Goal: Task Accomplishment & Management: Complete application form

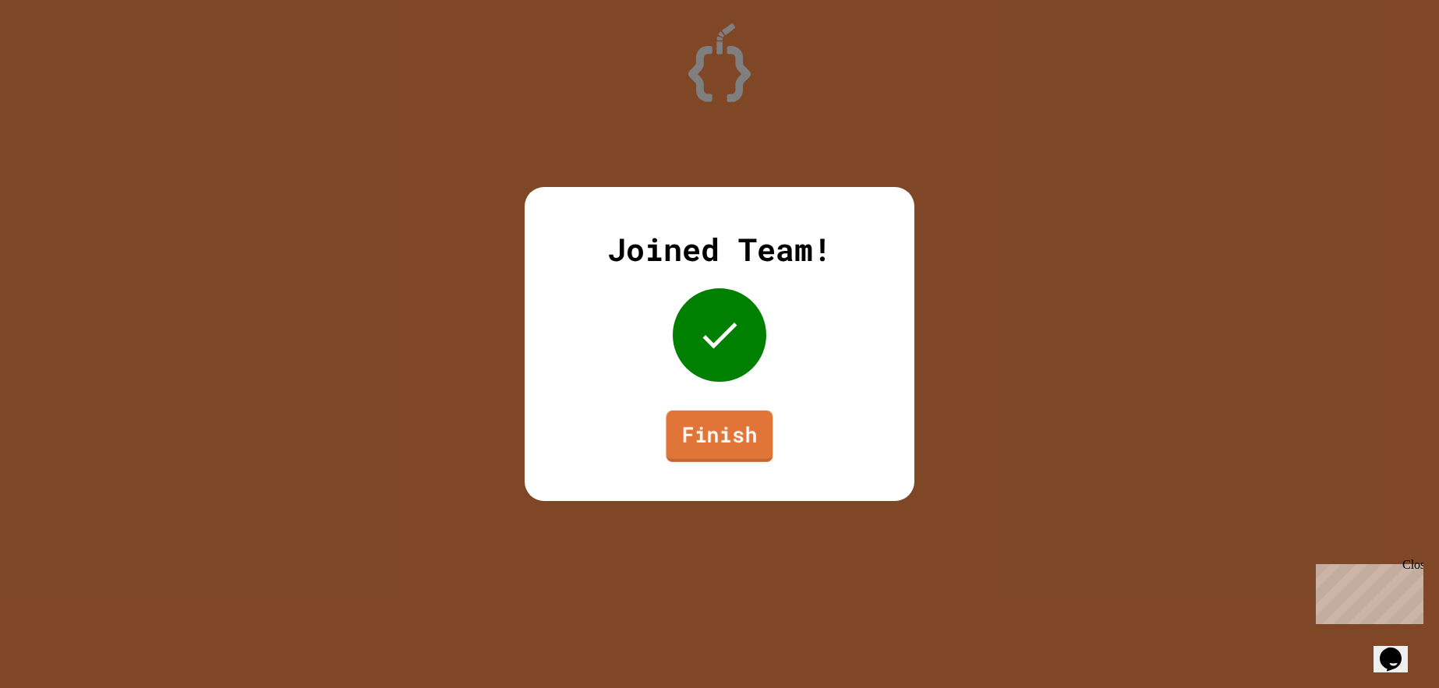
click at [713, 458] on link "Finish" at bounding box center [719, 436] width 107 height 51
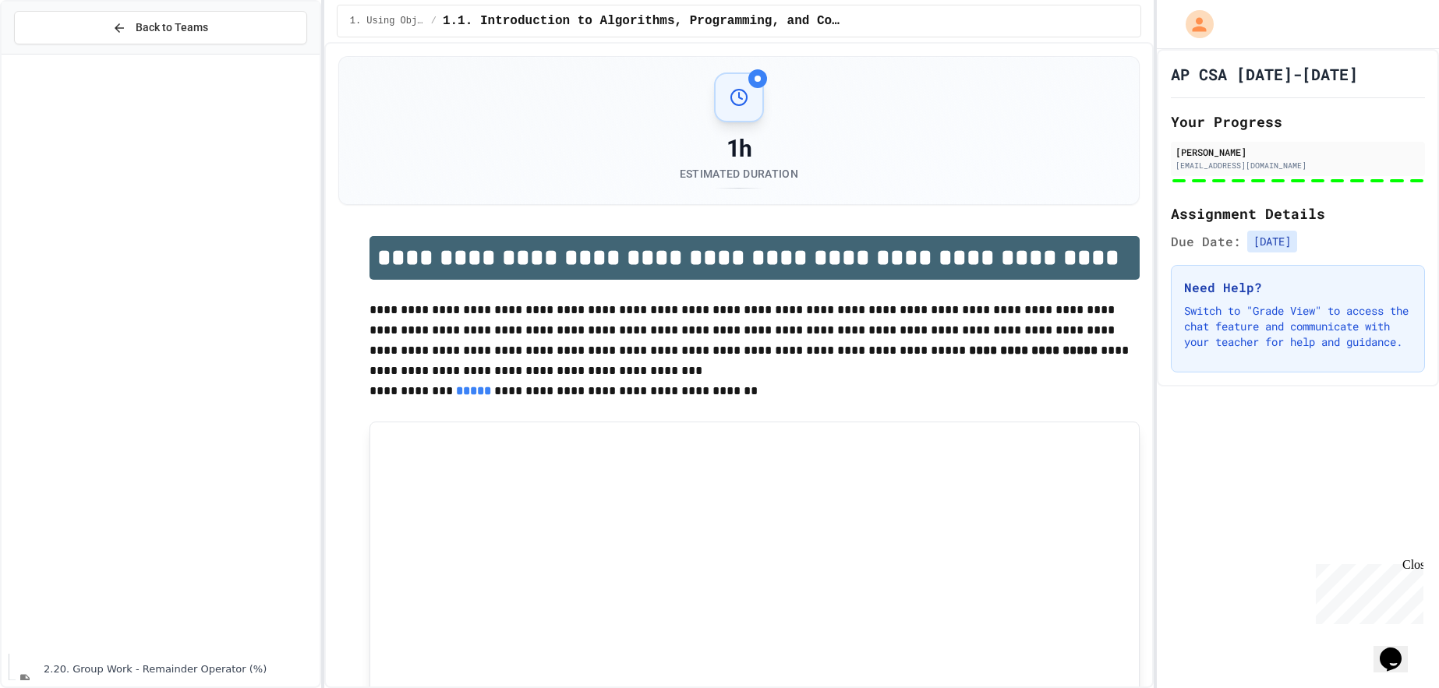
scroll to position [2739, 0]
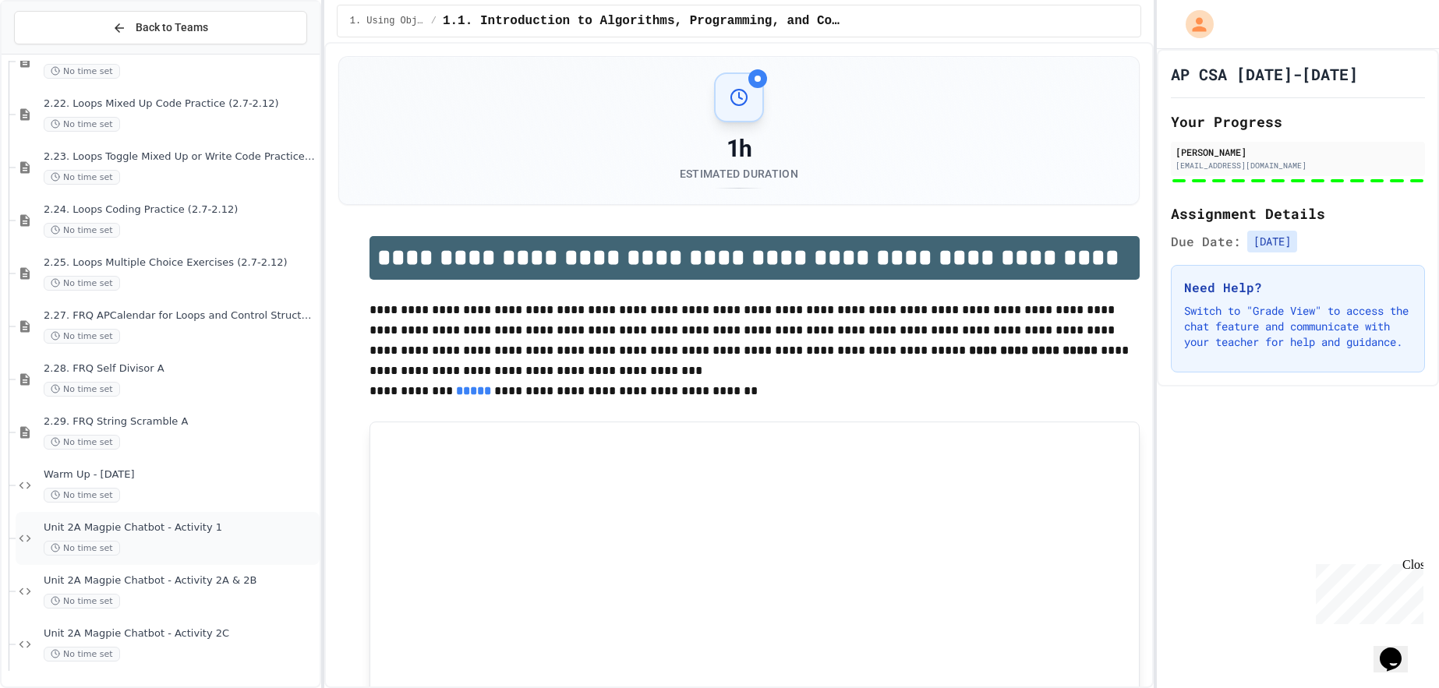
click at [222, 547] on div "No time set" at bounding box center [180, 548] width 273 height 15
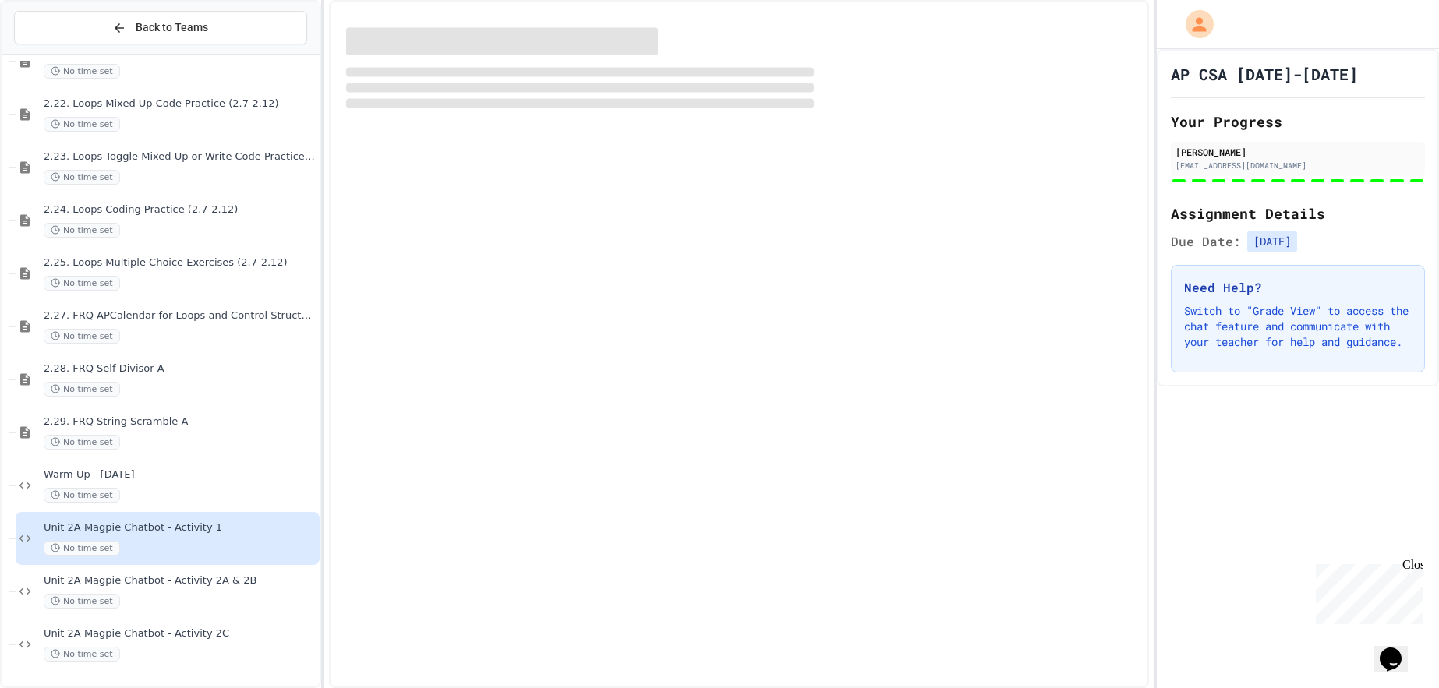
scroll to position [2720, 0]
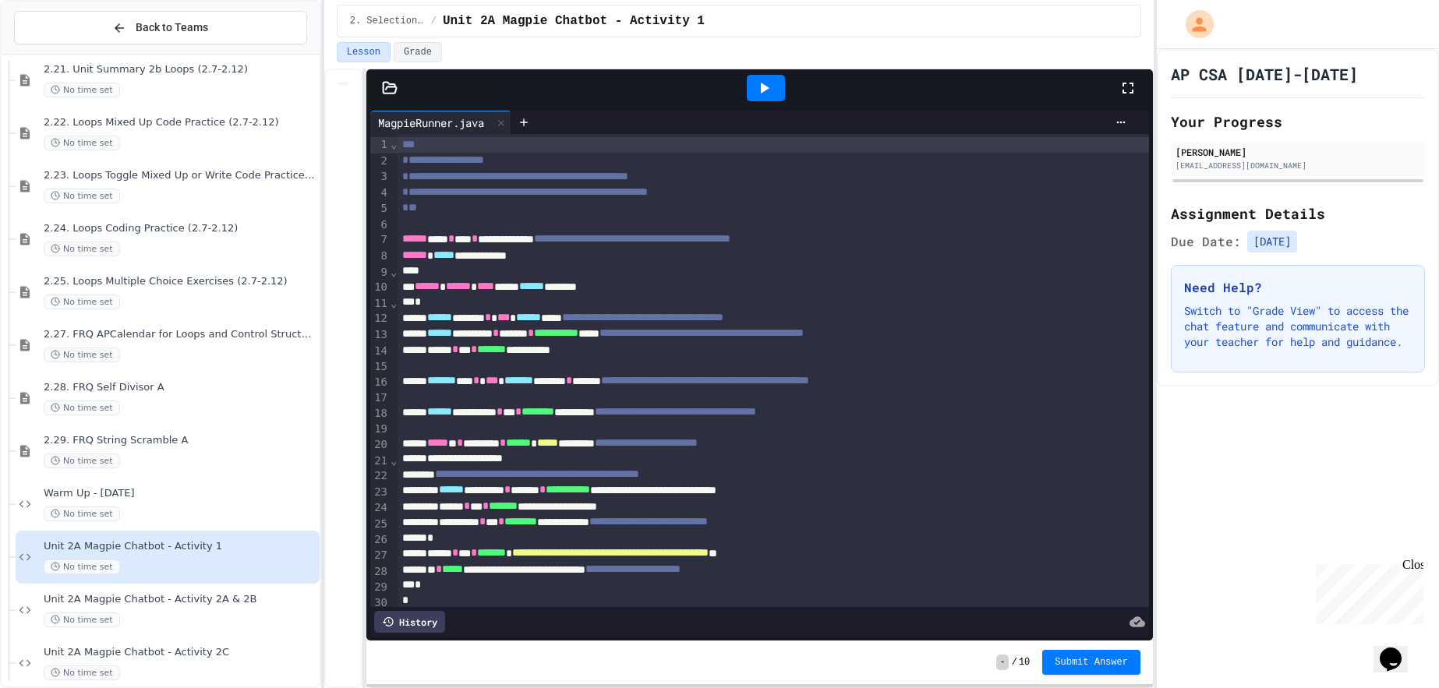
click at [387, 76] on div at bounding box center [759, 87] width 787 height 37
click at [416, 48] on button "Grade" at bounding box center [418, 52] width 48 height 20
click at [367, 52] on button "Lesson" at bounding box center [364, 52] width 54 height 20
click at [391, 88] on icon at bounding box center [390, 88] width 16 height 16
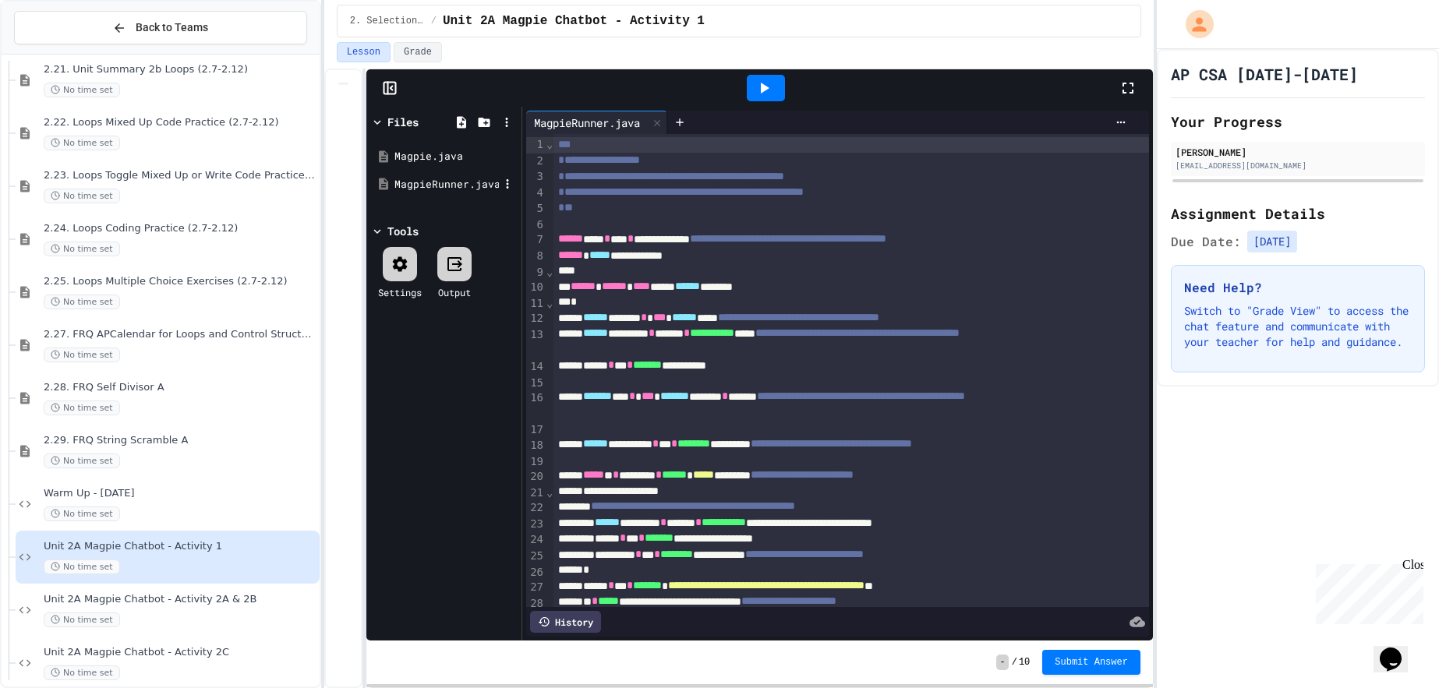
click at [422, 194] on div "MagpieRunner.java" at bounding box center [443, 185] width 147 height 28
click at [438, 157] on div "Magpie.java" at bounding box center [447, 157] width 104 height 16
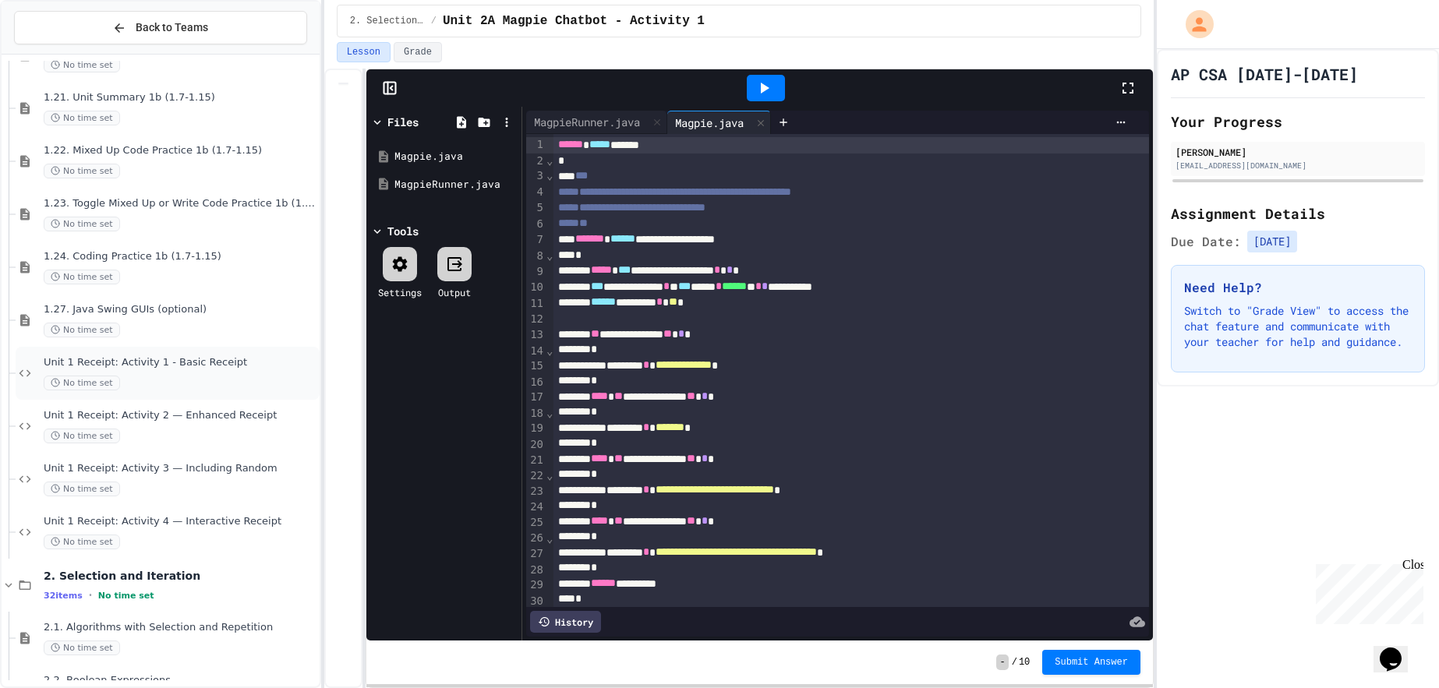
scroll to position [1103, 0]
click at [211, 367] on div "Unit 1 Receipt: Activity 1 - Basic Receipt No time set" at bounding box center [180, 372] width 273 height 34
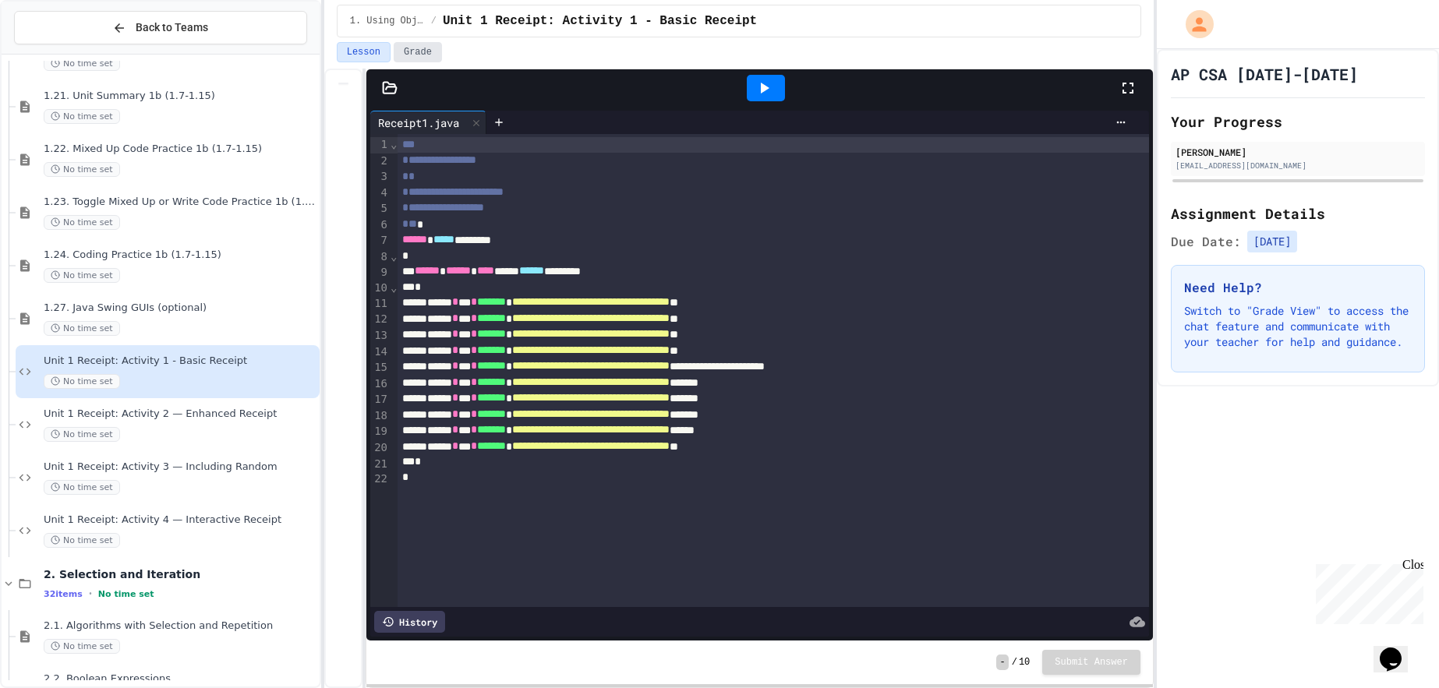
click at [419, 52] on button "Grade" at bounding box center [418, 52] width 48 height 20
click at [352, 111] on icon at bounding box center [355, 117] width 12 height 12
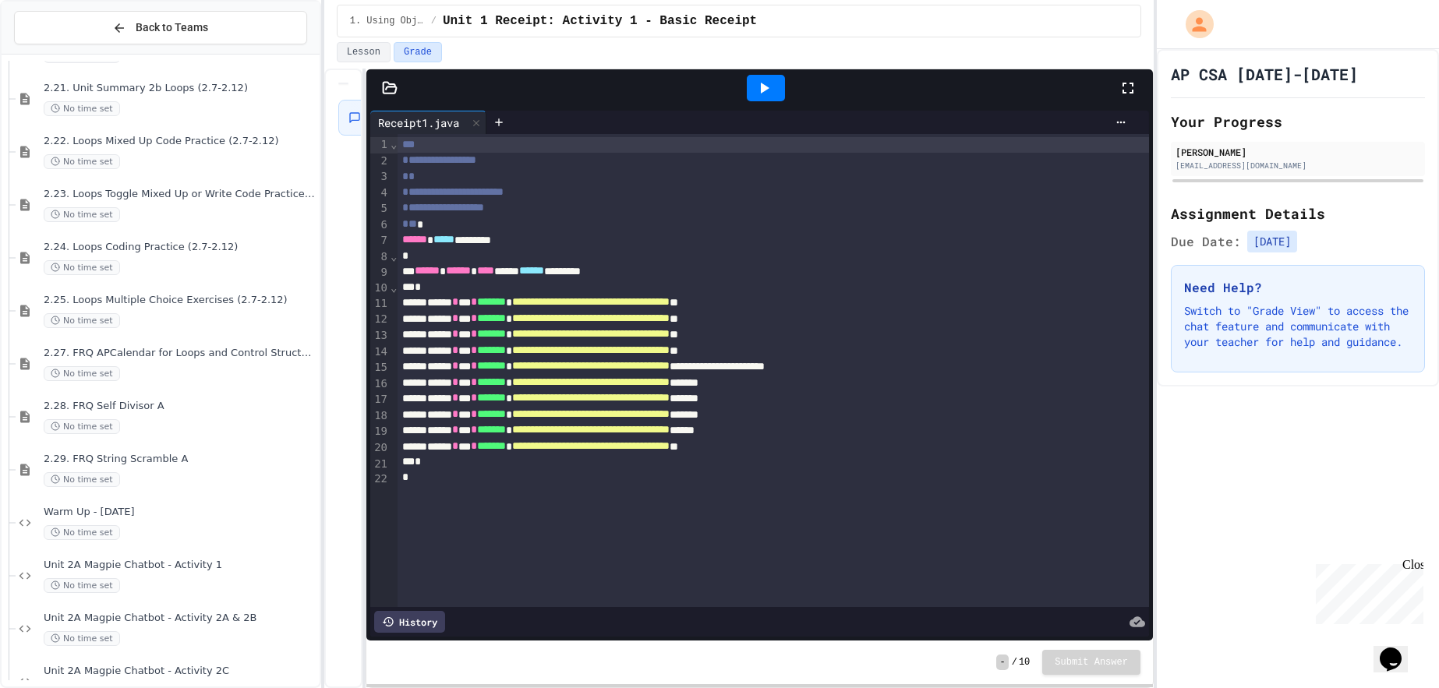
scroll to position [2739, 0]
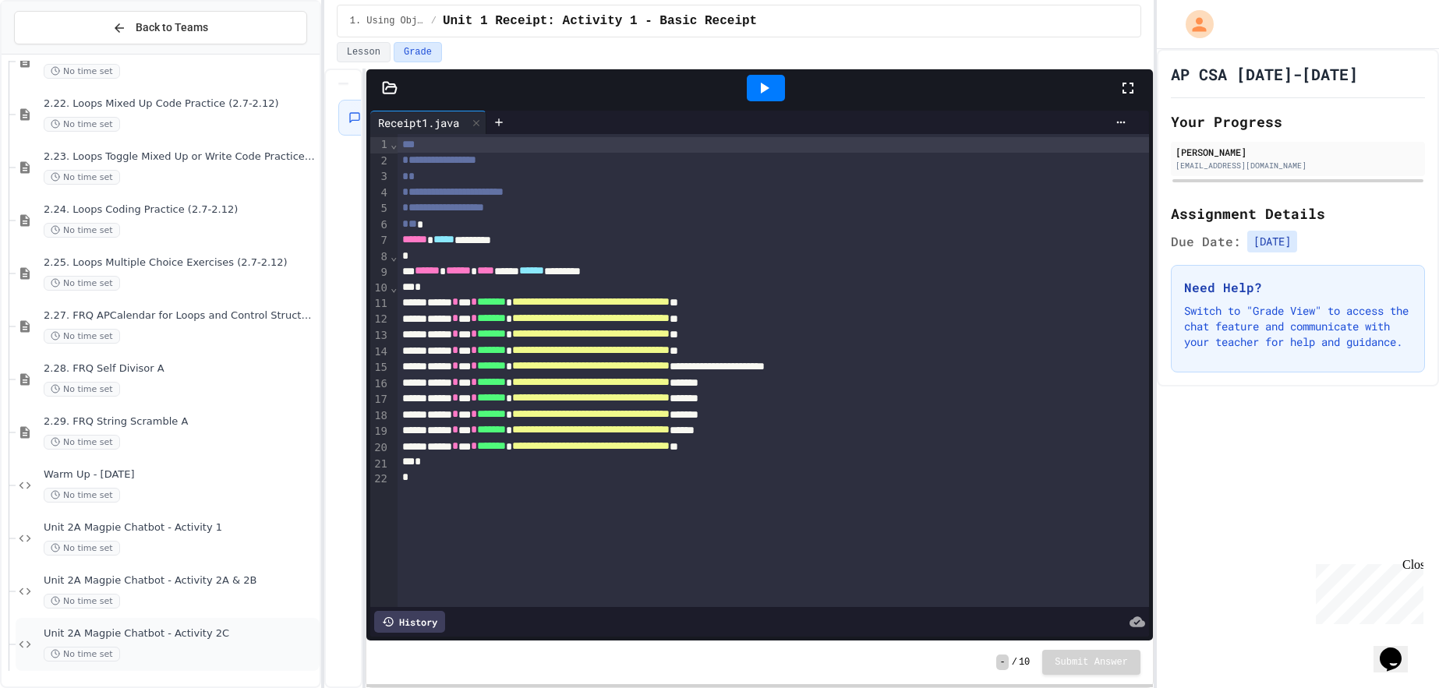
click at [197, 640] on span "Unit 2A Magpie Chatbot - Activity 2C" at bounding box center [180, 634] width 273 height 13
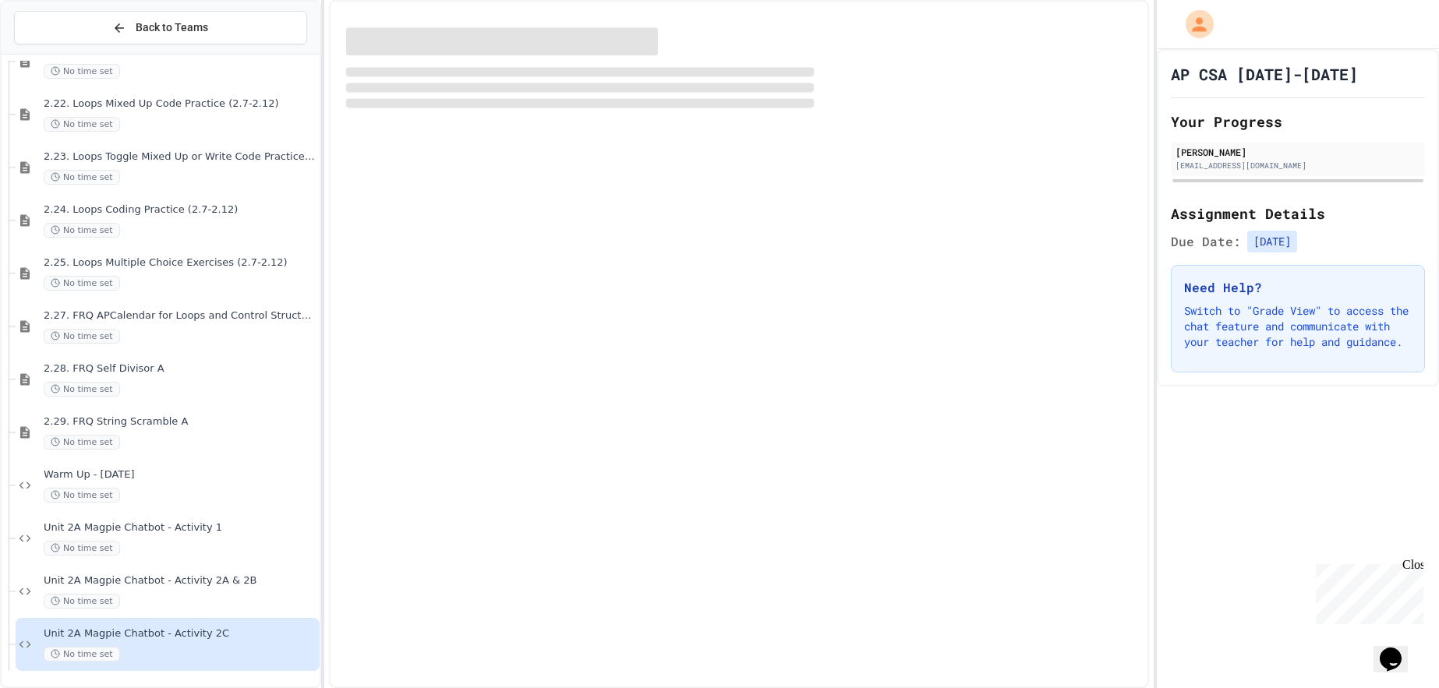
scroll to position [2720, 0]
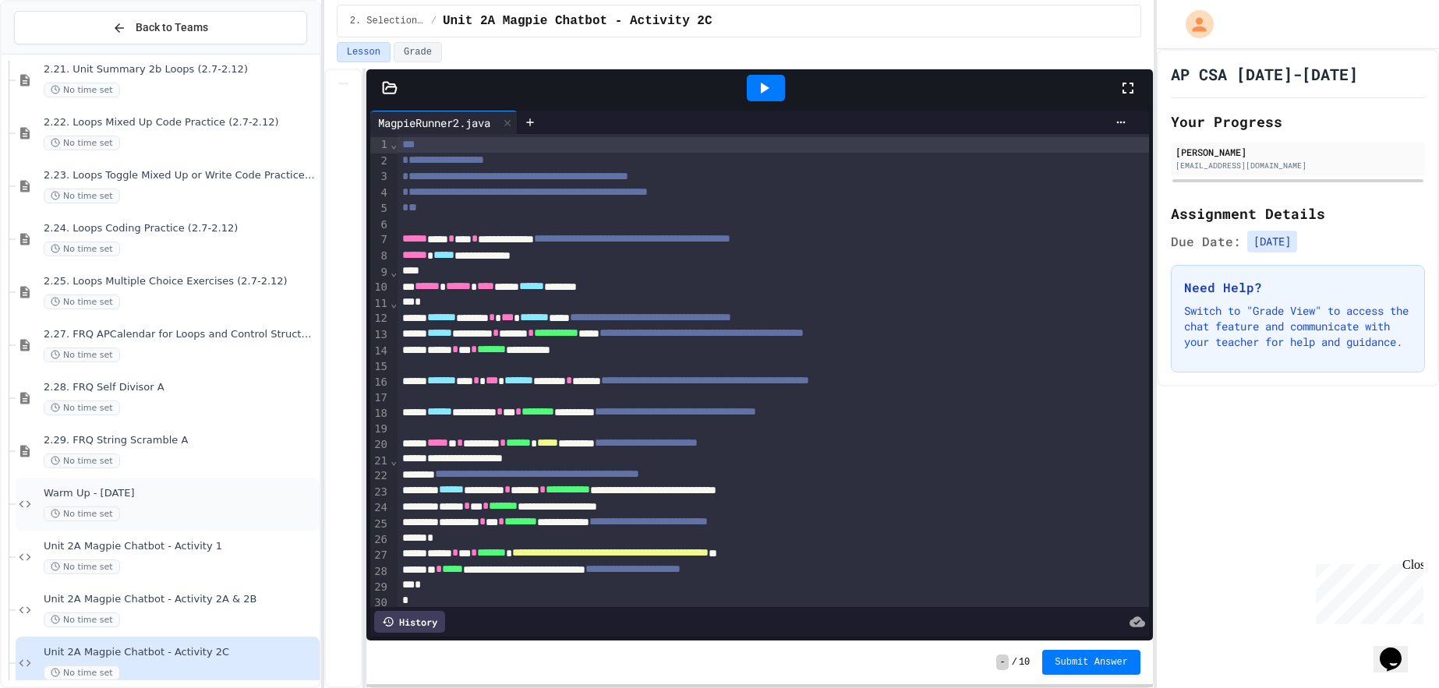
click at [152, 497] on span "Warm Up - [DATE]" at bounding box center [180, 493] width 273 height 13
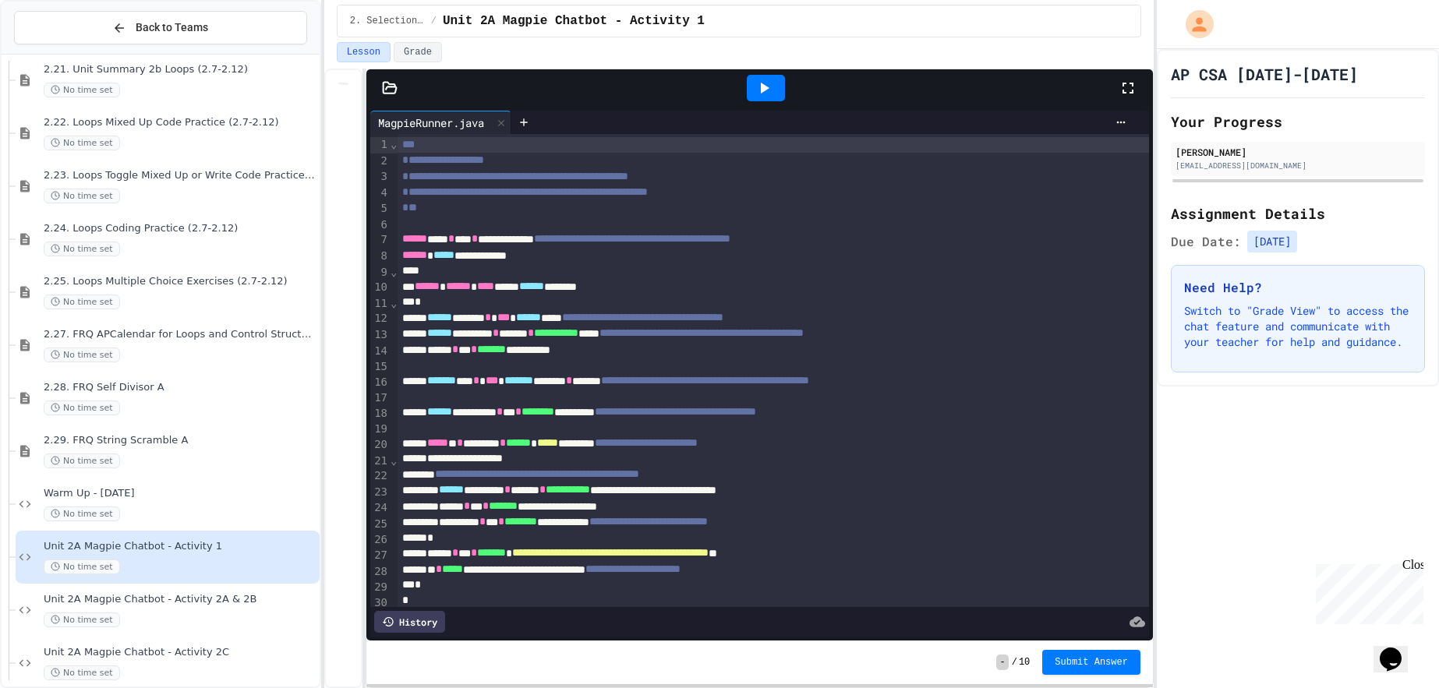
click at [388, 95] on icon at bounding box center [390, 88] width 16 height 16
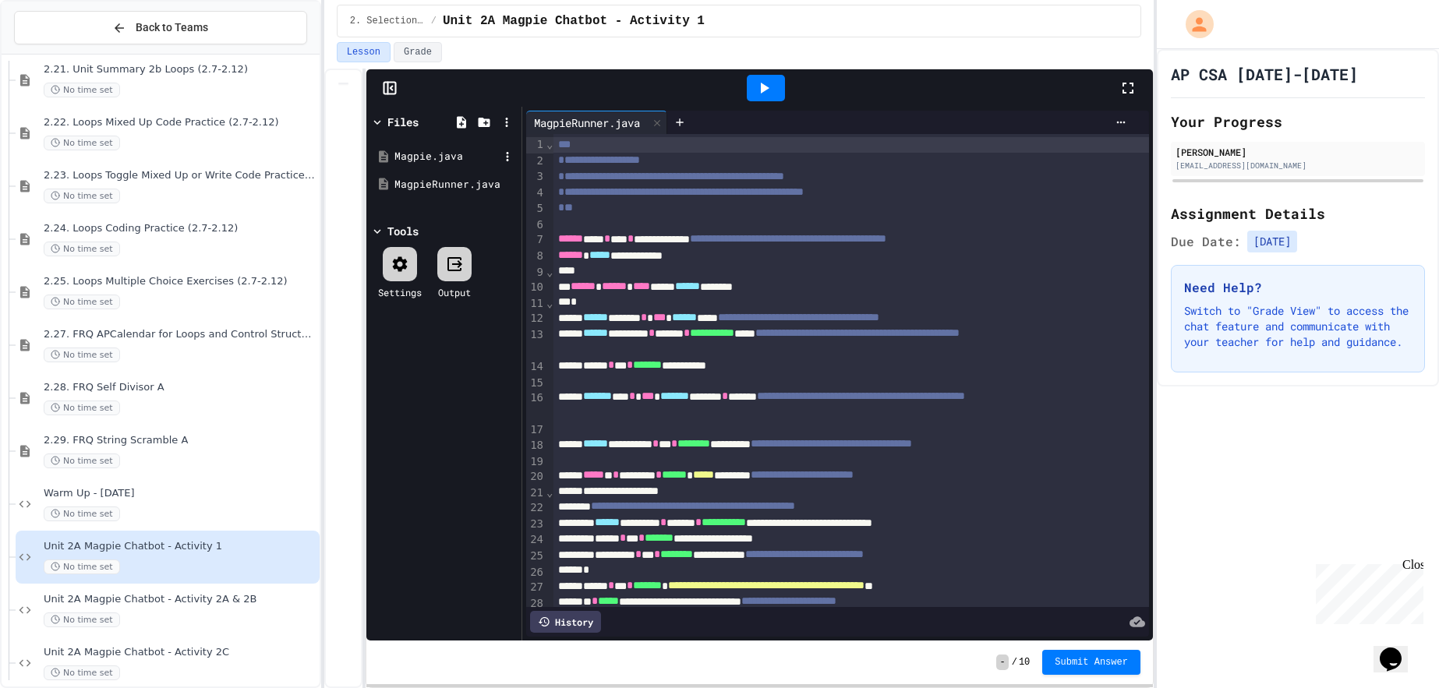
click at [423, 153] on div "Magpie.java" at bounding box center [447, 157] width 104 height 16
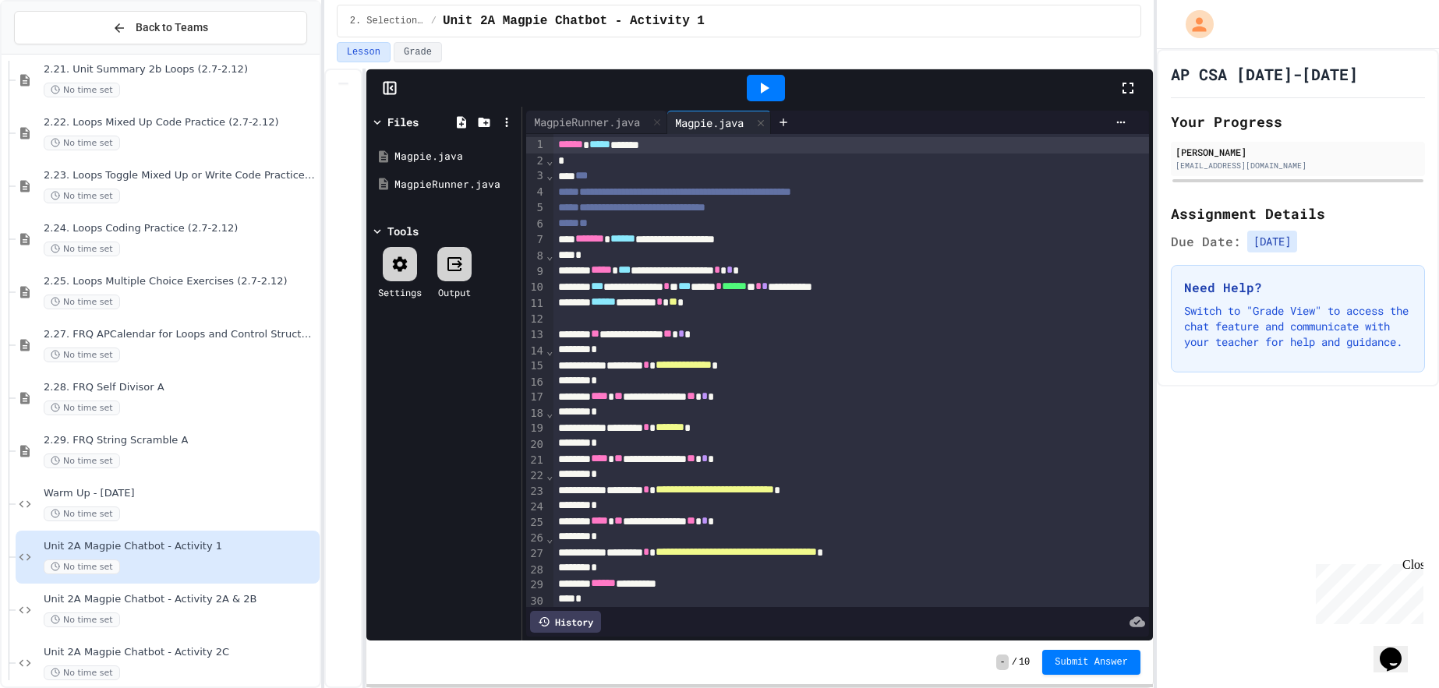
click at [753, 96] on div at bounding box center [766, 88] width 38 height 27
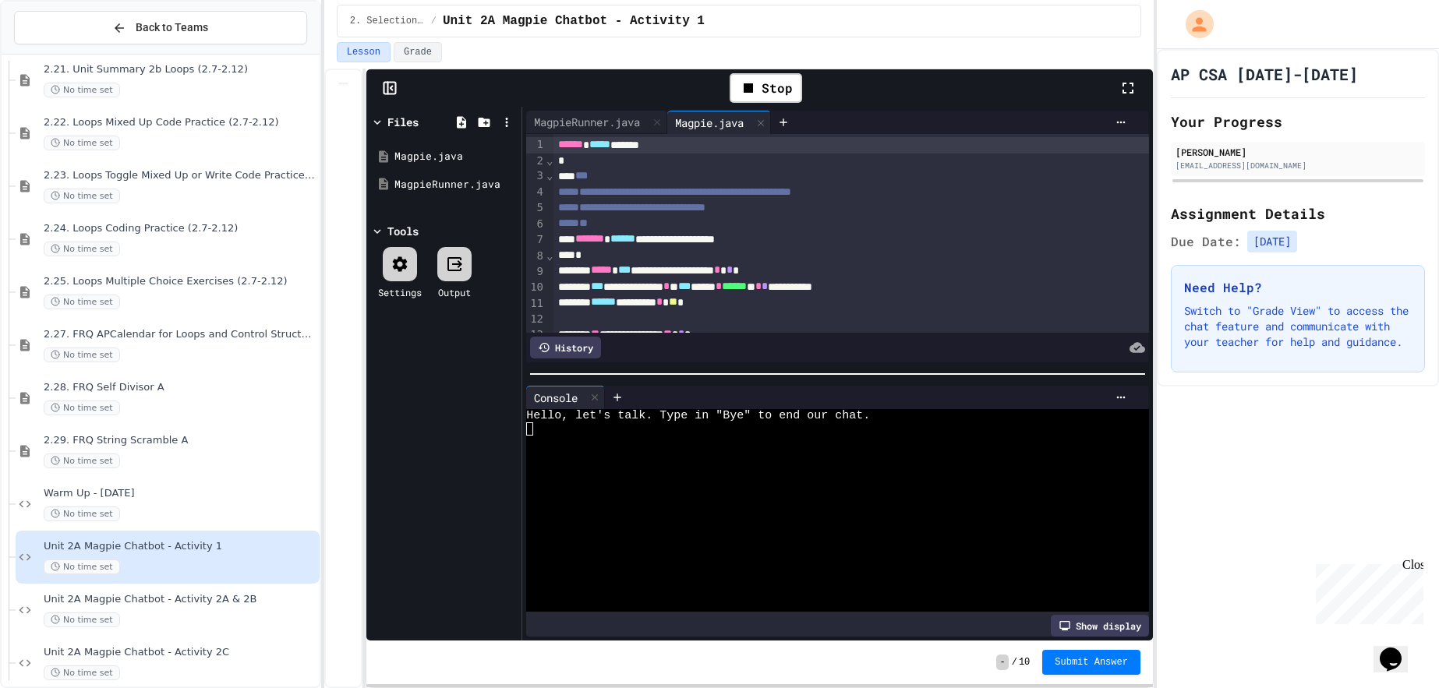
click at [976, 567] on div at bounding box center [831, 563] width 610 height 13
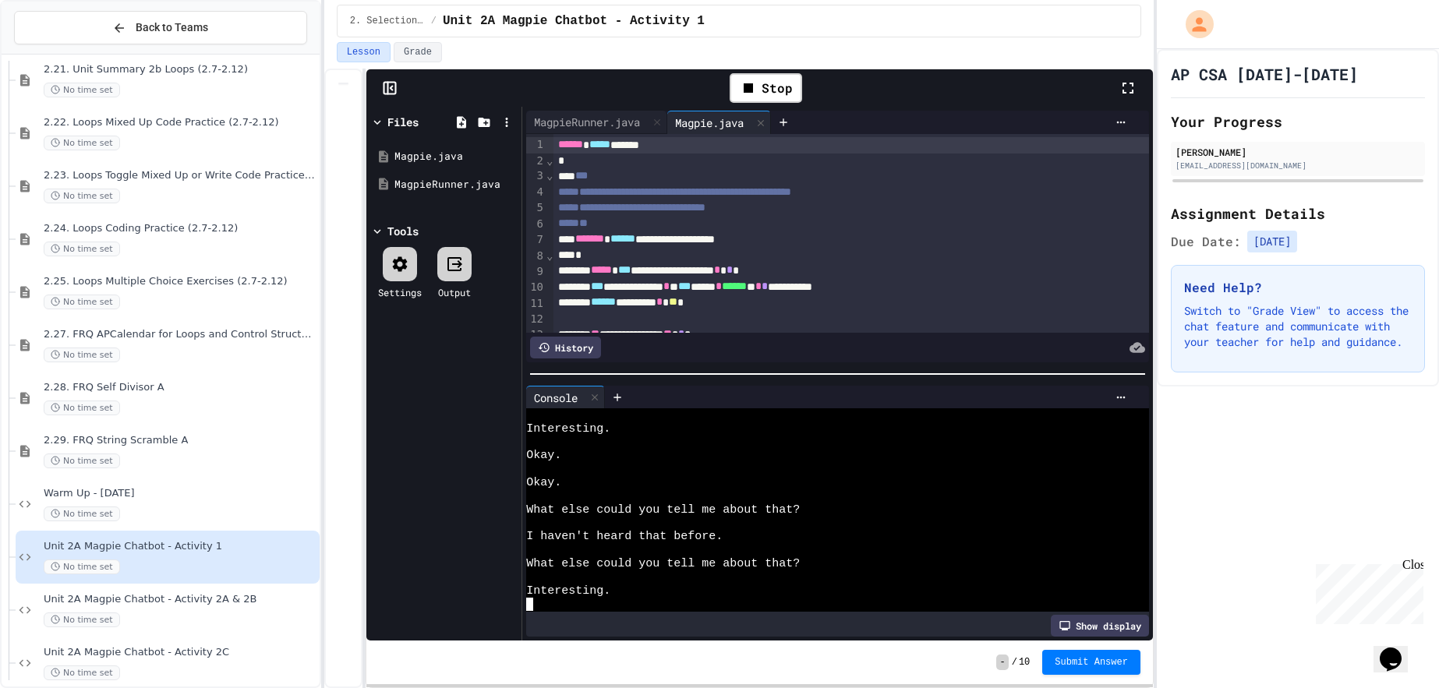
scroll to position [904, 0]
click at [776, 83] on div "Stop" at bounding box center [766, 88] width 73 height 30
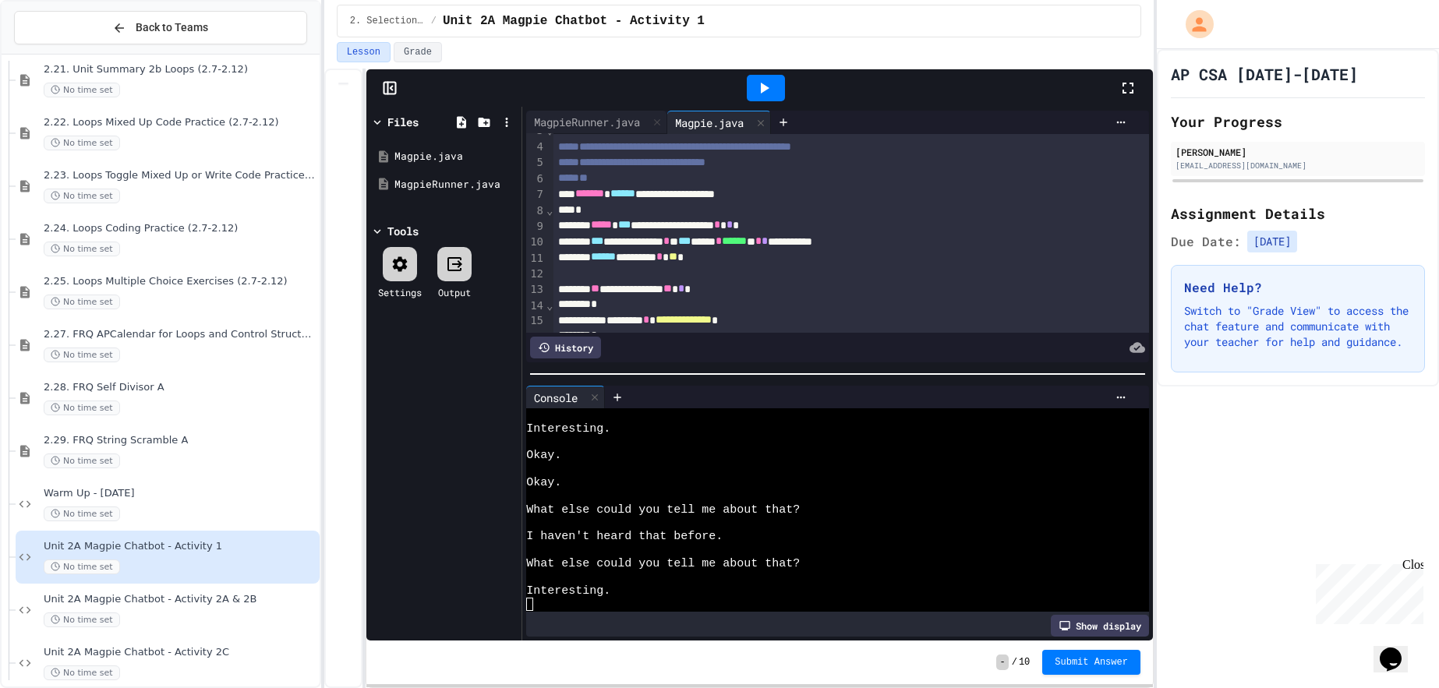
scroll to position [0, 0]
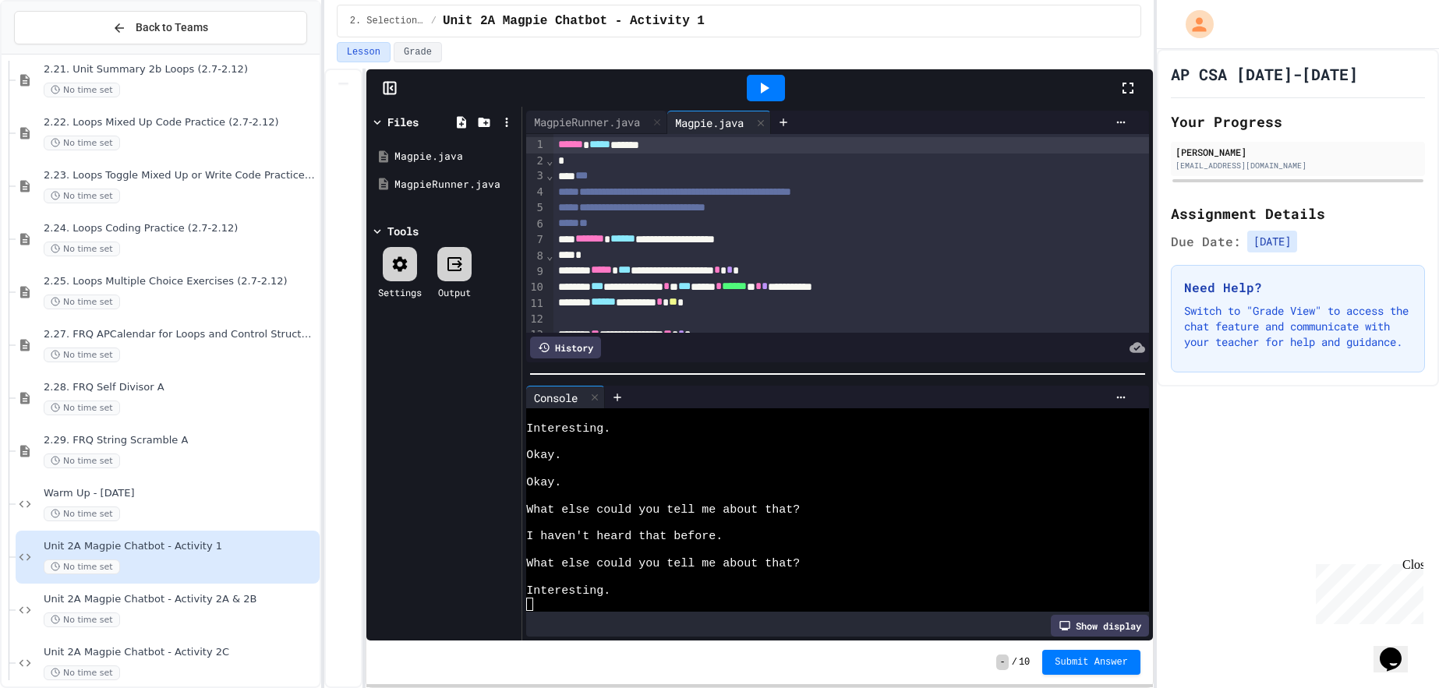
click at [1101, 662] on span "Submit Answer" at bounding box center [1091, 662] width 73 height 12
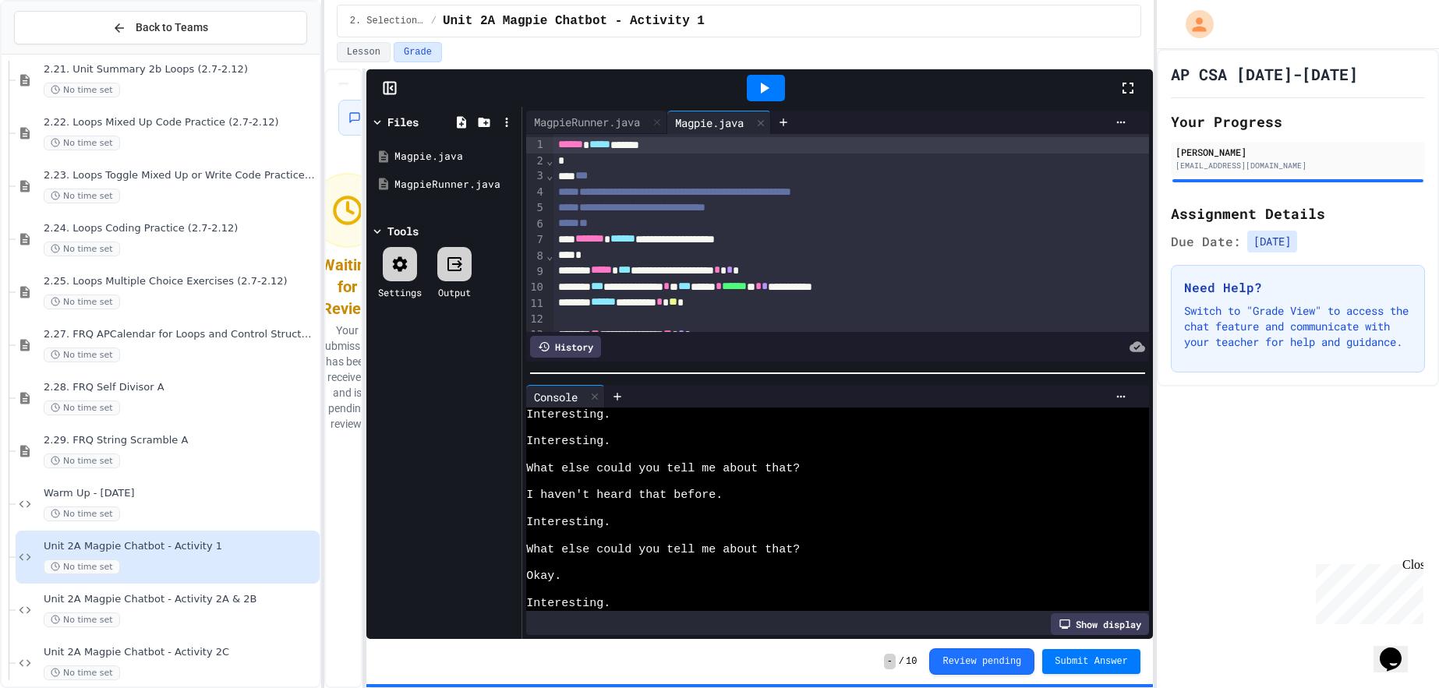
scroll to position [298, 0]
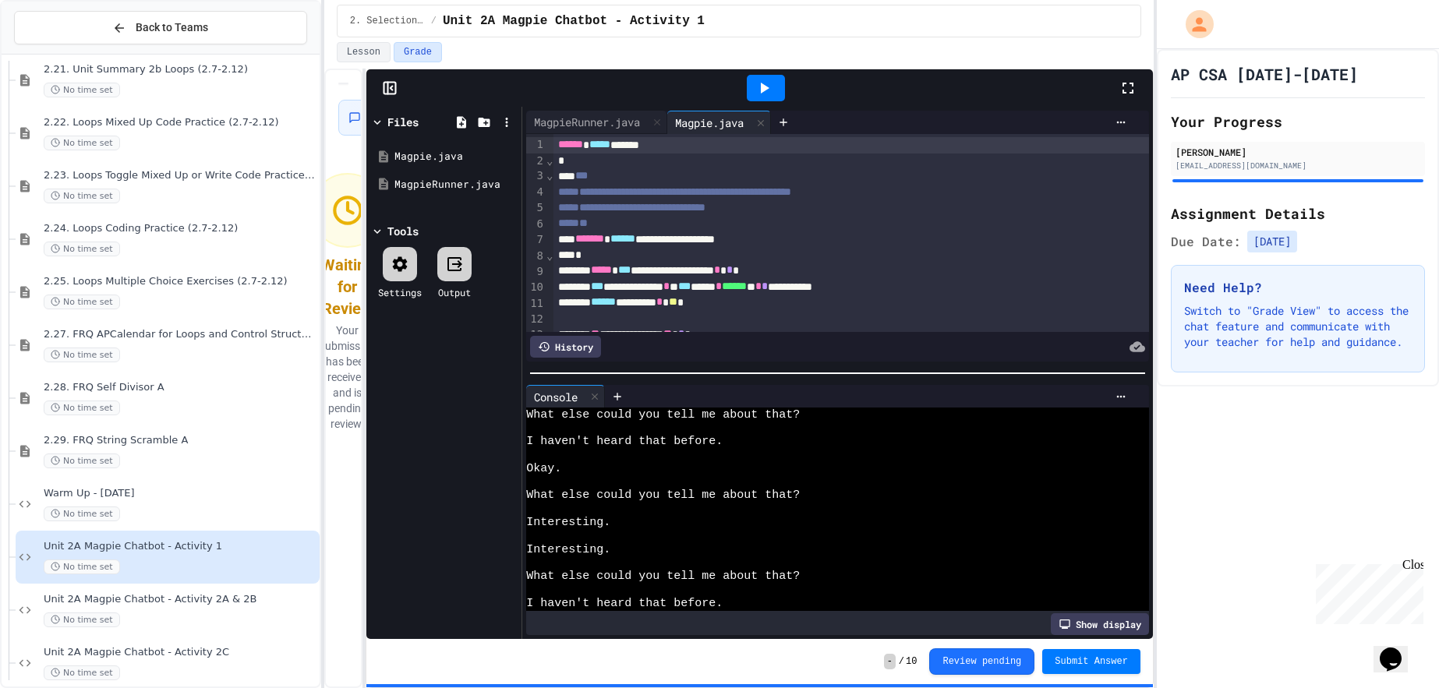
click at [1102, 656] on span "Submit Answer" at bounding box center [1091, 662] width 73 height 12
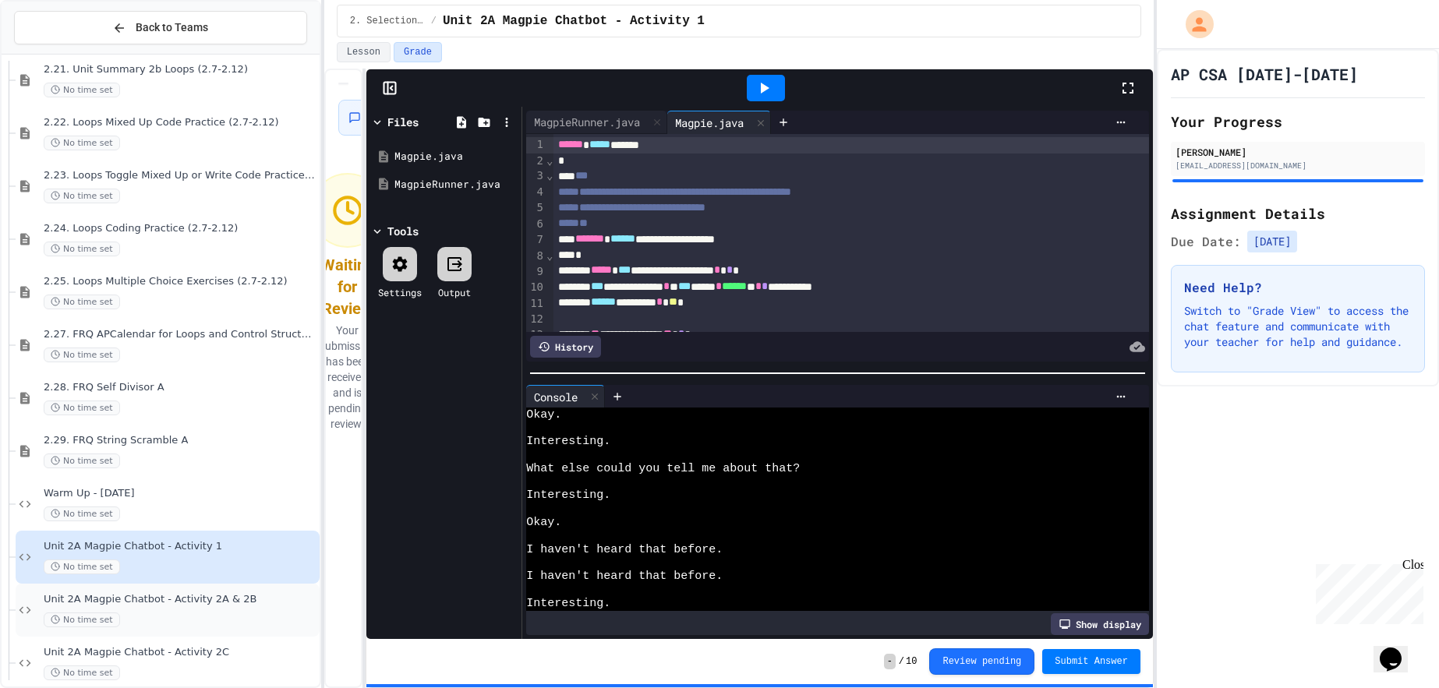
click at [189, 596] on span "Unit 2A Magpie Chatbot - Activity 2A & 2B" at bounding box center [180, 599] width 273 height 13
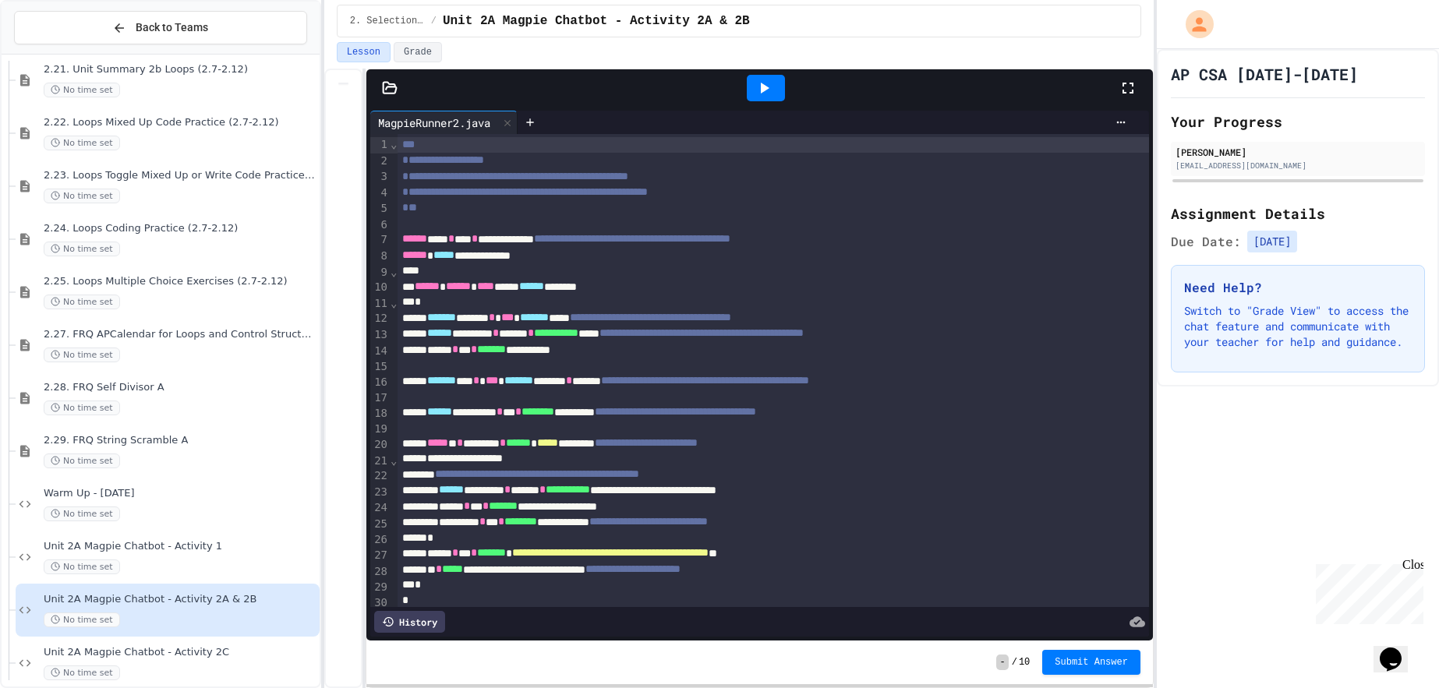
click at [765, 87] on icon at bounding box center [765, 88] width 9 height 11
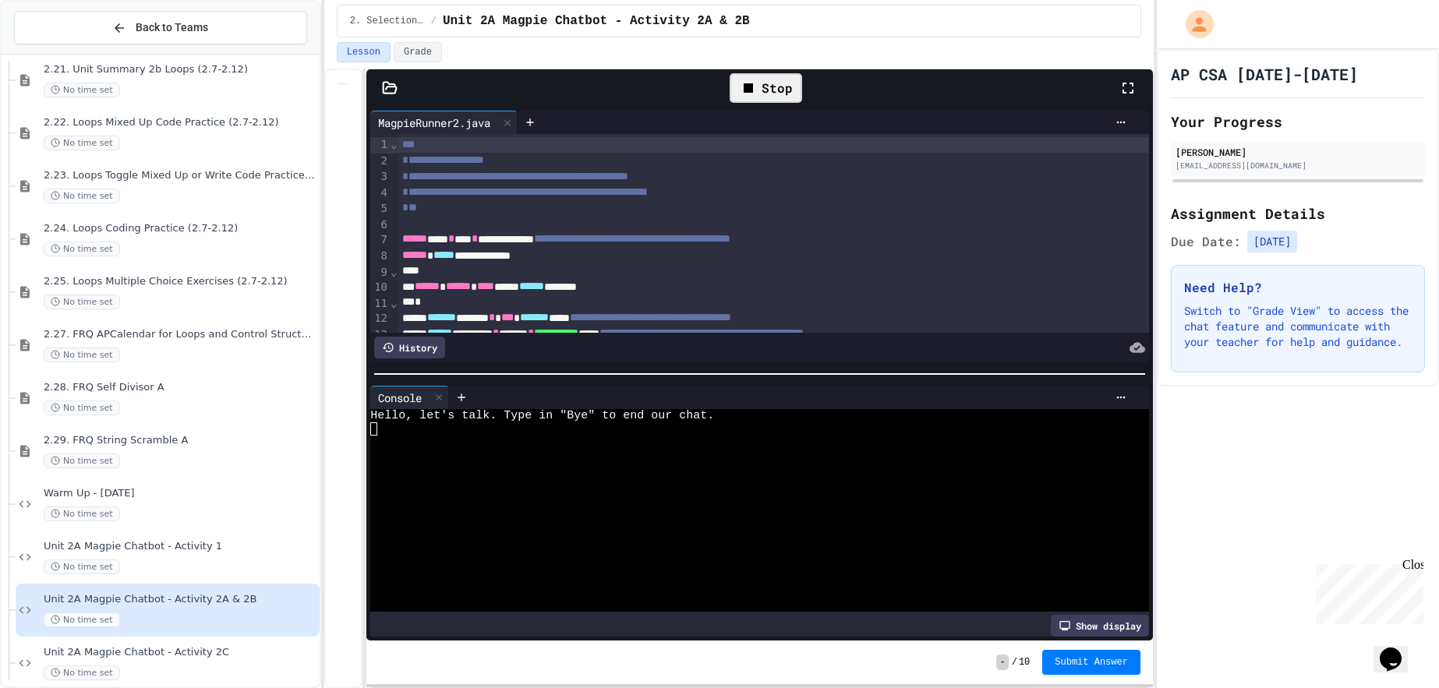
click at [1018, 484] on div at bounding box center [752, 482] width 765 height 13
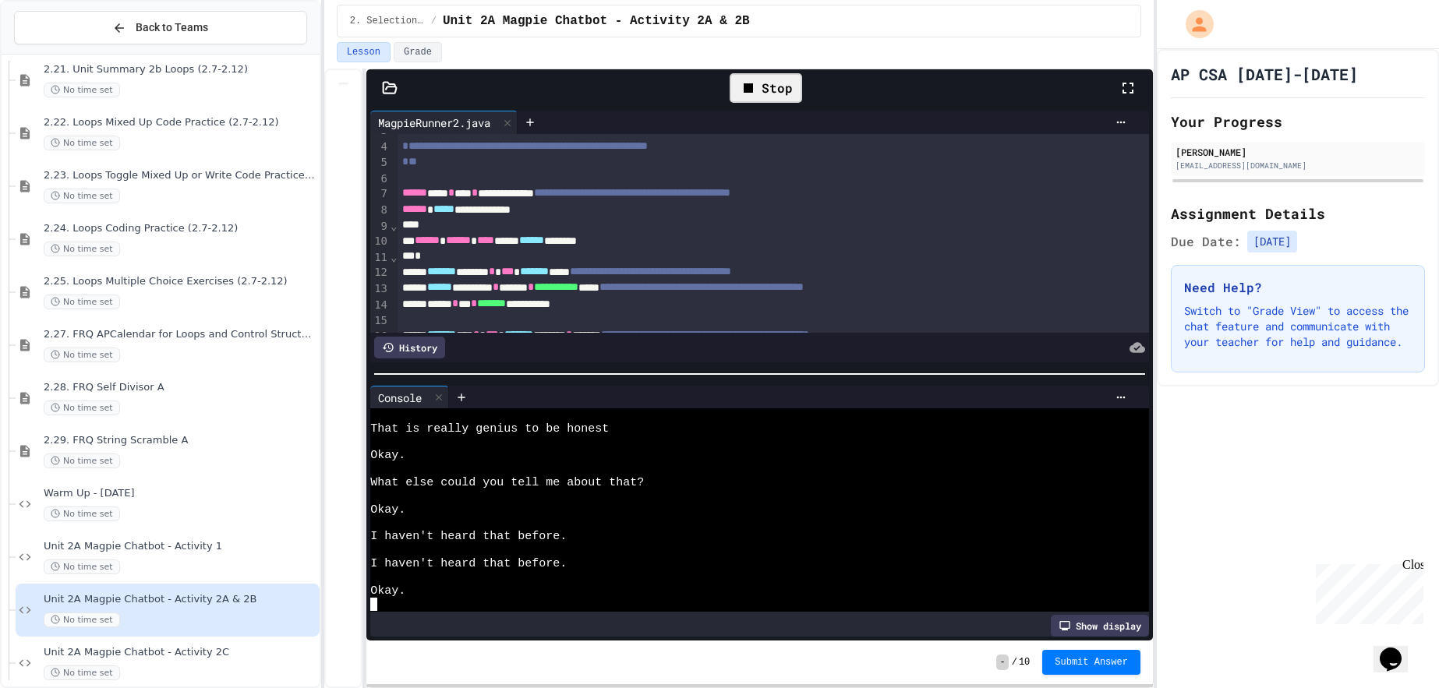
scroll to position [48, 0]
click at [389, 87] on icon at bounding box center [390, 88] width 16 height 16
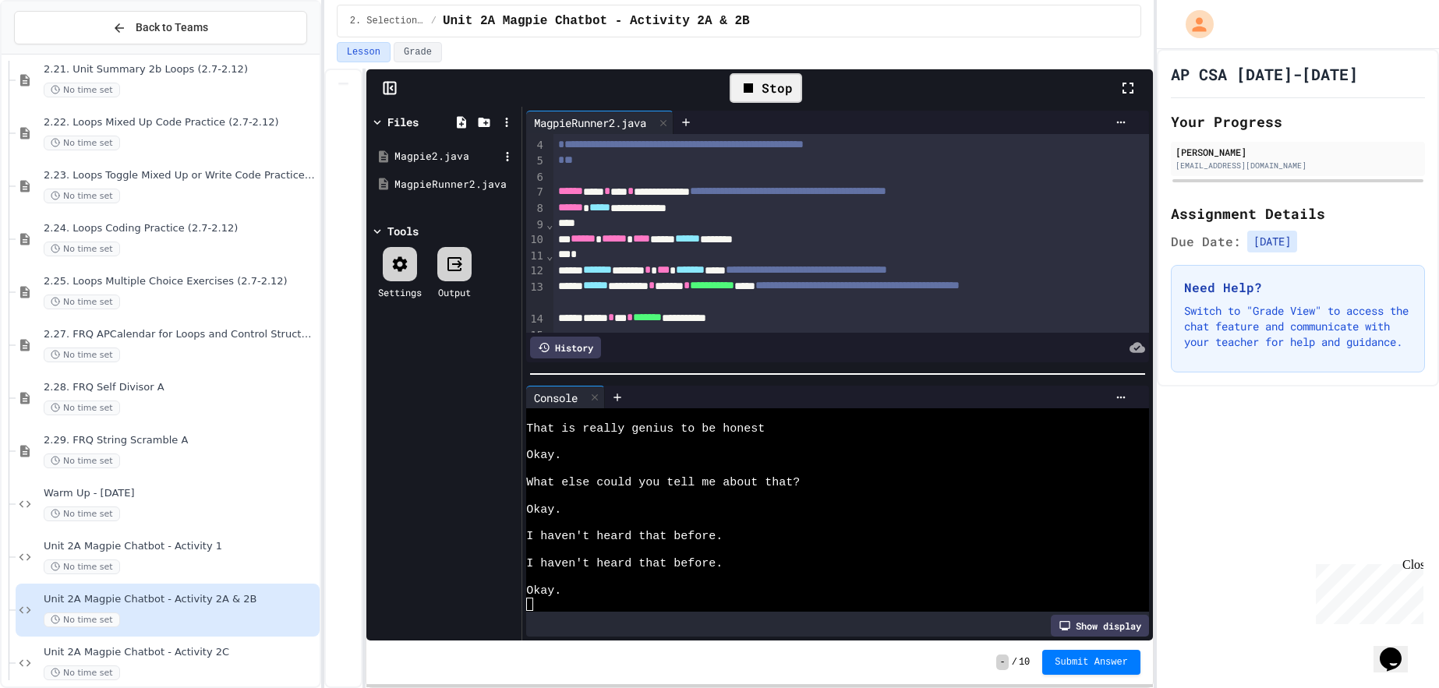
click at [458, 155] on div "Magpie2.java" at bounding box center [447, 157] width 104 height 16
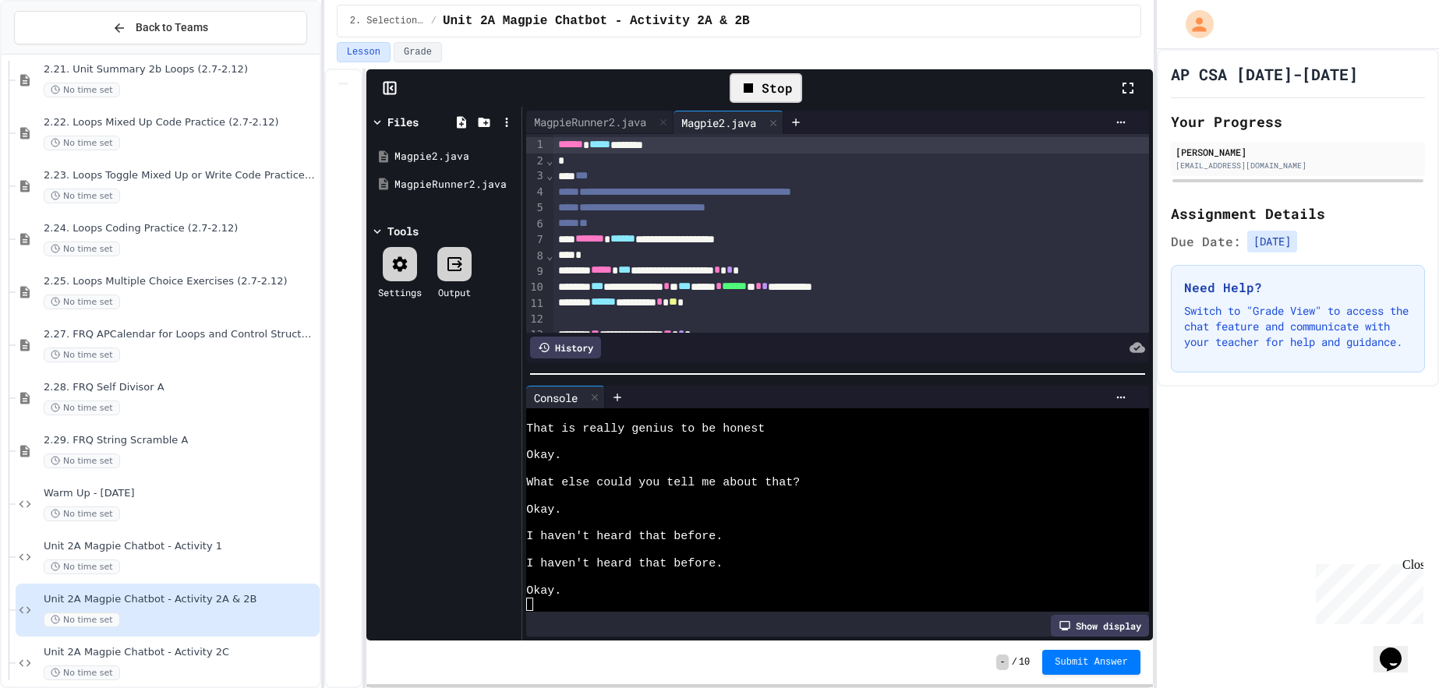
click at [391, 87] on icon at bounding box center [392, 89] width 2 height 4
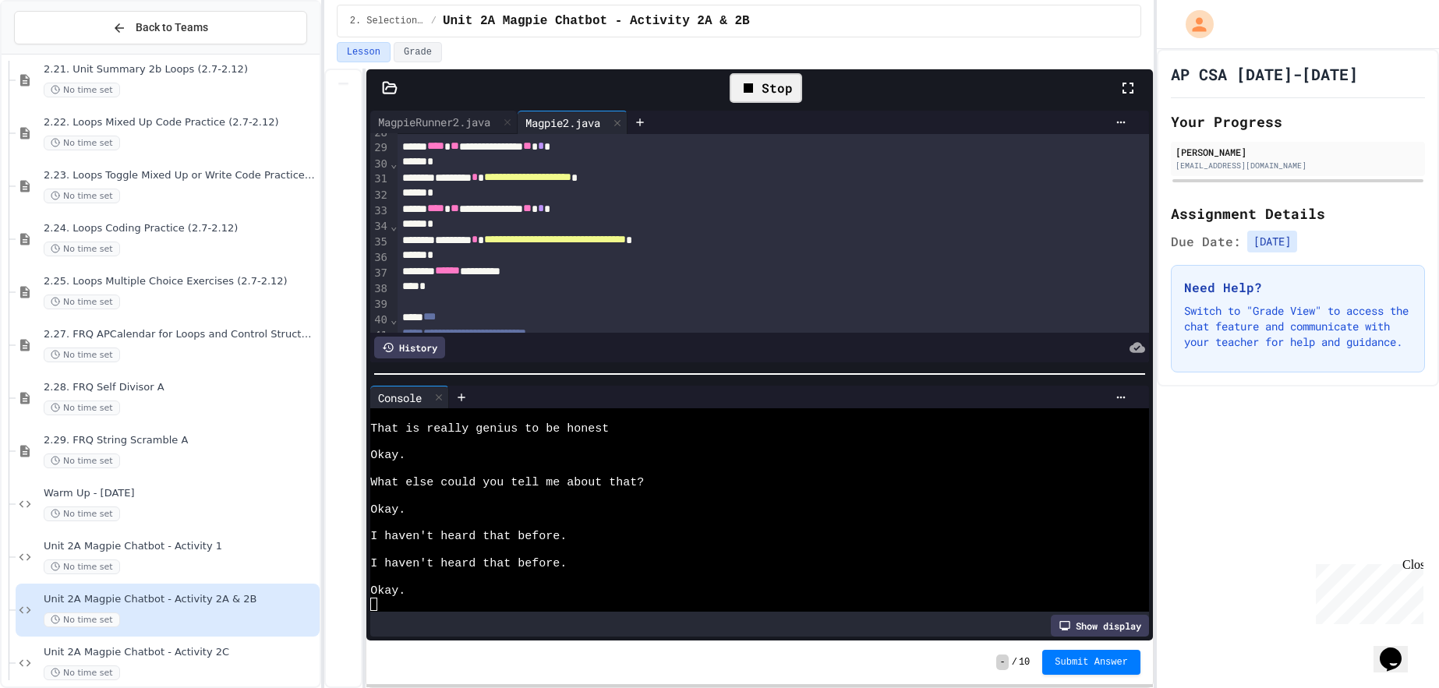
scroll to position [438, 0]
click at [748, 87] on icon at bounding box center [748, 87] width 9 height 9
click at [772, 93] on icon at bounding box center [764, 88] width 19 height 19
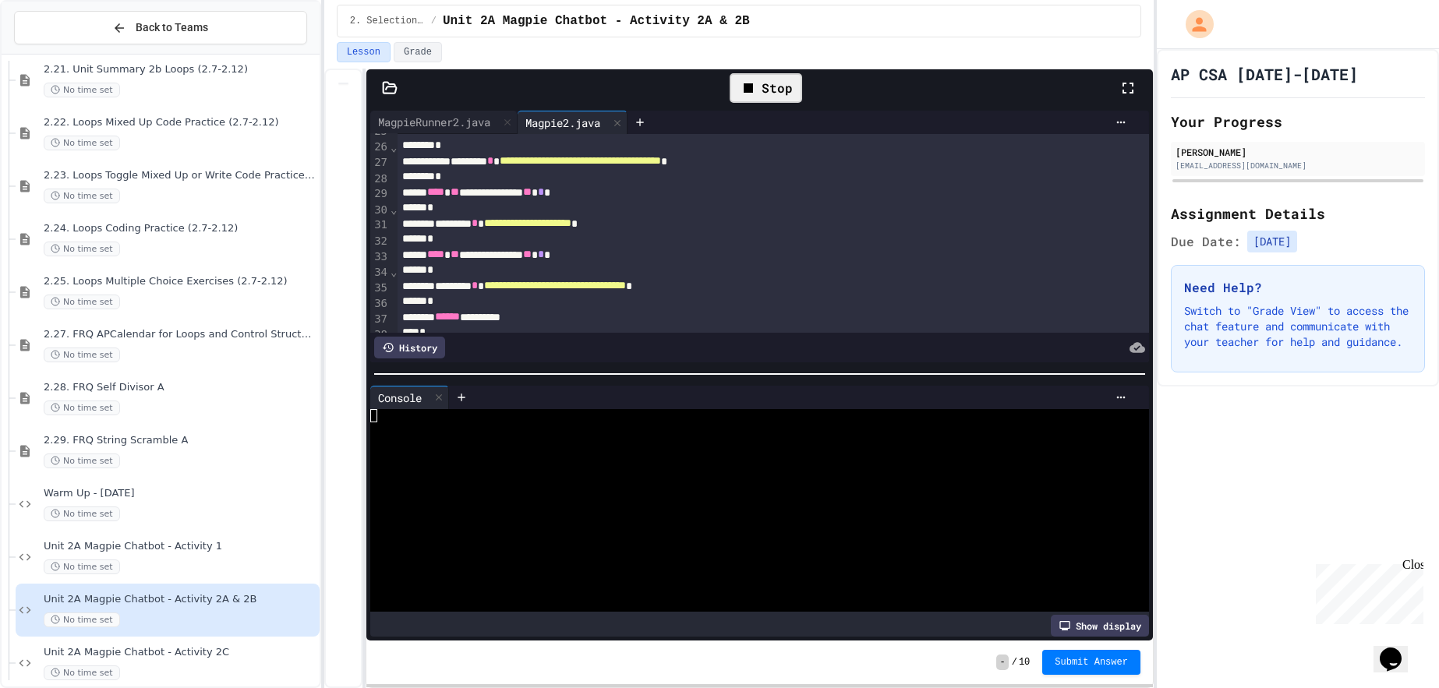
scroll to position [385, 0]
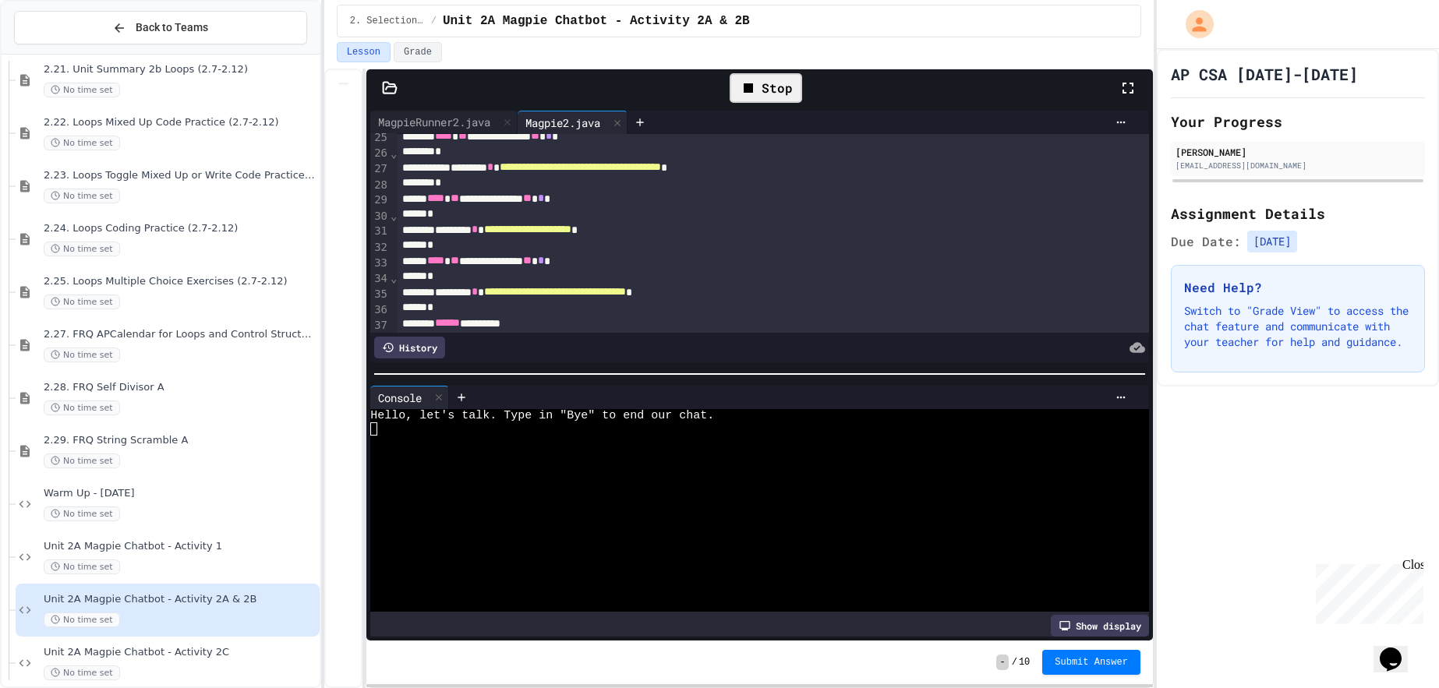
click at [907, 501] on div at bounding box center [752, 496] width 765 height 13
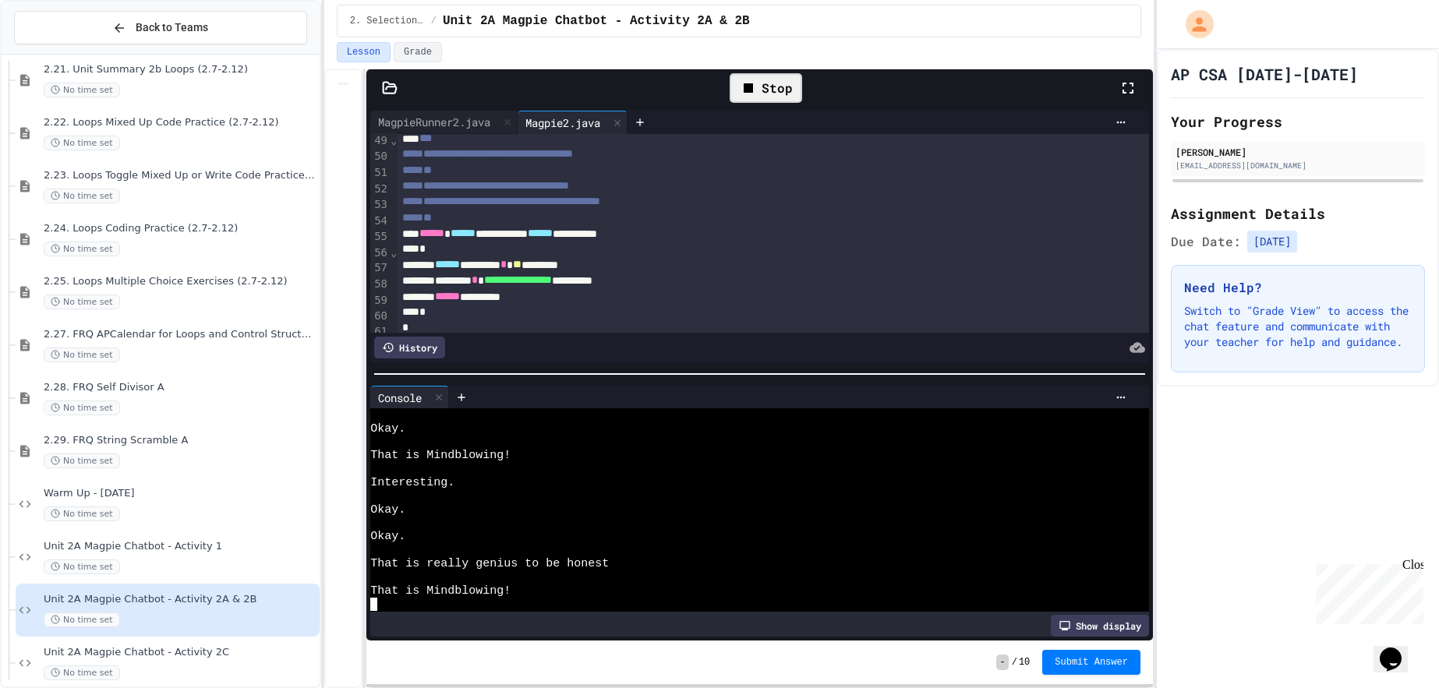
scroll to position [767, 0]
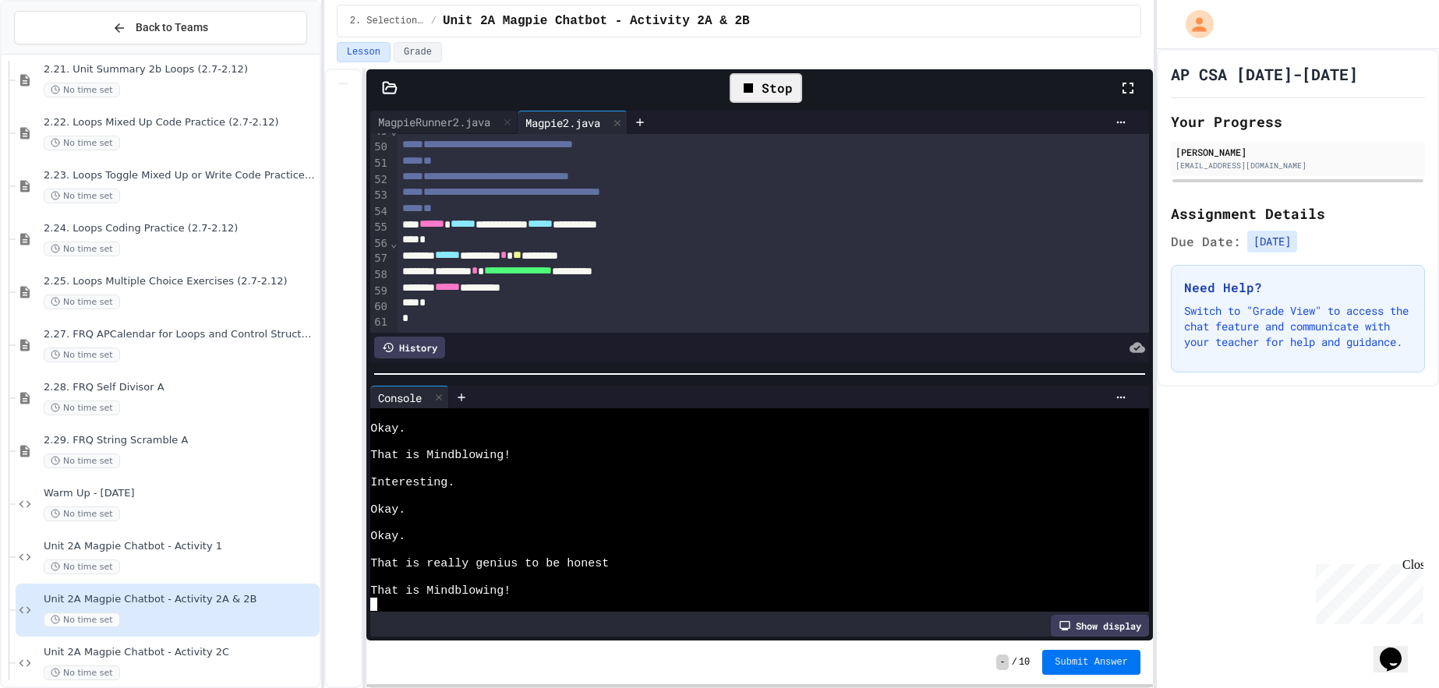
click at [1076, 662] on span "Submit Answer" at bounding box center [1091, 662] width 73 height 12
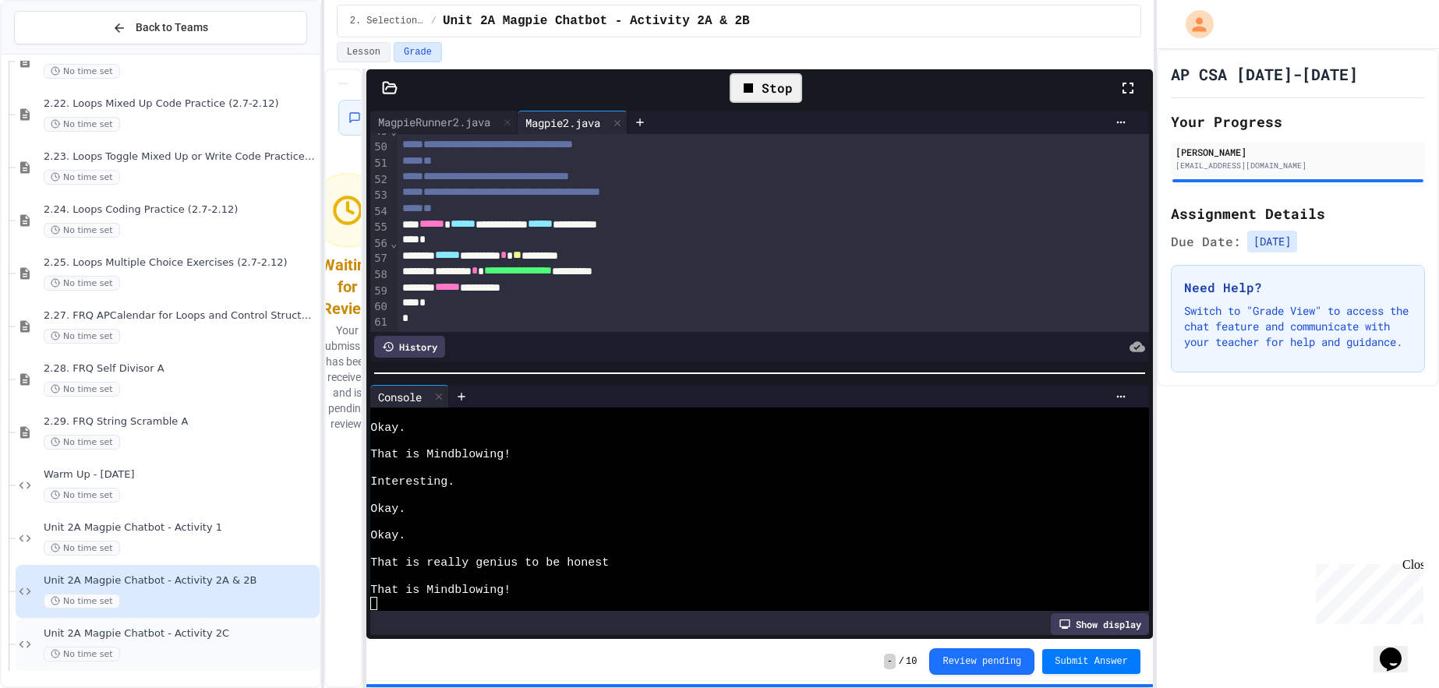
click at [228, 642] on div "Unit 2A Magpie Chatbot - Activity 2C No time set" at bounding box center [180, 645] width 273 height 34
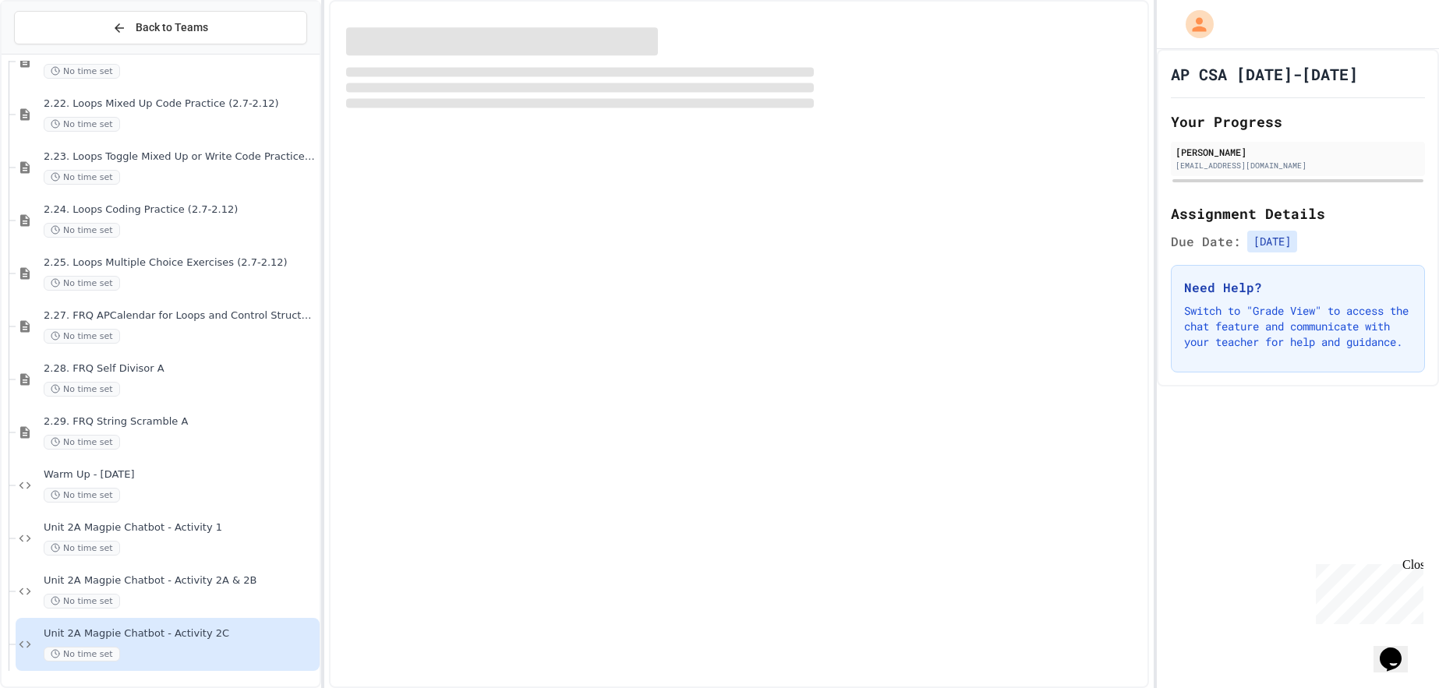
scroll to position [2720, 0]
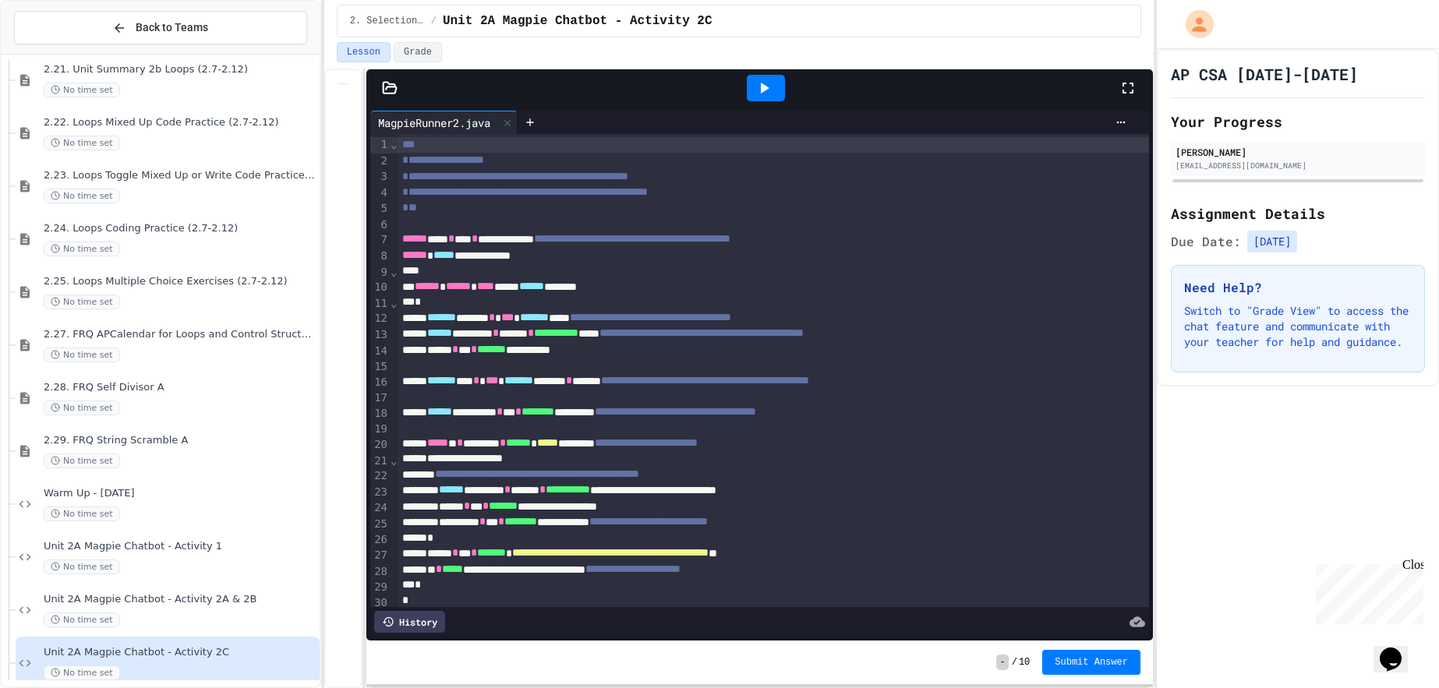
click at [767, 90] on icon at bounding box center [764, 88] width 19 height 19
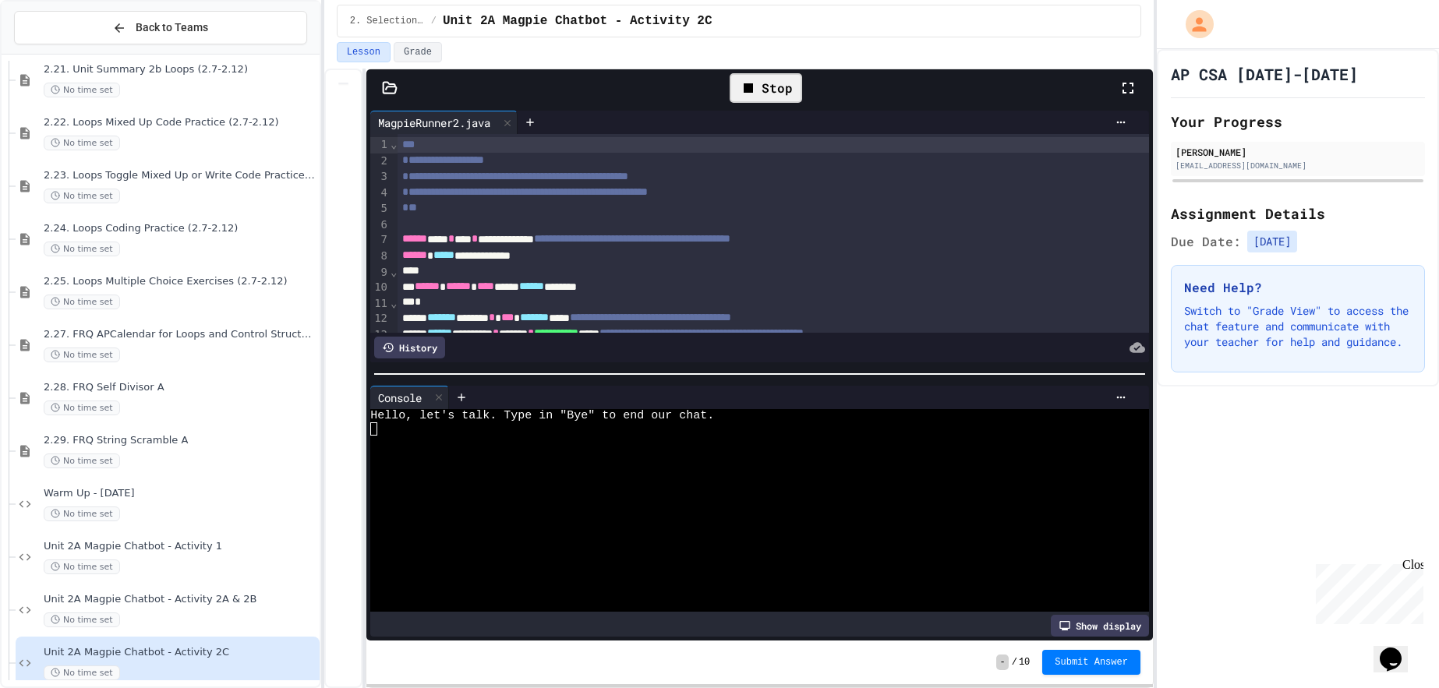
click at [838, 498] on div at bounding box center [752, 496] width 765 height 13
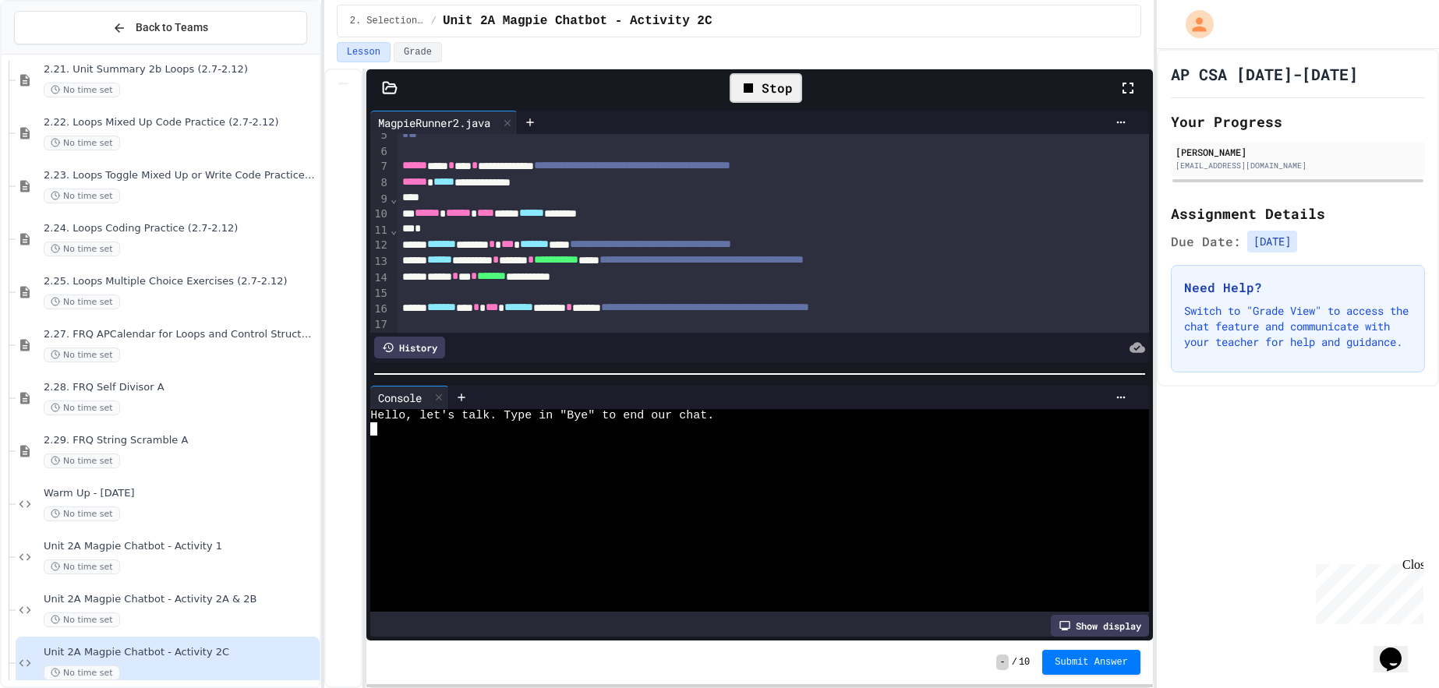
scroll to position [75, 0]
click at [389, 88] on icon at bounding box center [390, 88] width 16 height 16
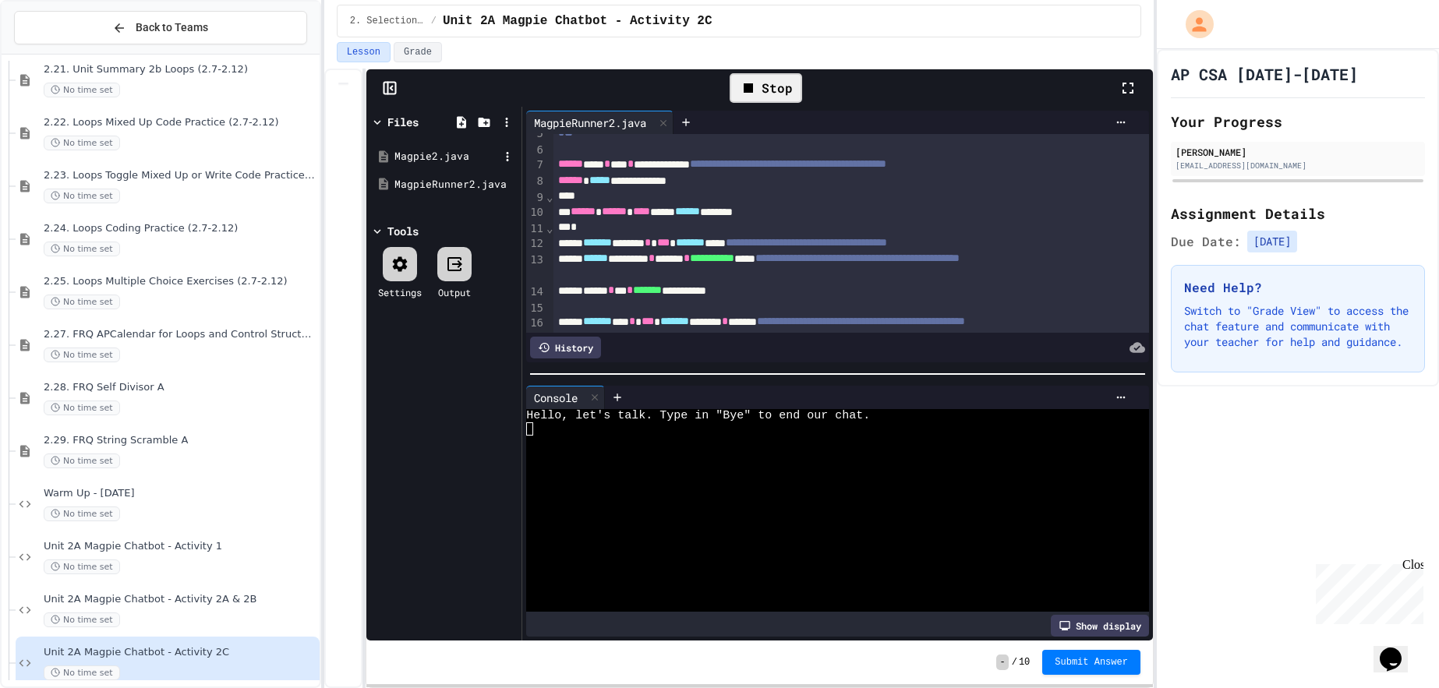
click at [458, 152] on div "Magpie2.java" at bounding box center [447, 157] width 104 height 16
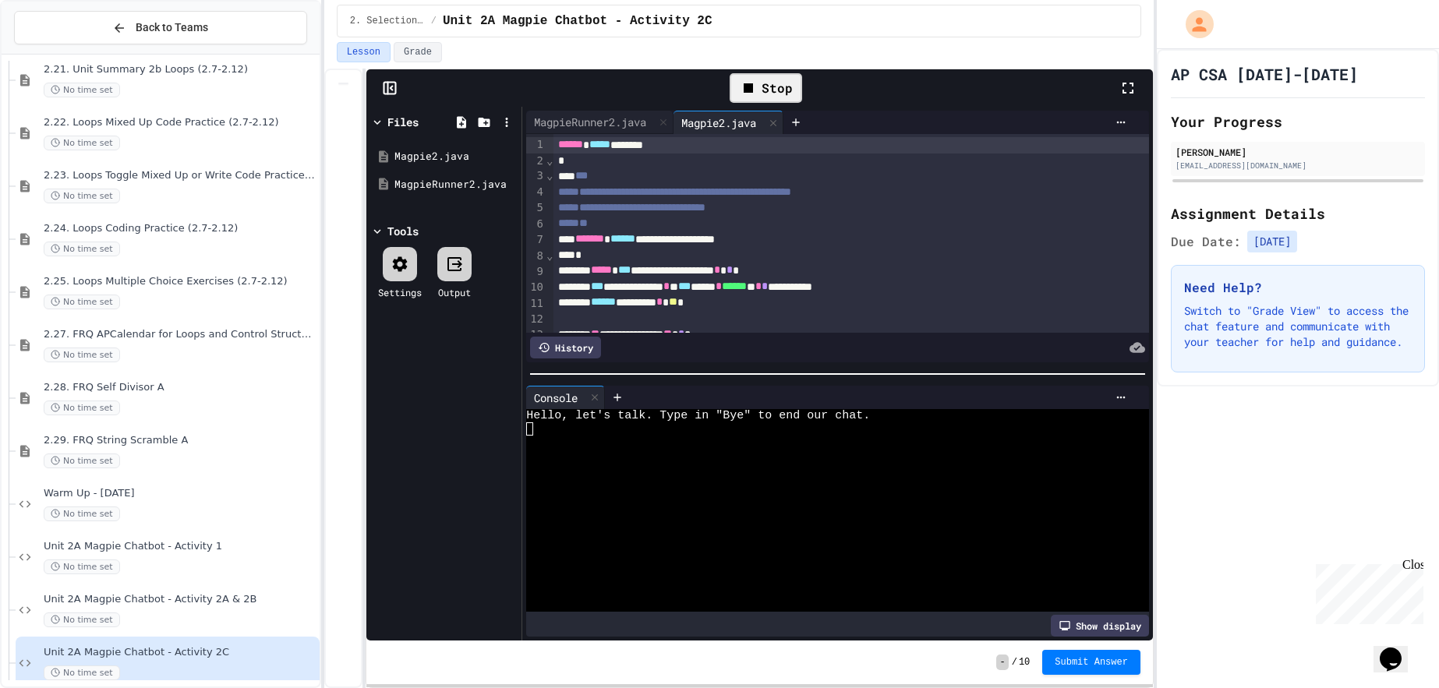
click at [395, 91] on rect at bounding box center [390, 89] width 12 height 12
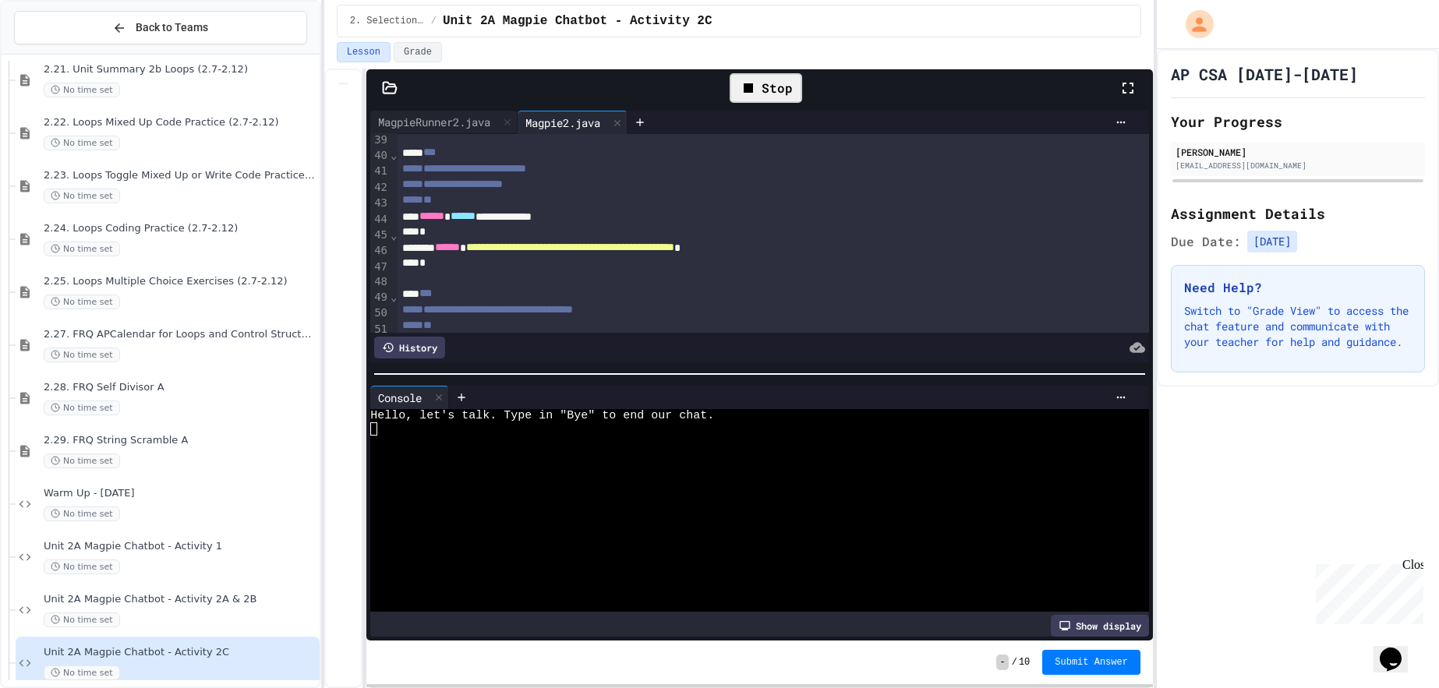
scroll to position [621, 0]
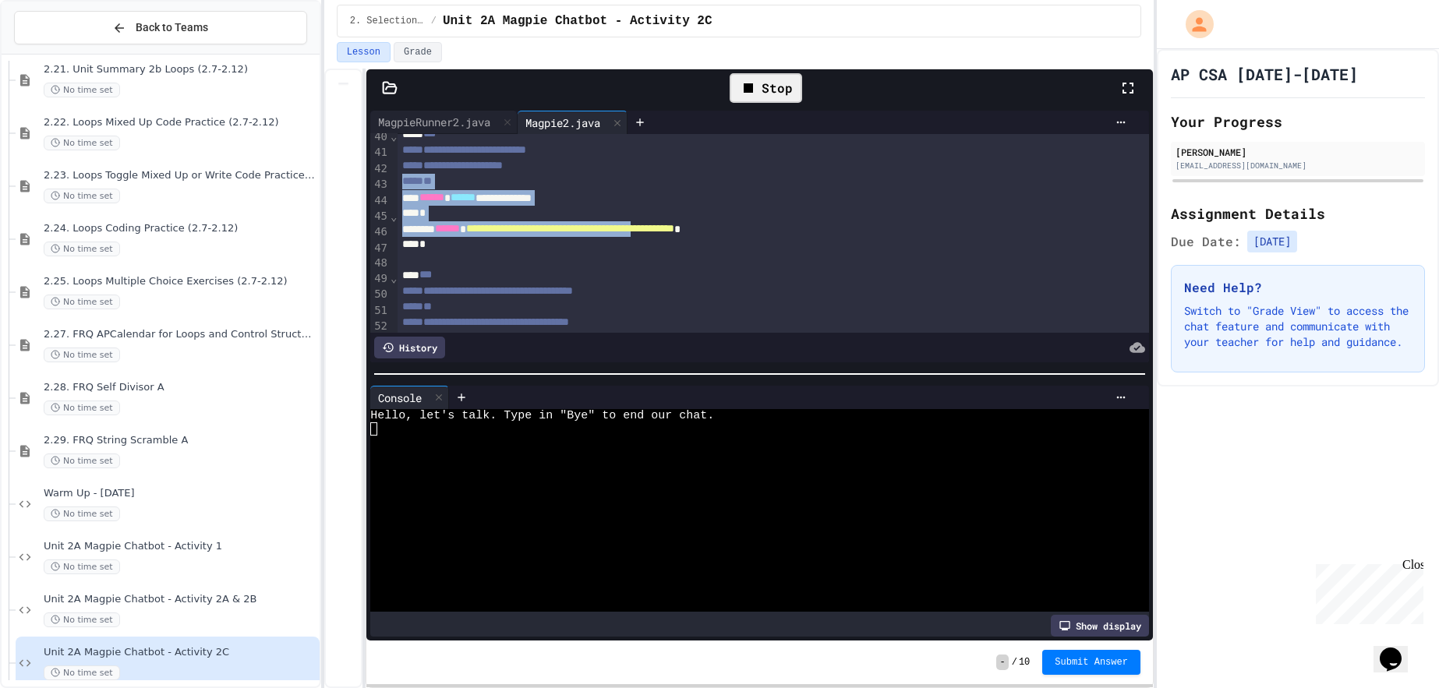
click at [637, 688] on div at bounding box center [719, 690] width 1439 height 0
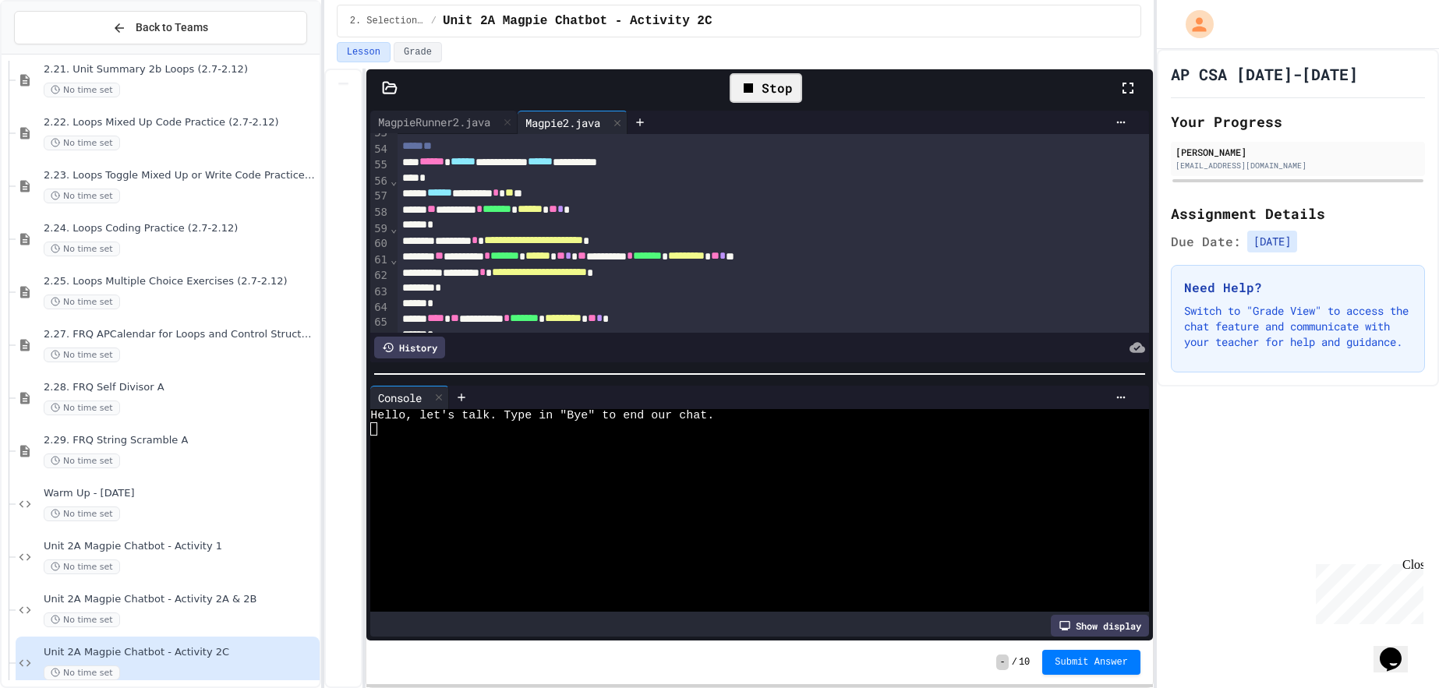
scroll to position [845, 0]
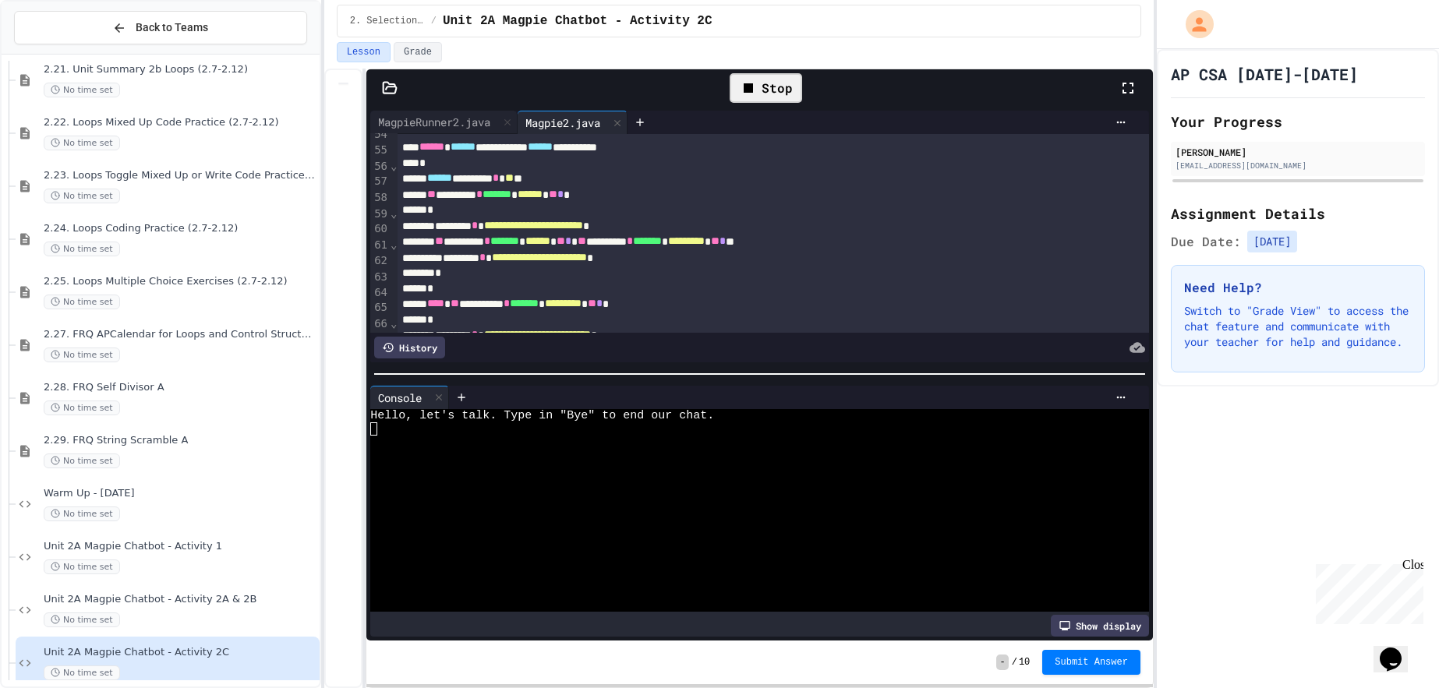
click at [501, 472] on div at bounding box center [752, 469] width 765 height 13
type textarea "*"
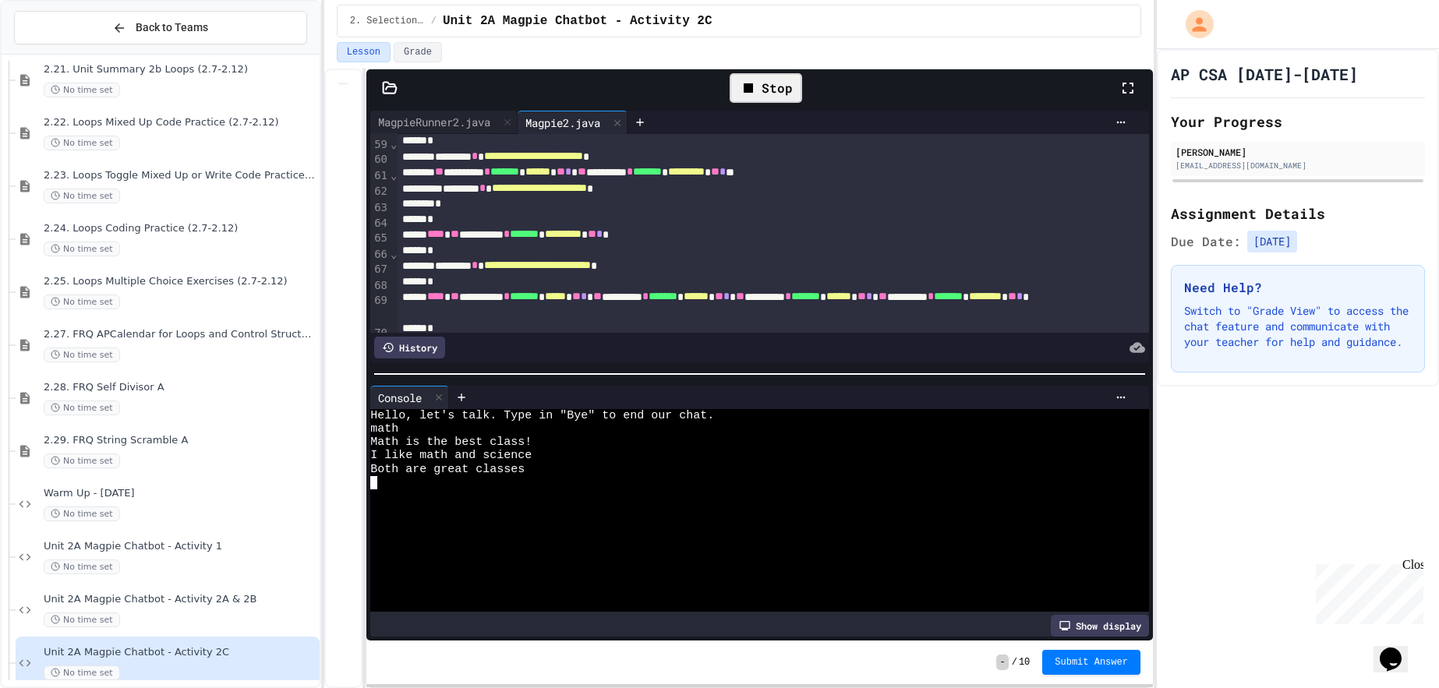
scroll to position [917, 0]
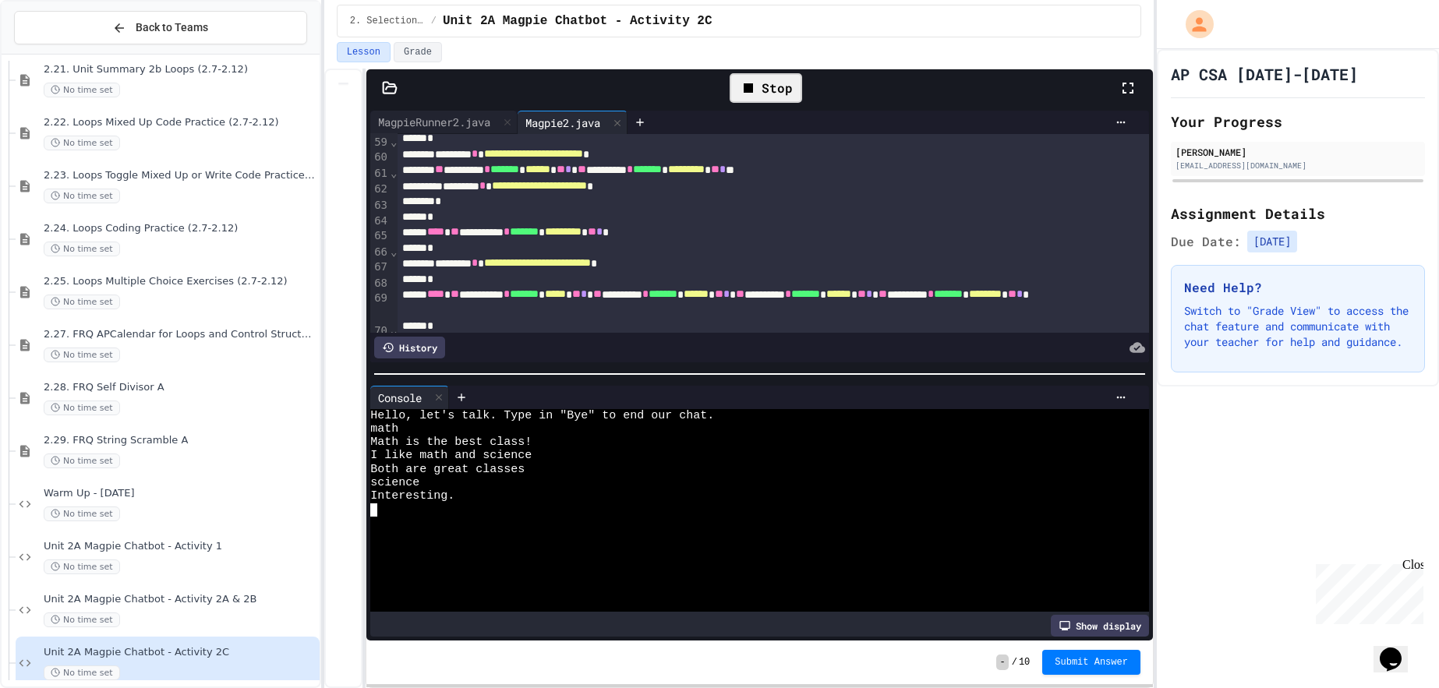
click at [628, 241] on div "**********" at bounding box center [774, 233] width 752 height 16
click at [582, 233] on span "*********" at bounding box center [563, 231] width 37 height 11
click at [485, 505] on div at bounding box center [752, 510] width 765 height 13
type textarea "*"
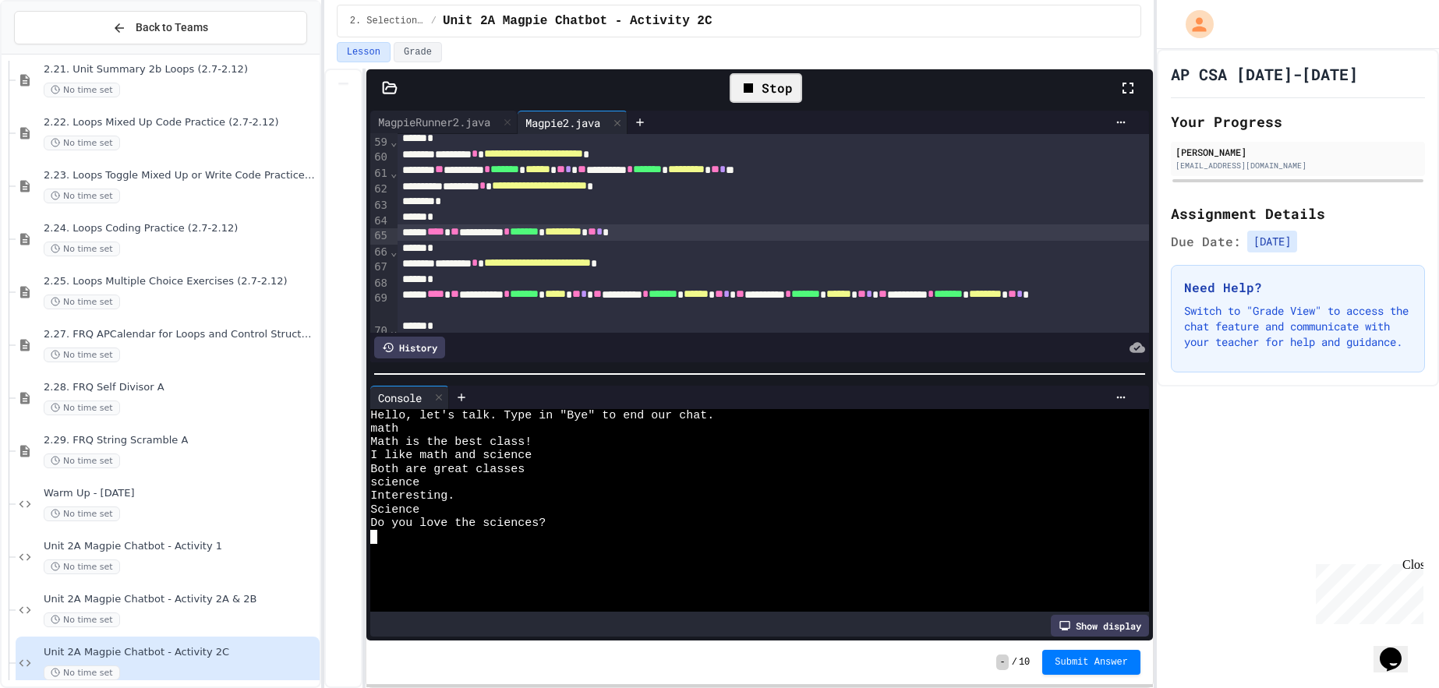
click at [582, 237] on span "*********" at bounding box center [563, 231] width 37 height 11
click at [762, 95] on div "Stop" at bounding box center [766, 88] width 73 height 30
click at [758, 94] on icon at bounding box center [764, 88] width 19 height 19
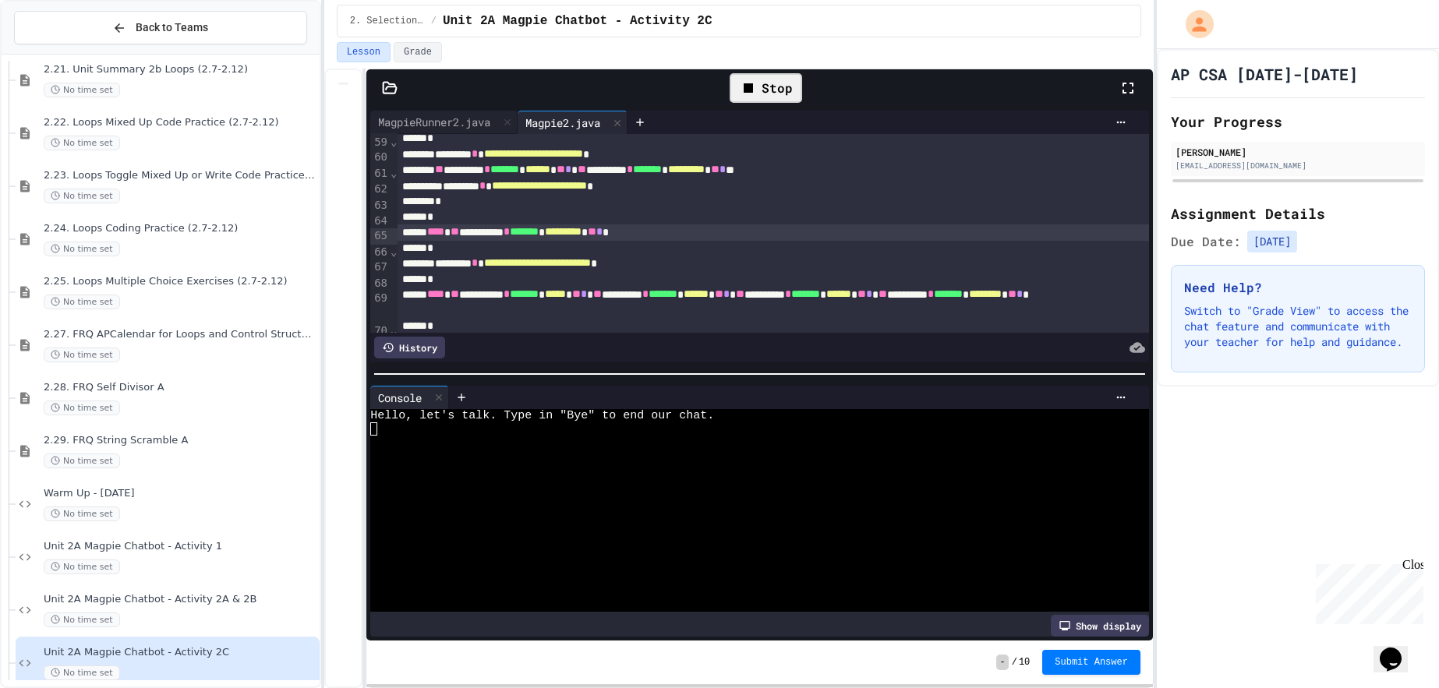
click at [617, 472] on div at bounding box center [752, 469] width 765 height 13
click at [717, 480] on div at bounding box center [752, 482] width 765 height 13
type textarea "**********"
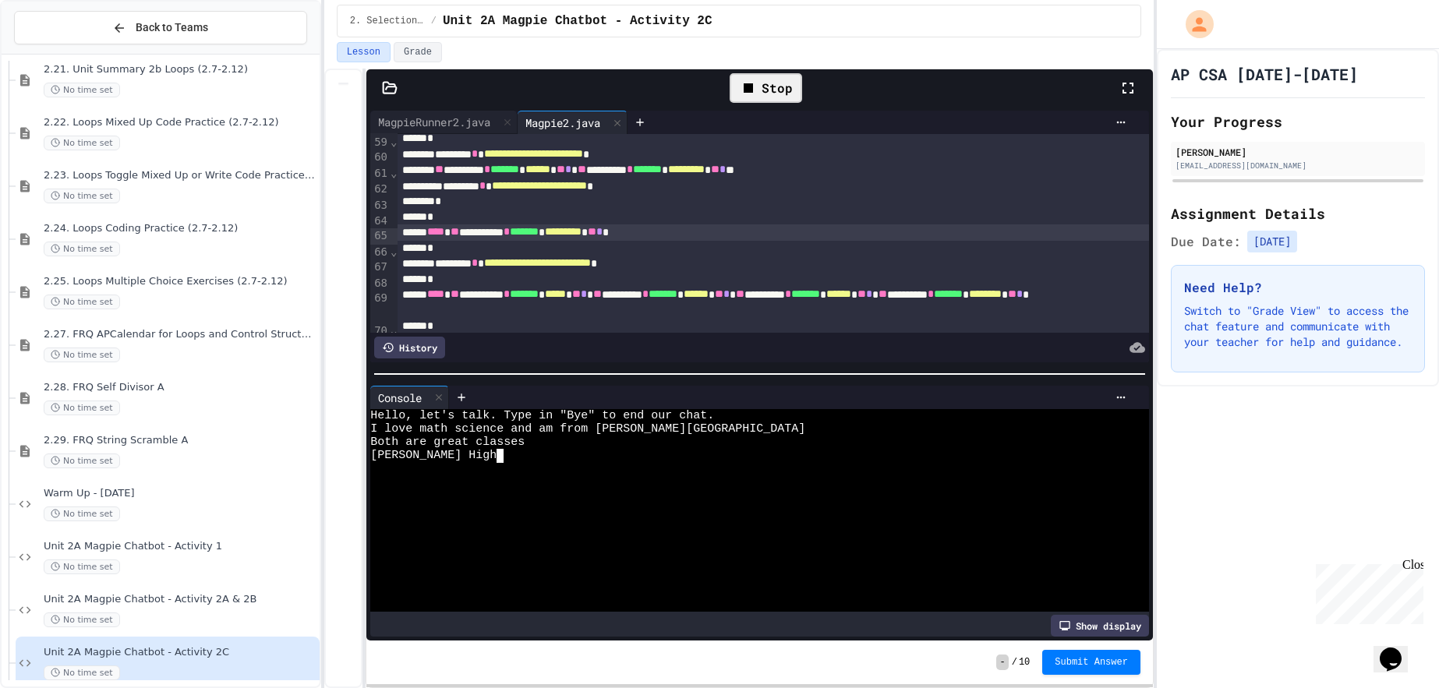
type textarea "********"
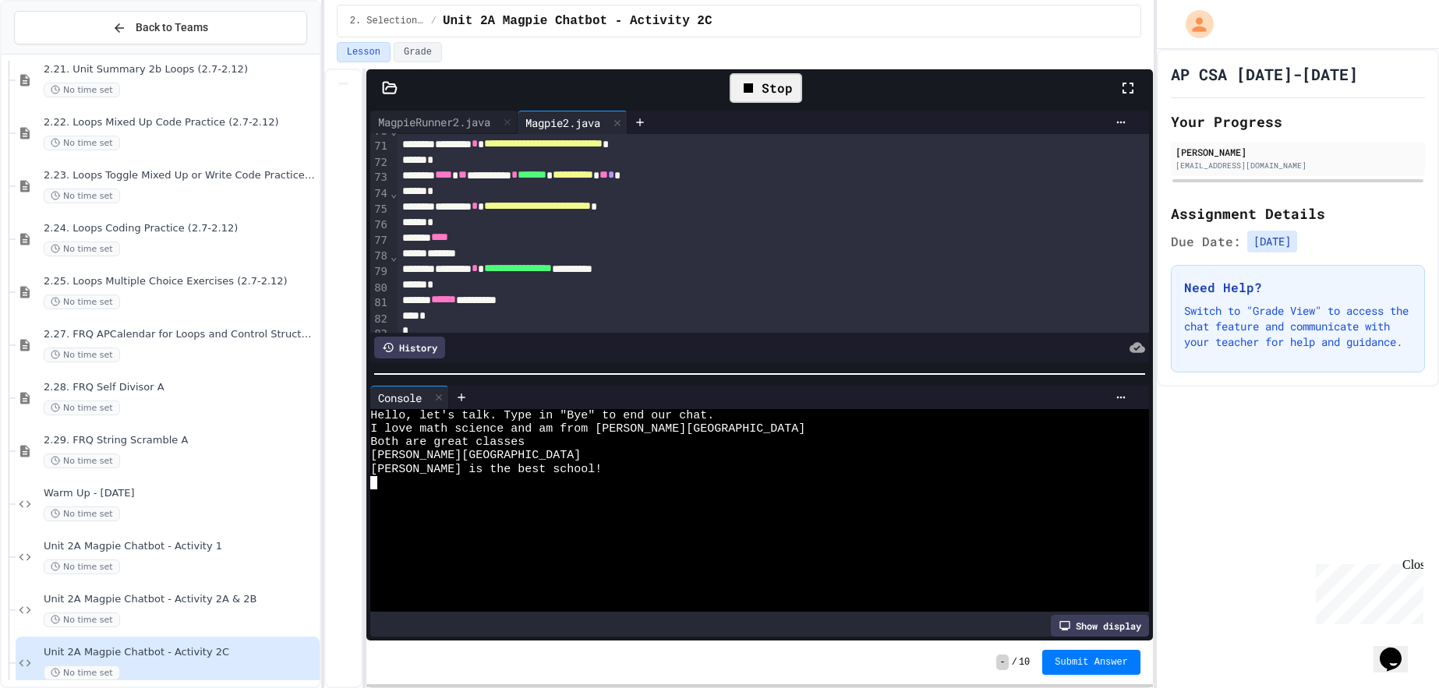
scroll to position [1108, 0]
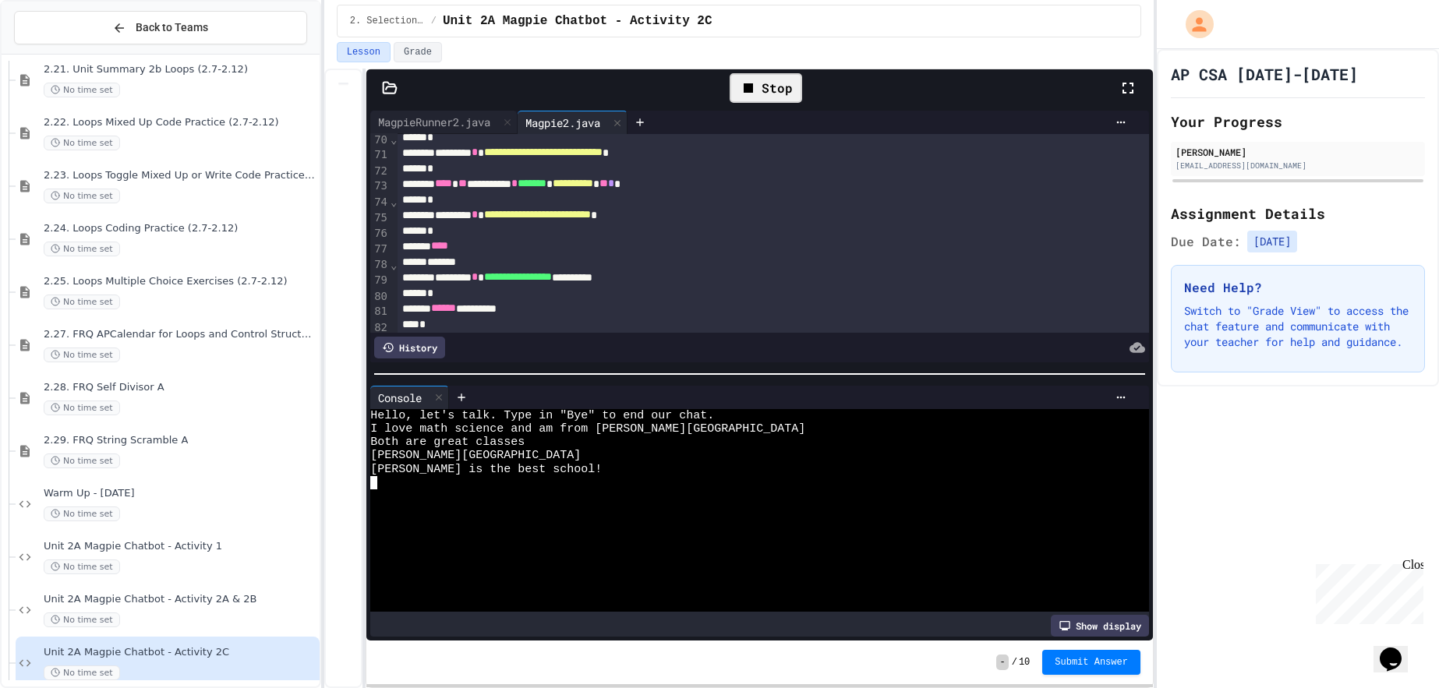
click at [473, 505] on div at bounding box center [752, 510] width 765 height 13
click at [529, 534] on div at bounding box center [752, 536] width 765 height 13
type textarea "*"
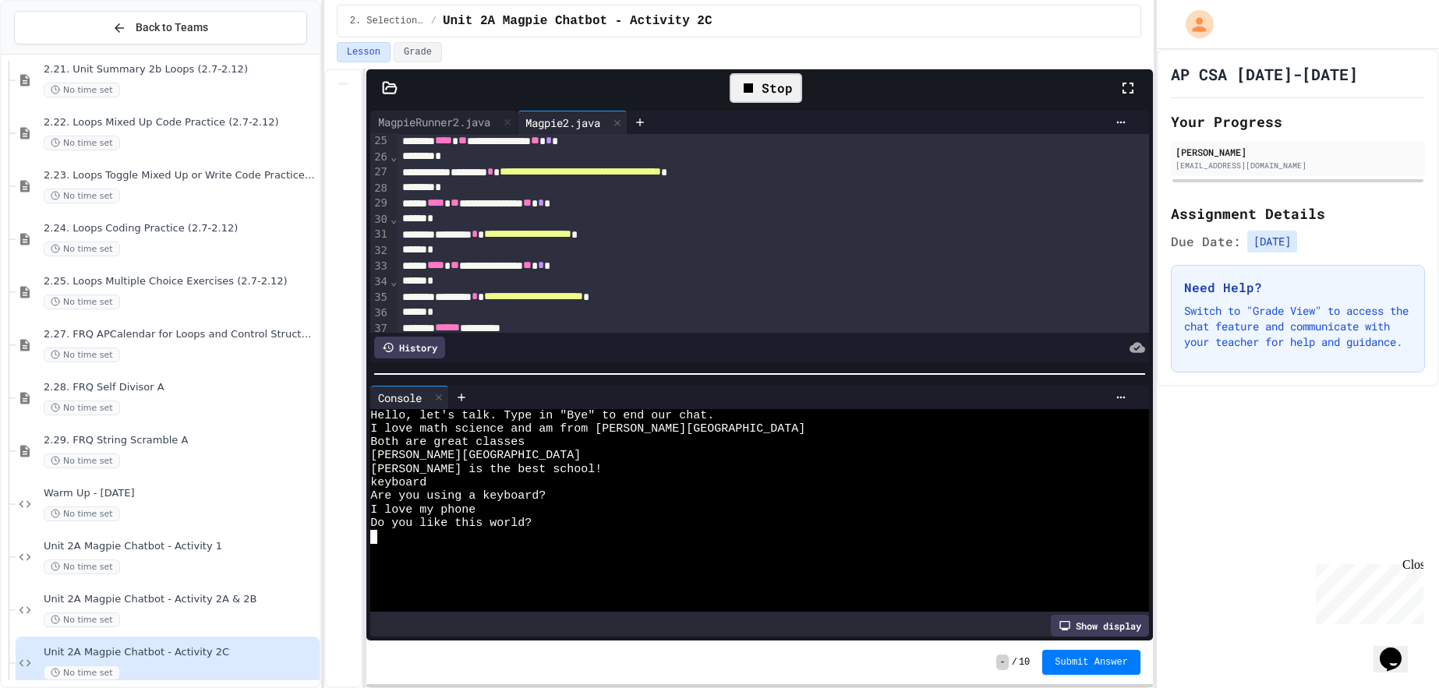
scroll to position [377, 0]
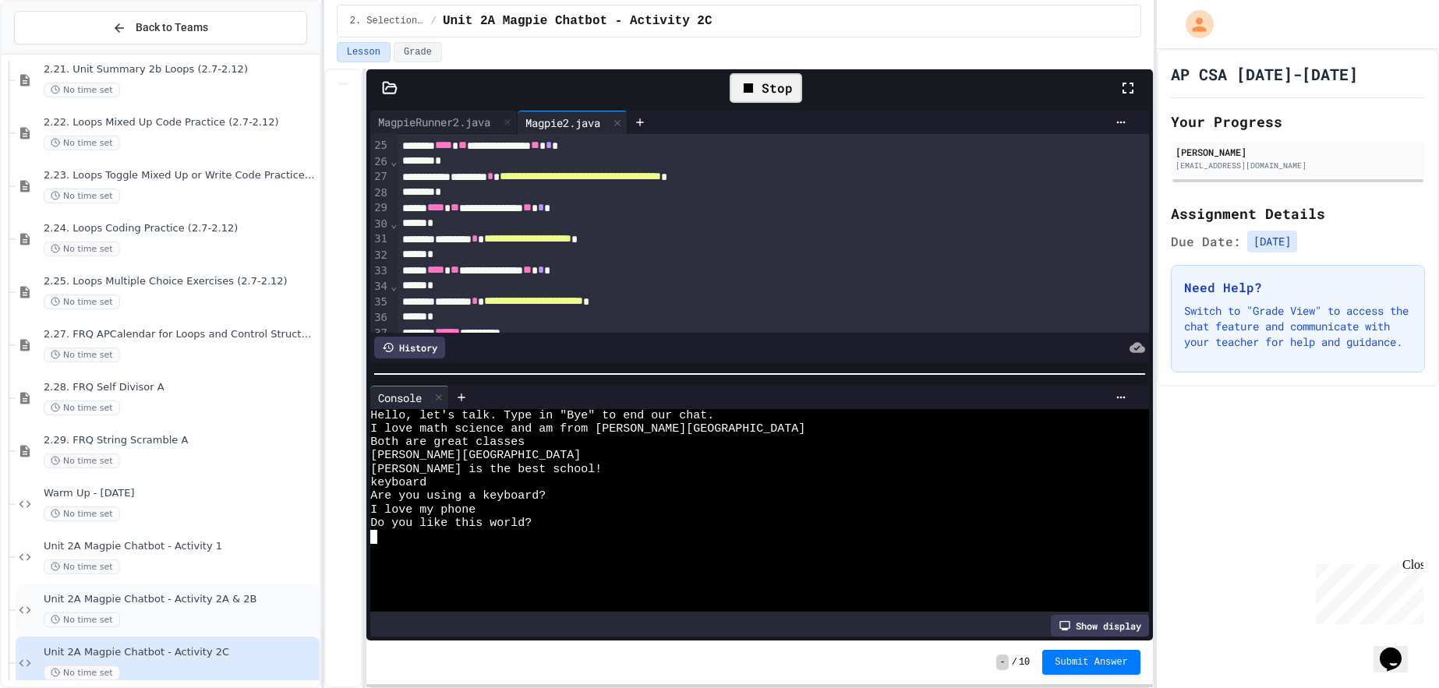
click at [193, 601] on span "Unit 2A Magpie Chatbot - Activity 2A & 2B" at bounding box center [180, 599] width 273 height 13
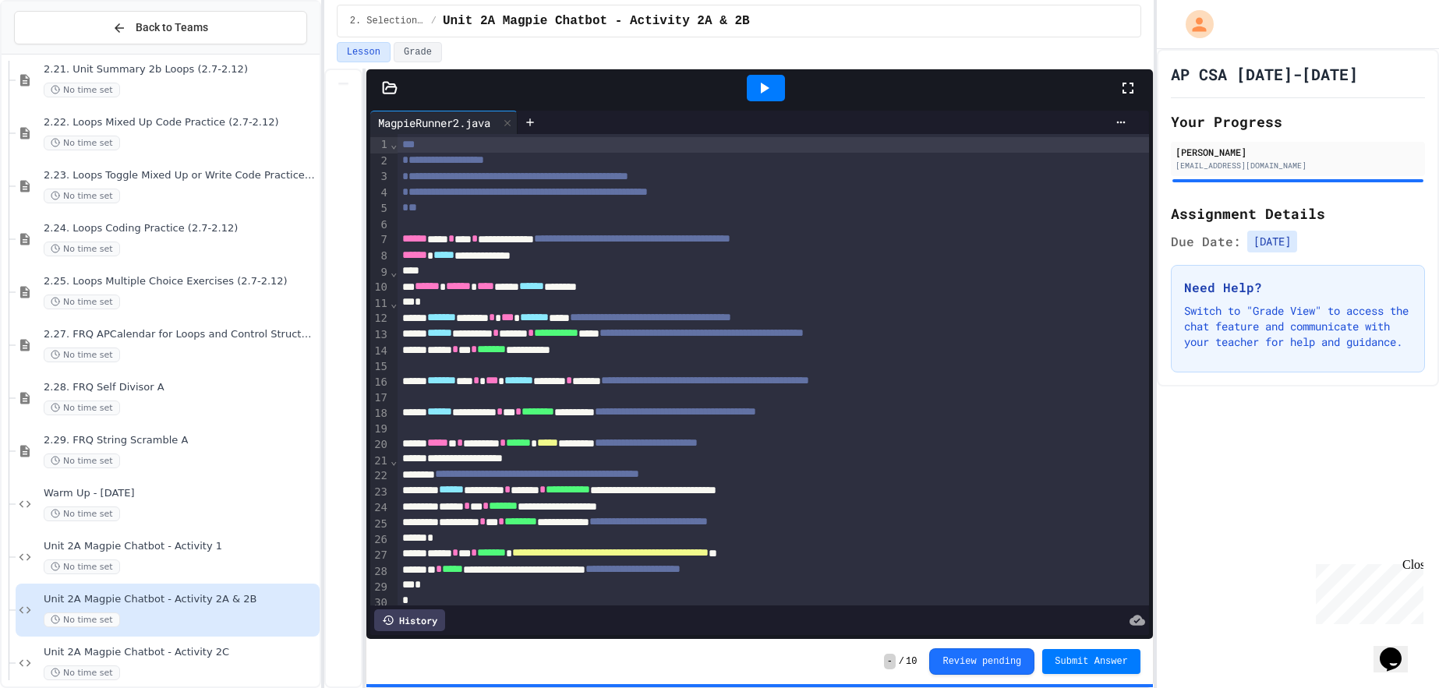
scroll to position [7, 0]
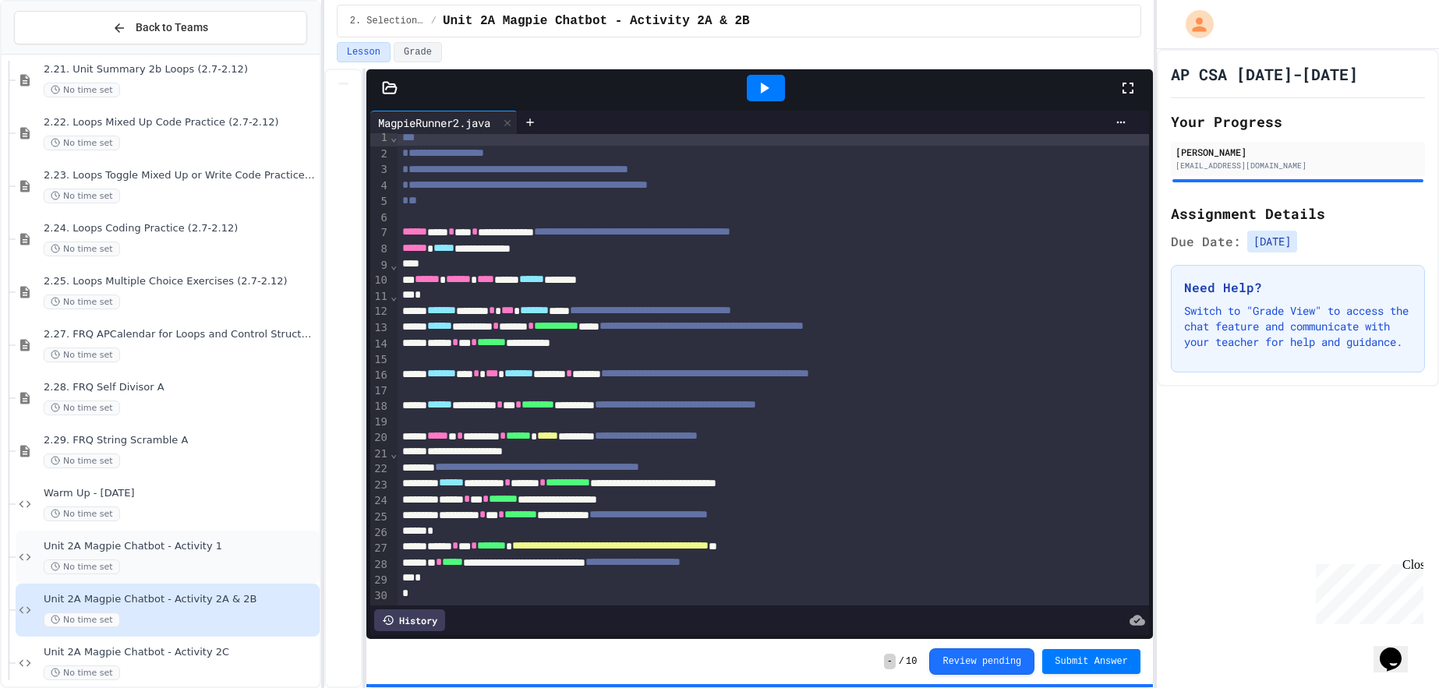
click at [99, 546] on span "Unit 2A Magpie Chatbot - Activity 1" at bounding box center [180, 546] width 273 height 13
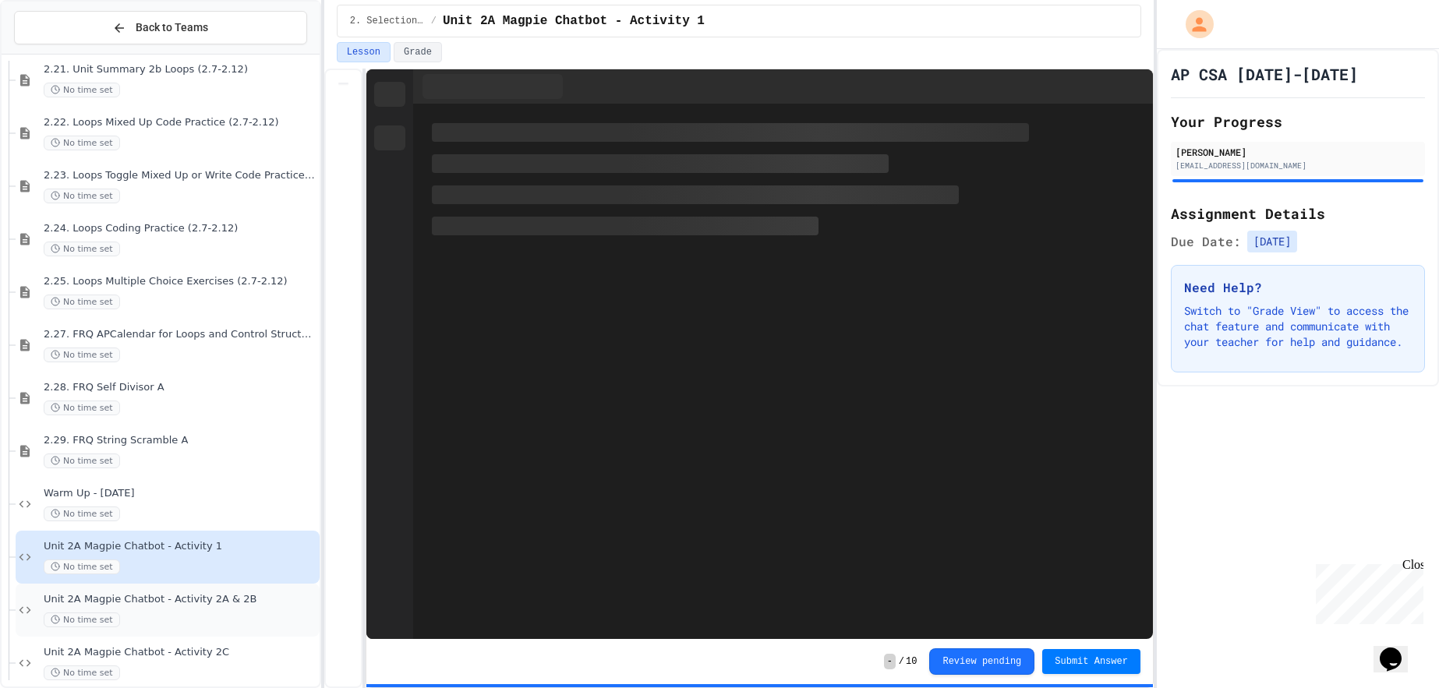
click at [136, 602] on span "Unit 2A Magpie Chatbot - Activity 2A & 2B" at bounding box center [180, 599] width 273 height 13
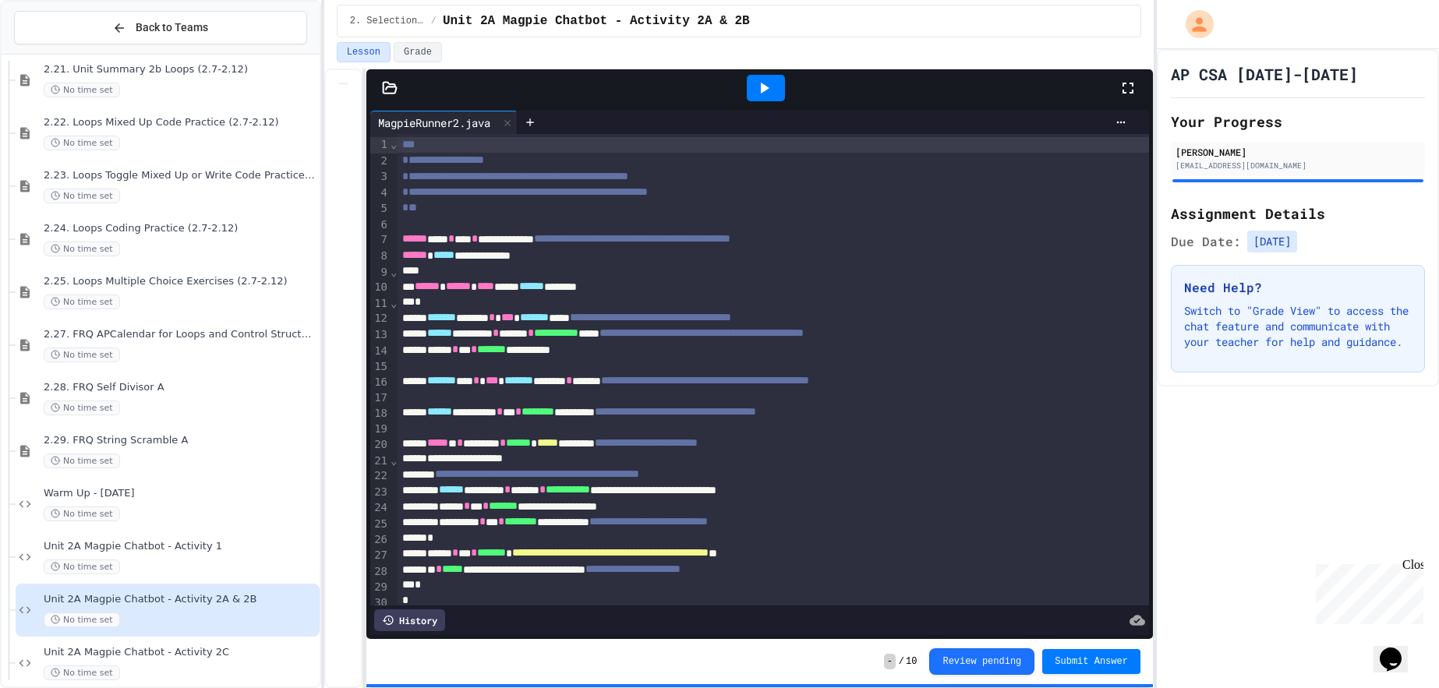
scroll to position [7, 0]
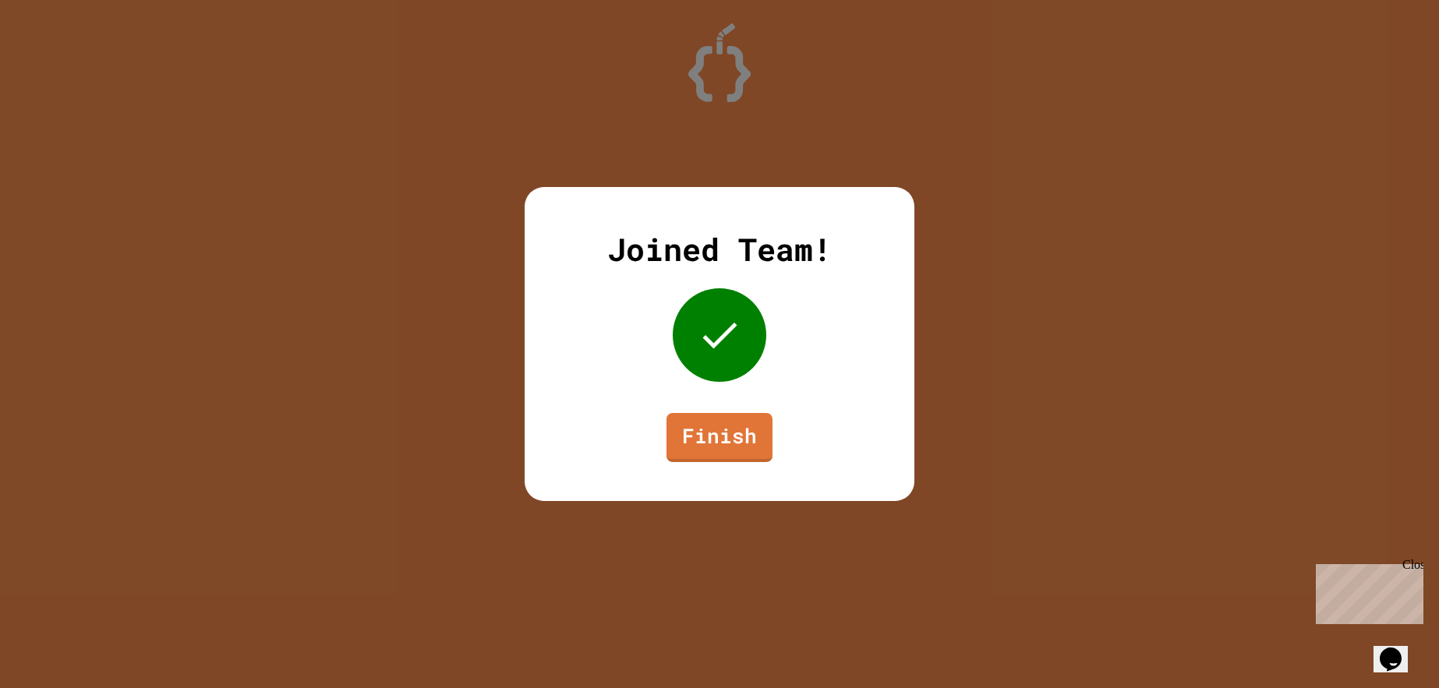
click at [750, 416] on link "Finish" at bounding box center [720, 437] width 106 height 49
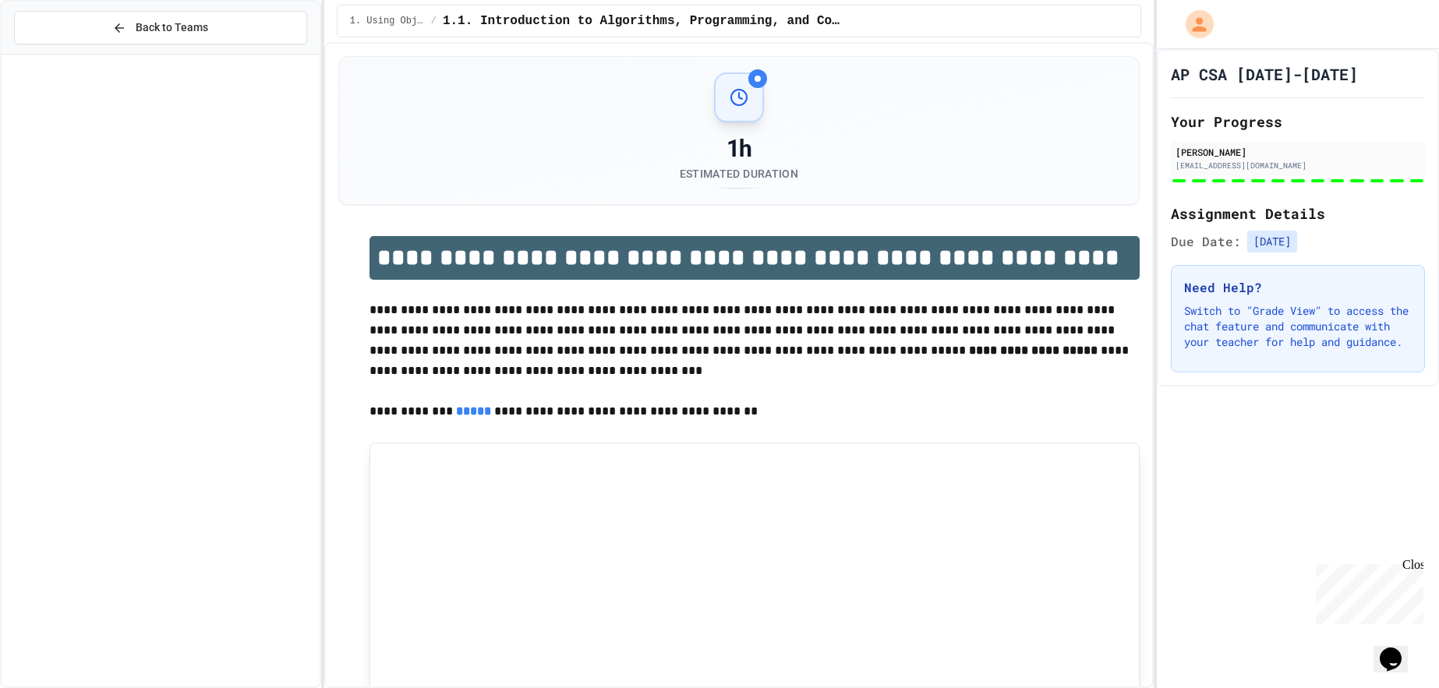
scroll to position [2739, 0]
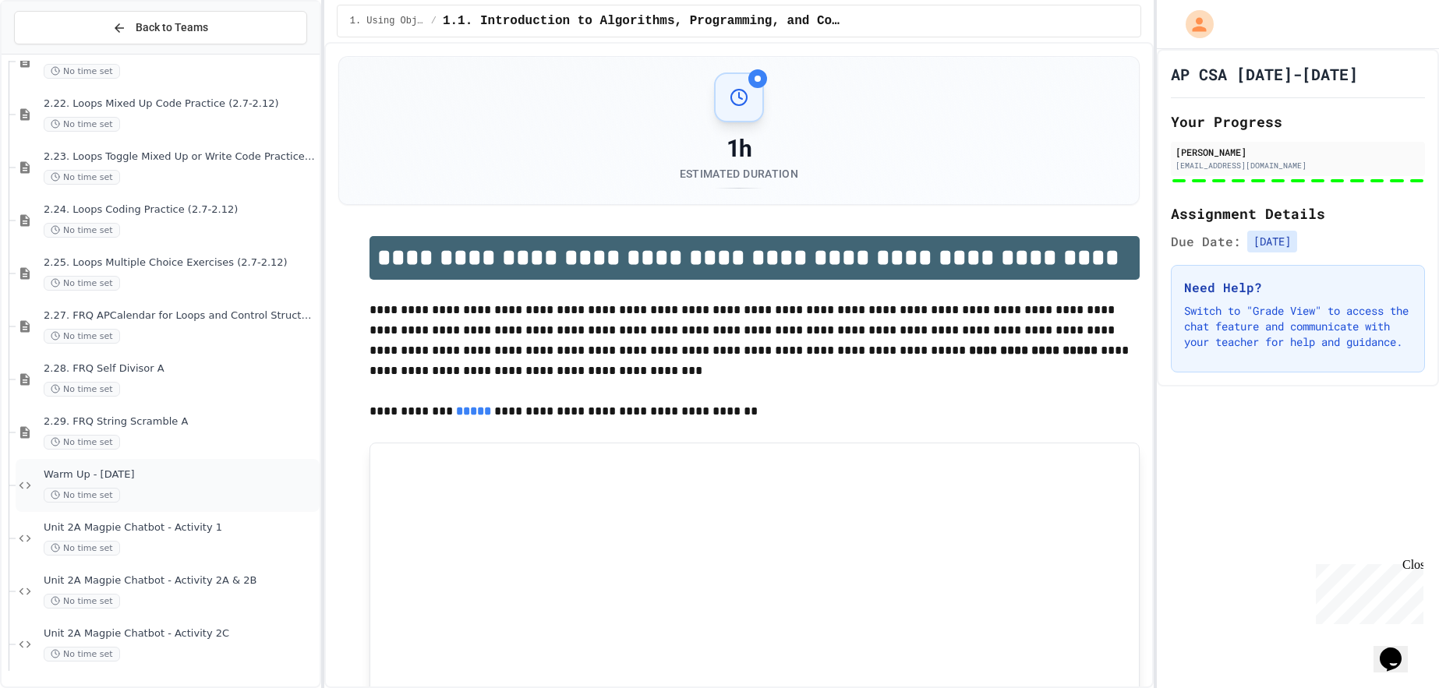
click at [229, 483] on div "Warm Up - 9/16/25 No time set" at bounding box center [180, 486] width 273 height 34
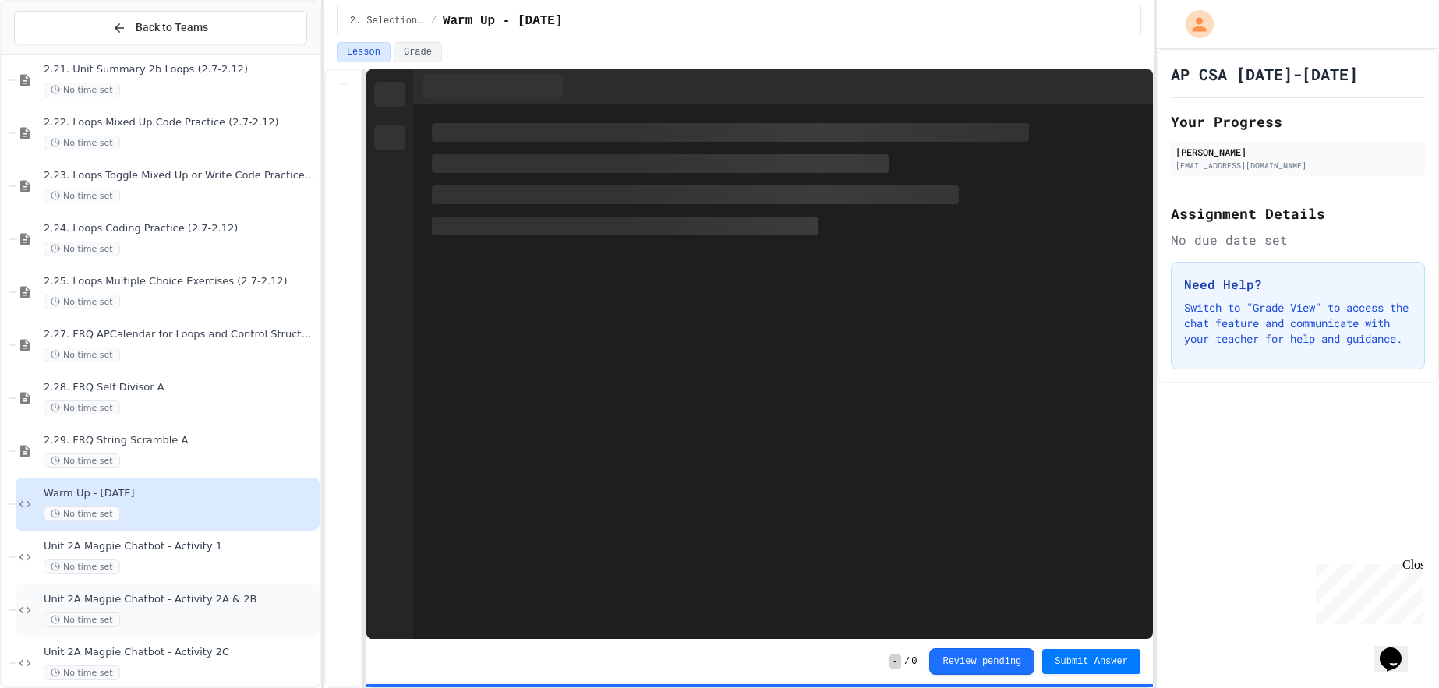
click at [218, 621] on div "No time set" at bounding box center [180, 620] width 273 height 15
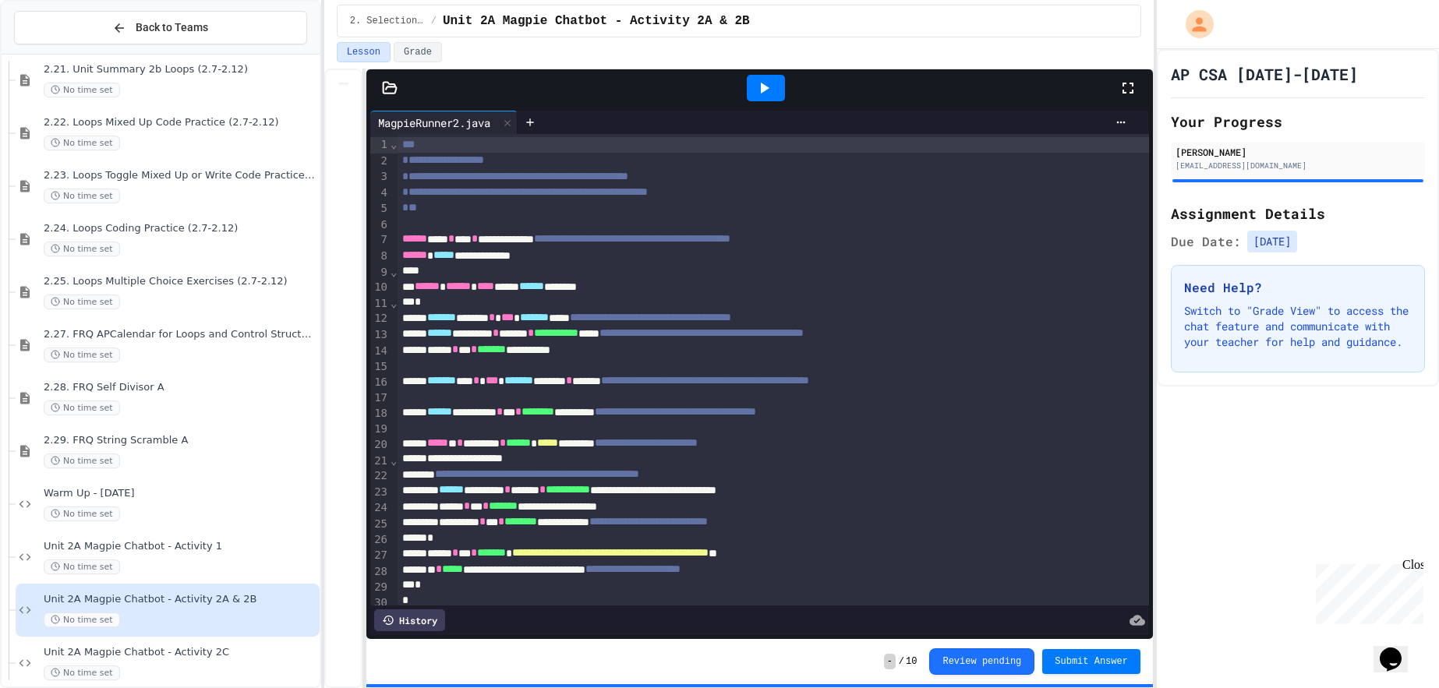
scroll to position [7, 0]
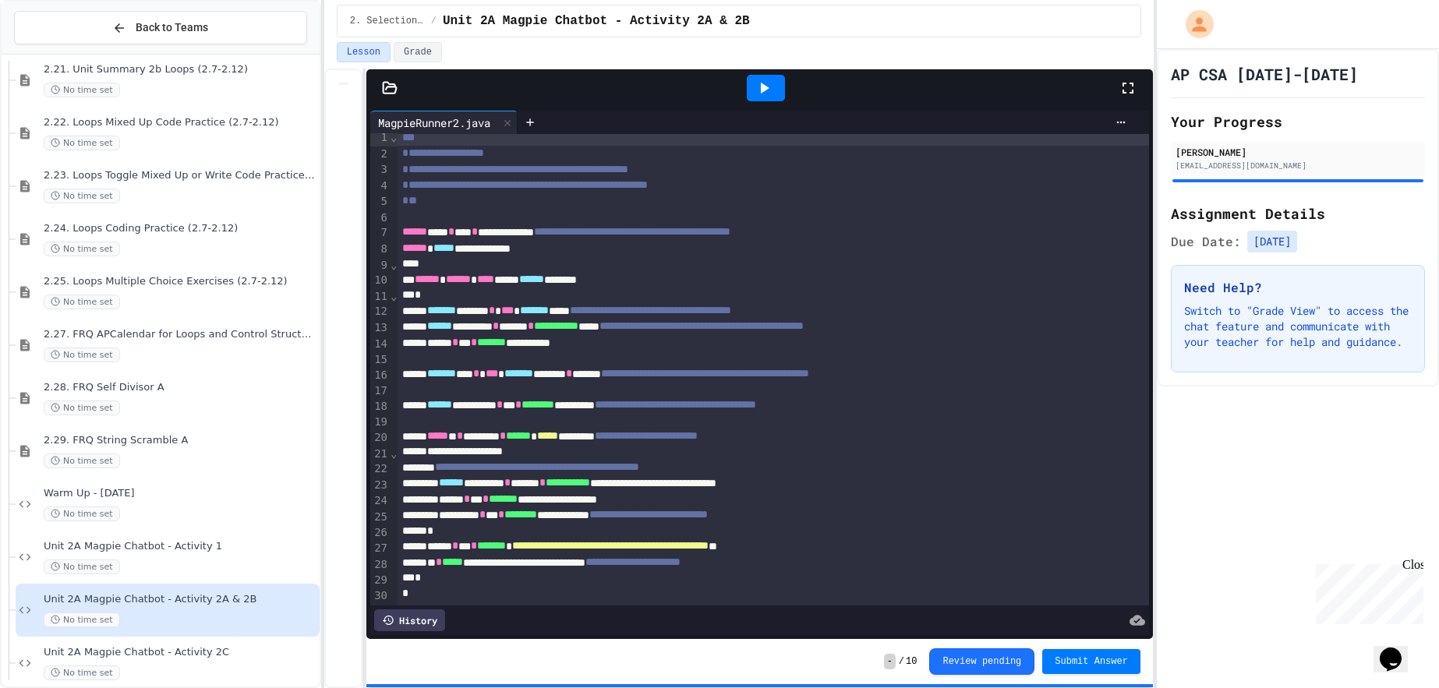
click at [727, 581] on div "*" at bounding box center [774, 579] width 752 height 16
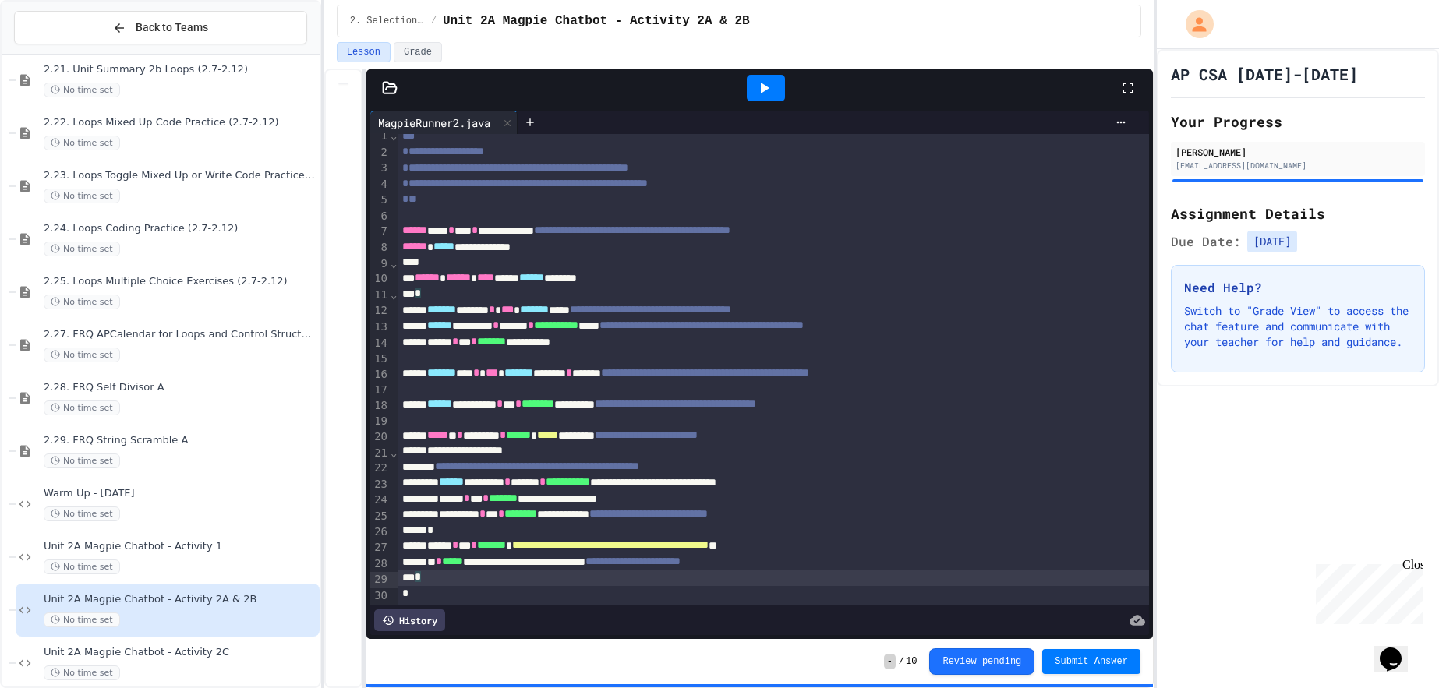
click at [727, 581] on div "*" at bounding box center [774, 578] width 752 height 16
click at [727, 581] on div "*" at bounding box center [774, 579] width 752 height 16
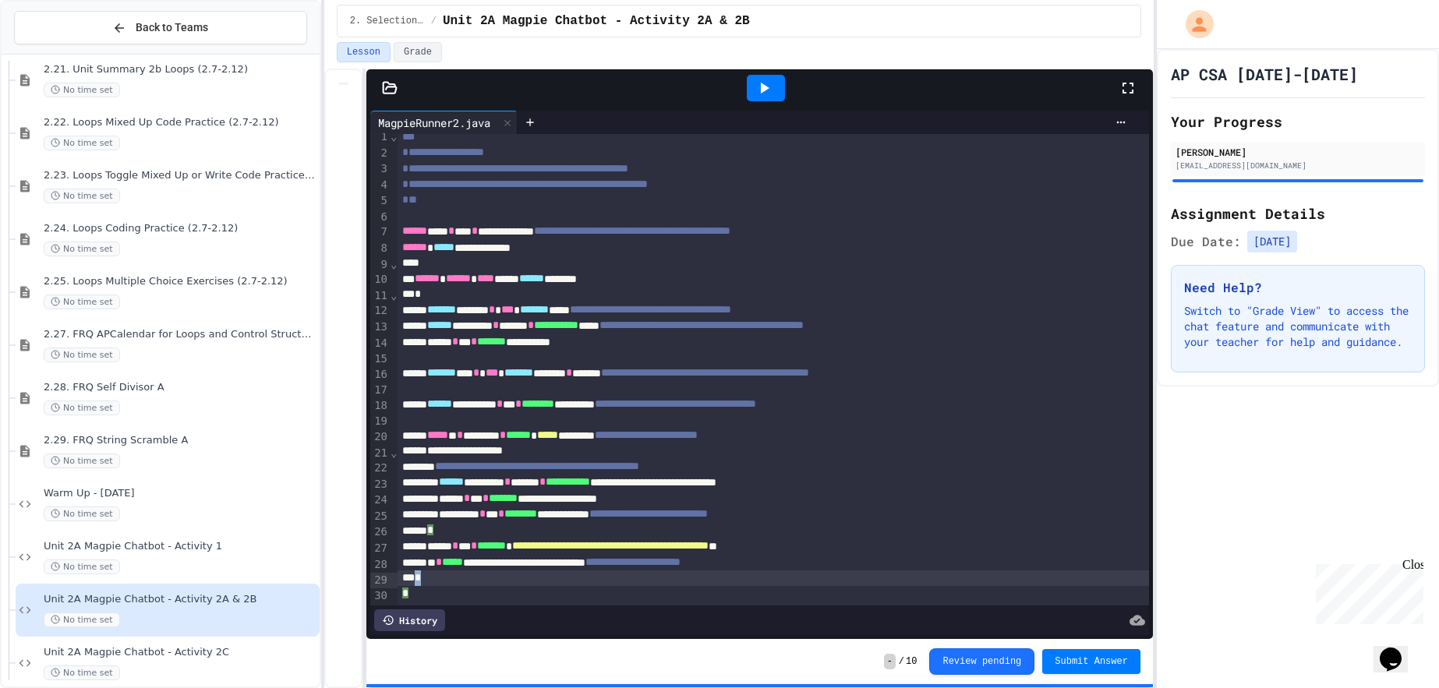
click at [727, 581] on div "*" at bounding box center [774, 579] width 752 height 16
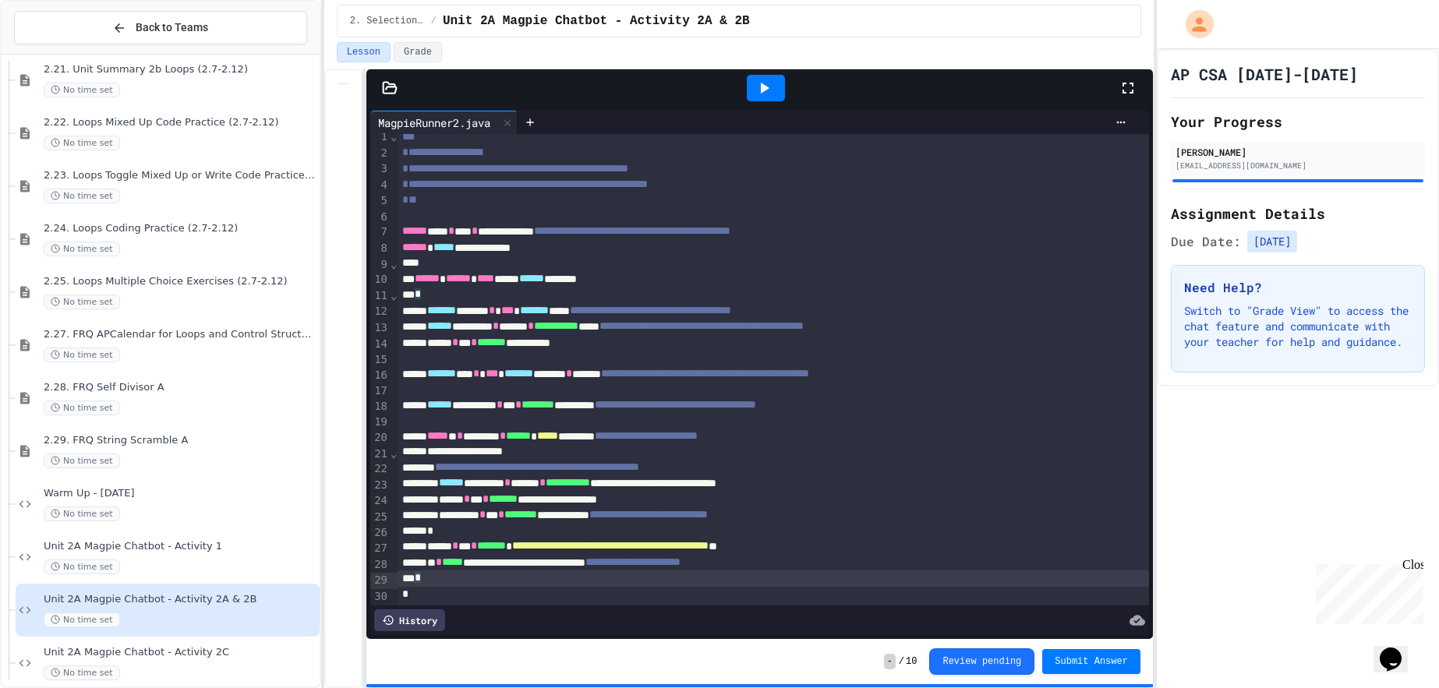
click at [727, 581] on div "*" at bounding box center [774, 579] width 752 height 16
click at [739, 570] on div "**********" at bounding box center [774, 563] width 752 height 16
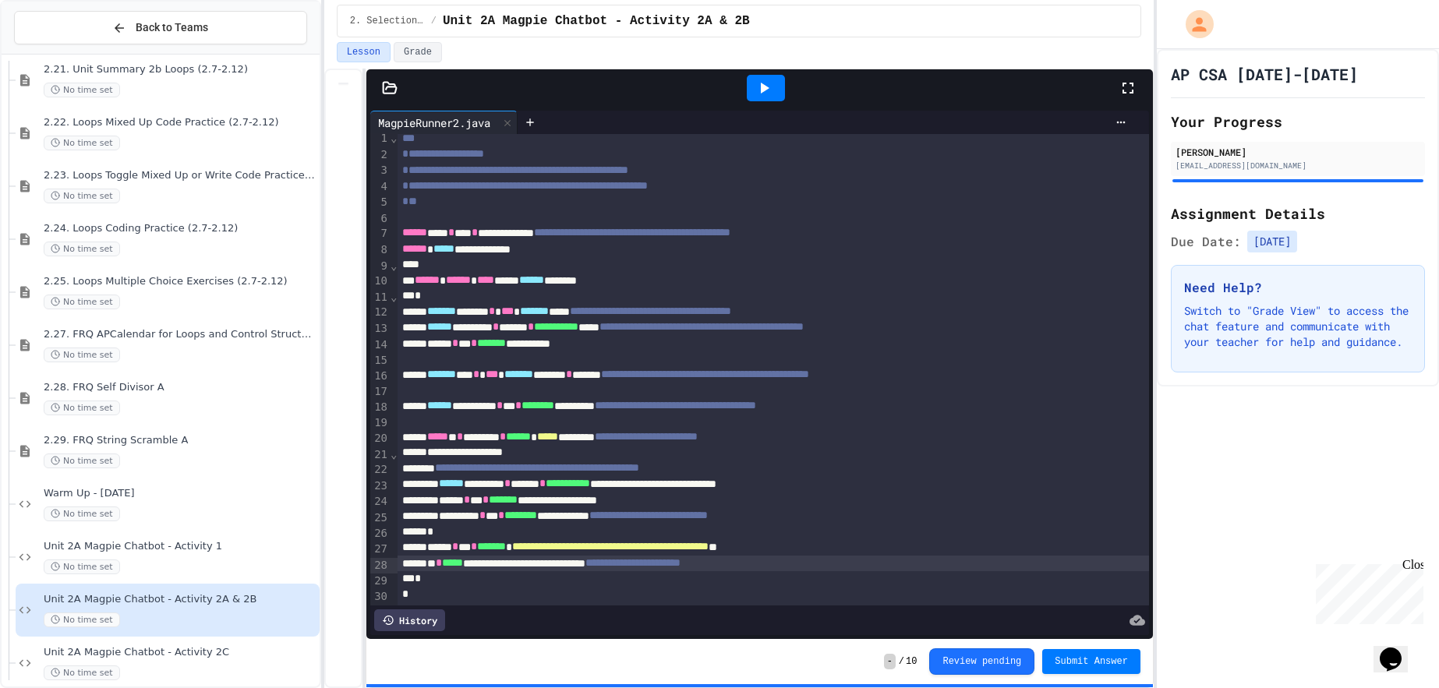
click at [681, 568] on span "**********" at bounding box center [633, 562] width 95 height 11
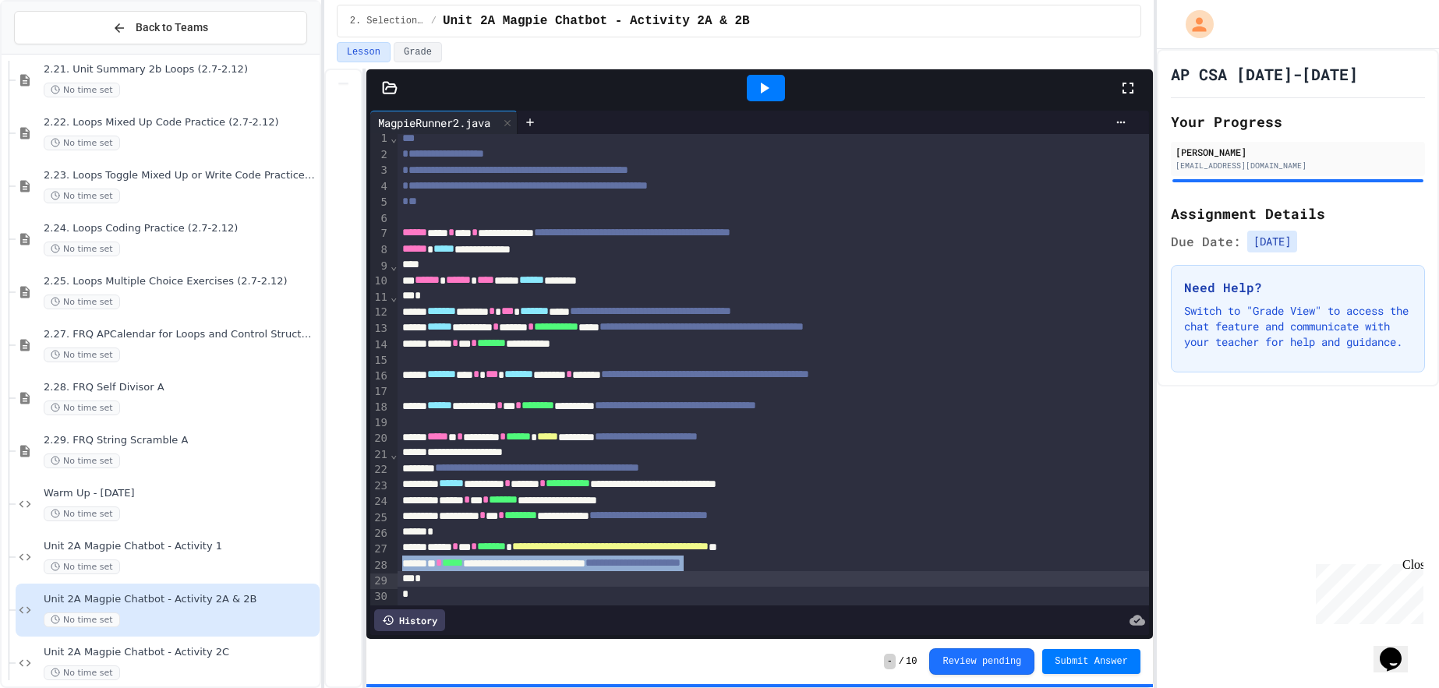
click at [681, 568] on span "**********" at bounding box center [633, 562] width 95 height 11
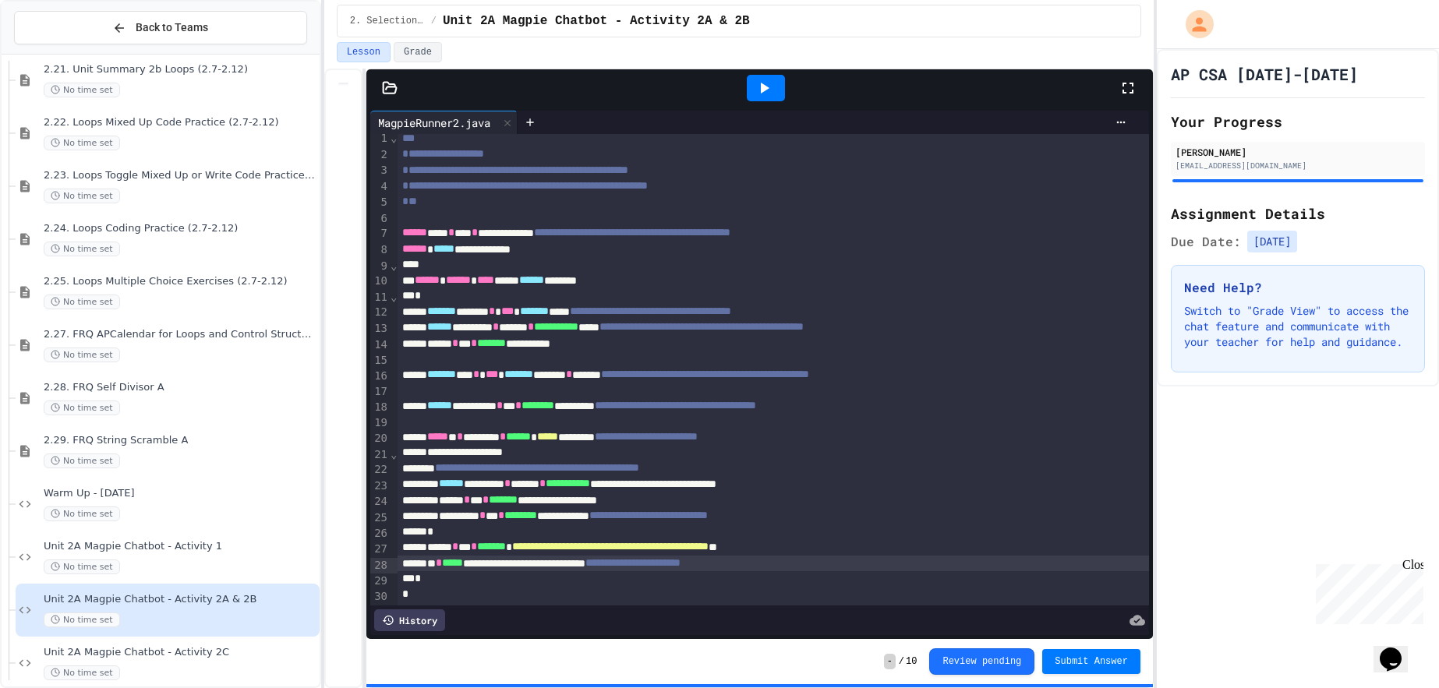
click at [681, 568] on span "**********" at bounding box center [633, 562] width 95 height 11
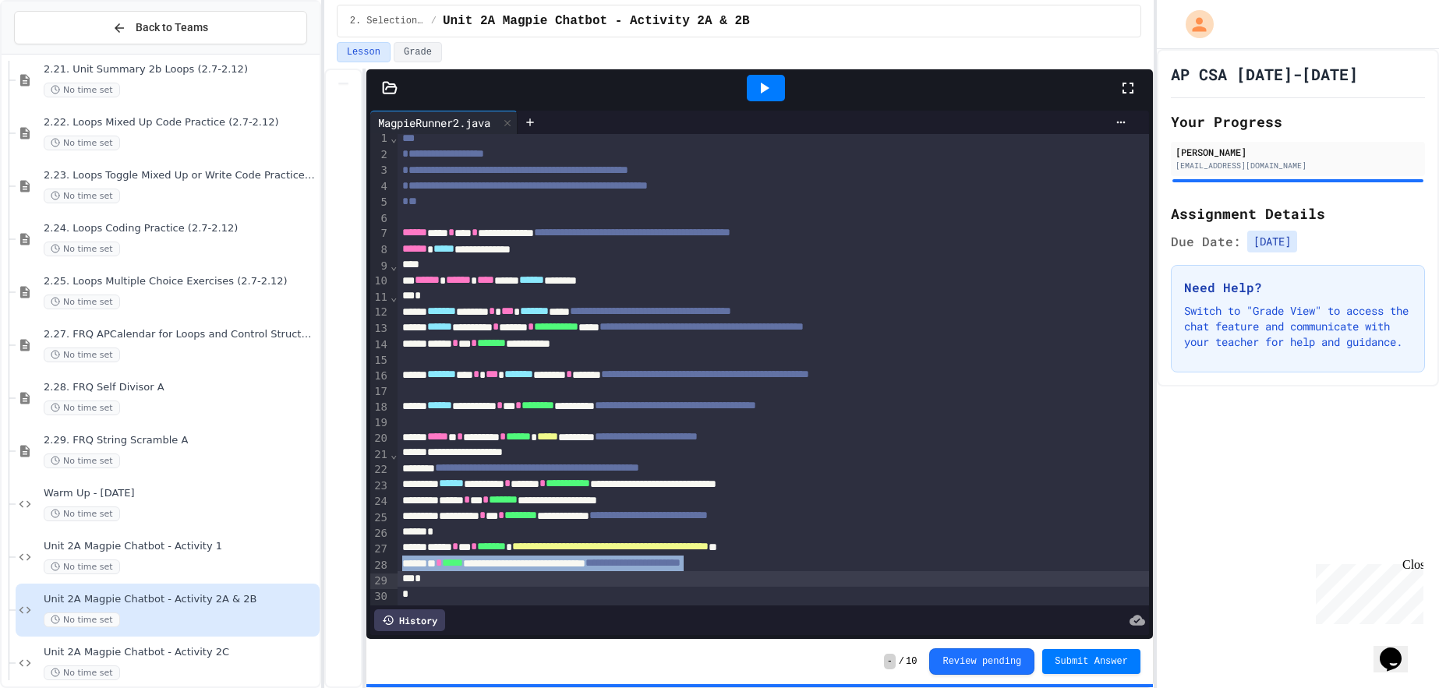
click at [681, 568] on span "**********" at bounding box center [633, 562] width 95 height 11
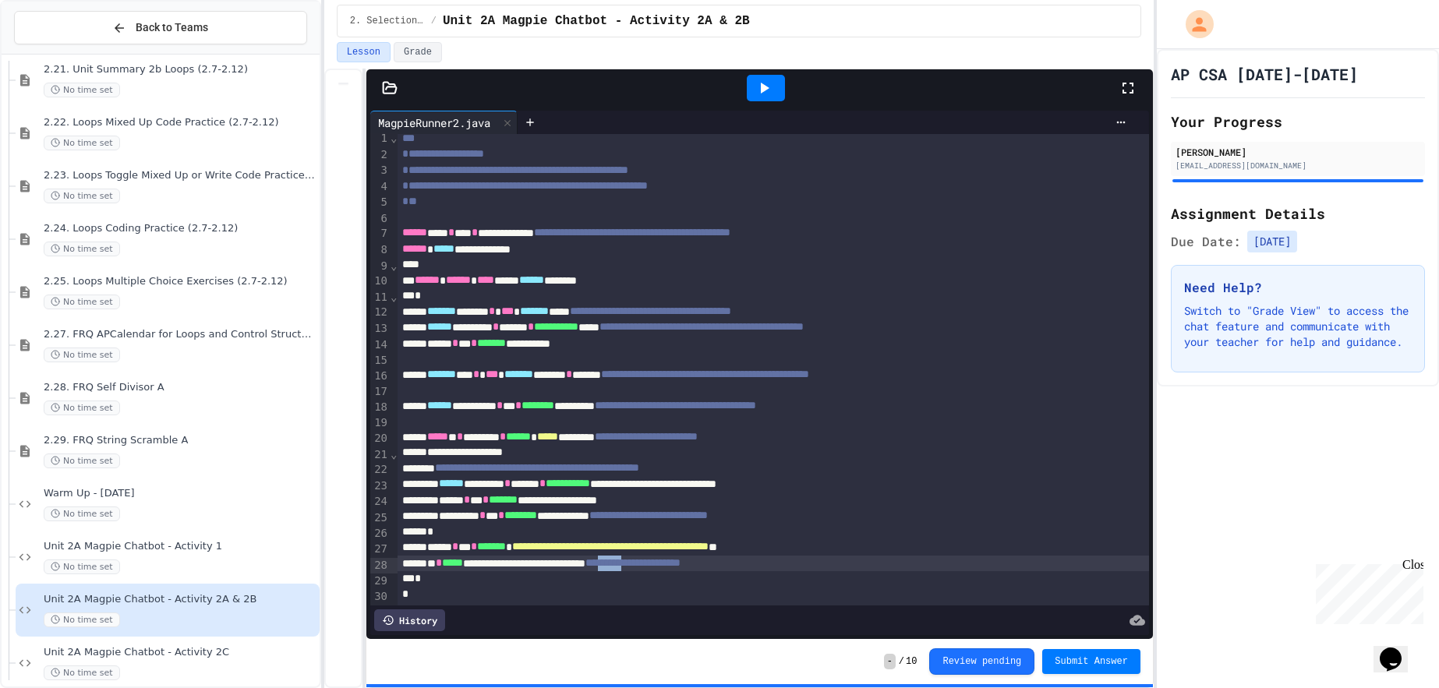
click at [681, 568] on span "**********" at bounding box center [633, 562] width 95 height 11
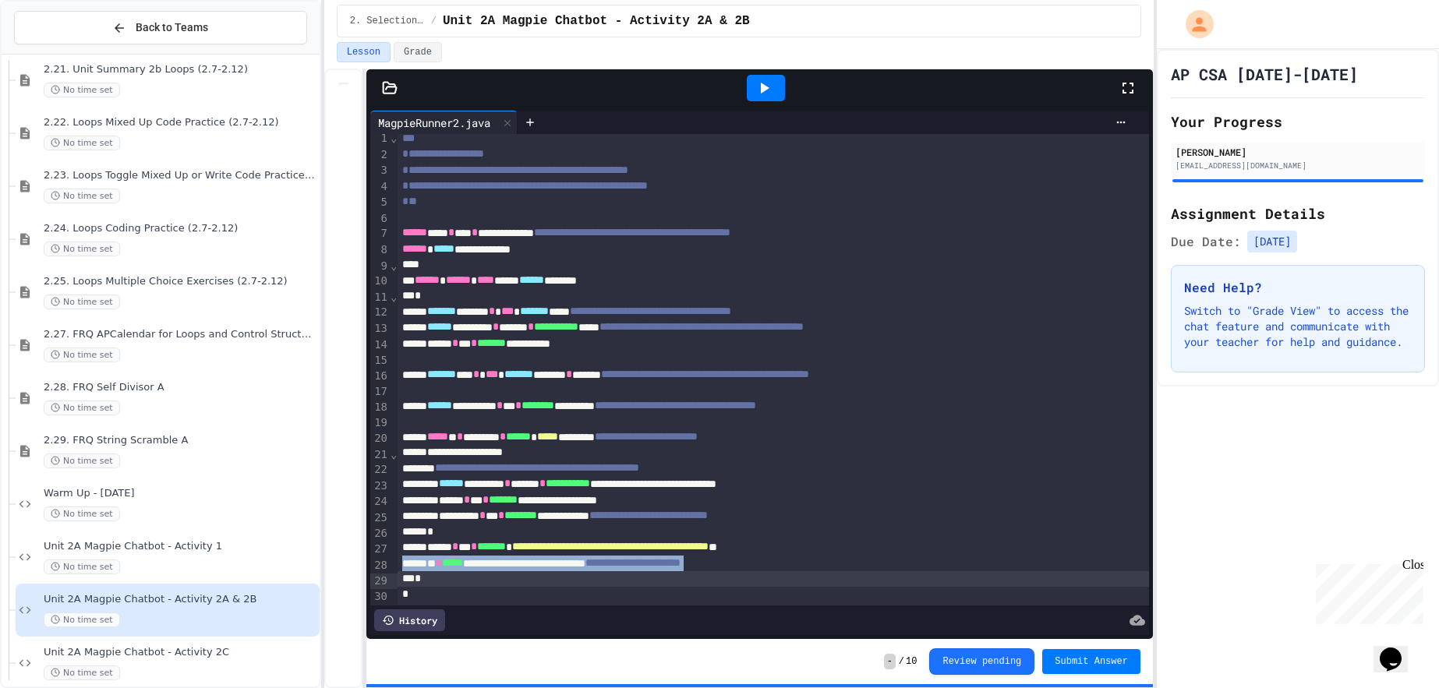
click at [681, 568] on span "**********" at bounding box center [633, 562] width 95 height 11
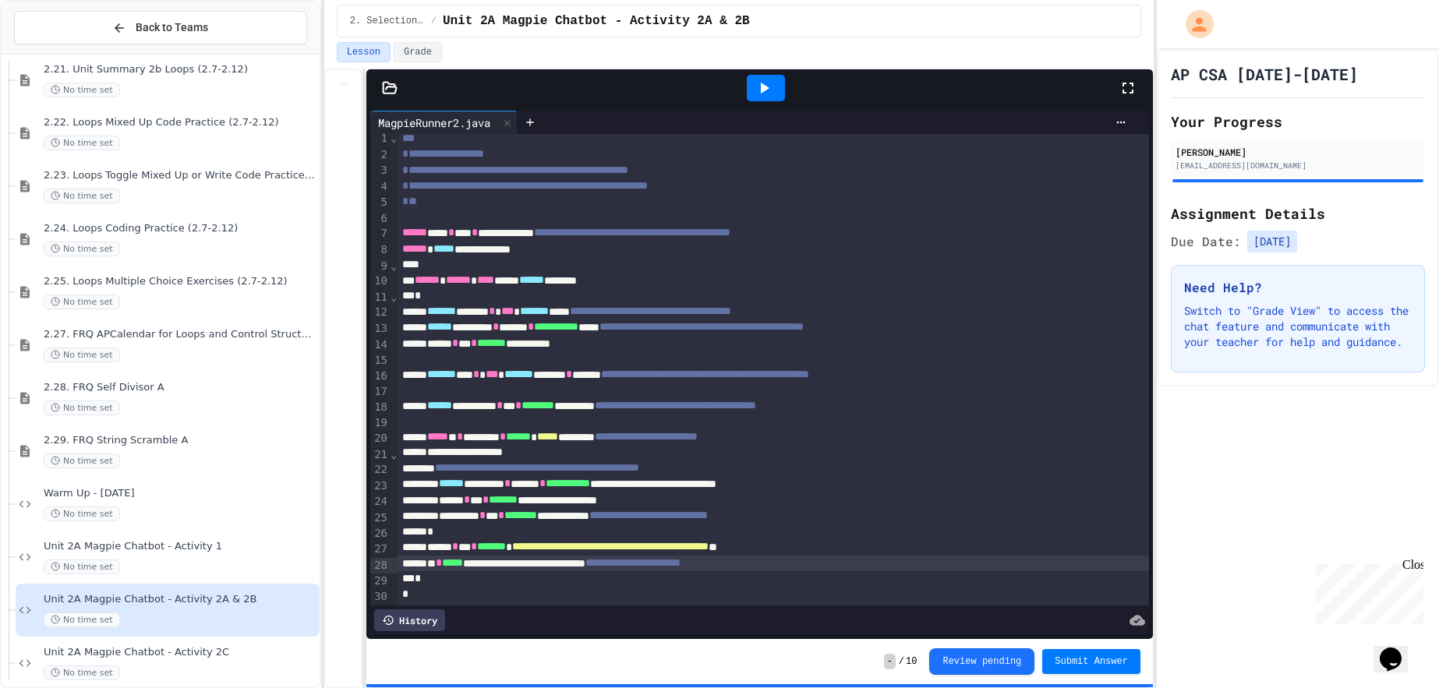
click at [681, 568] on span "**********" at bounding box center [633, 562] width 95 height 11
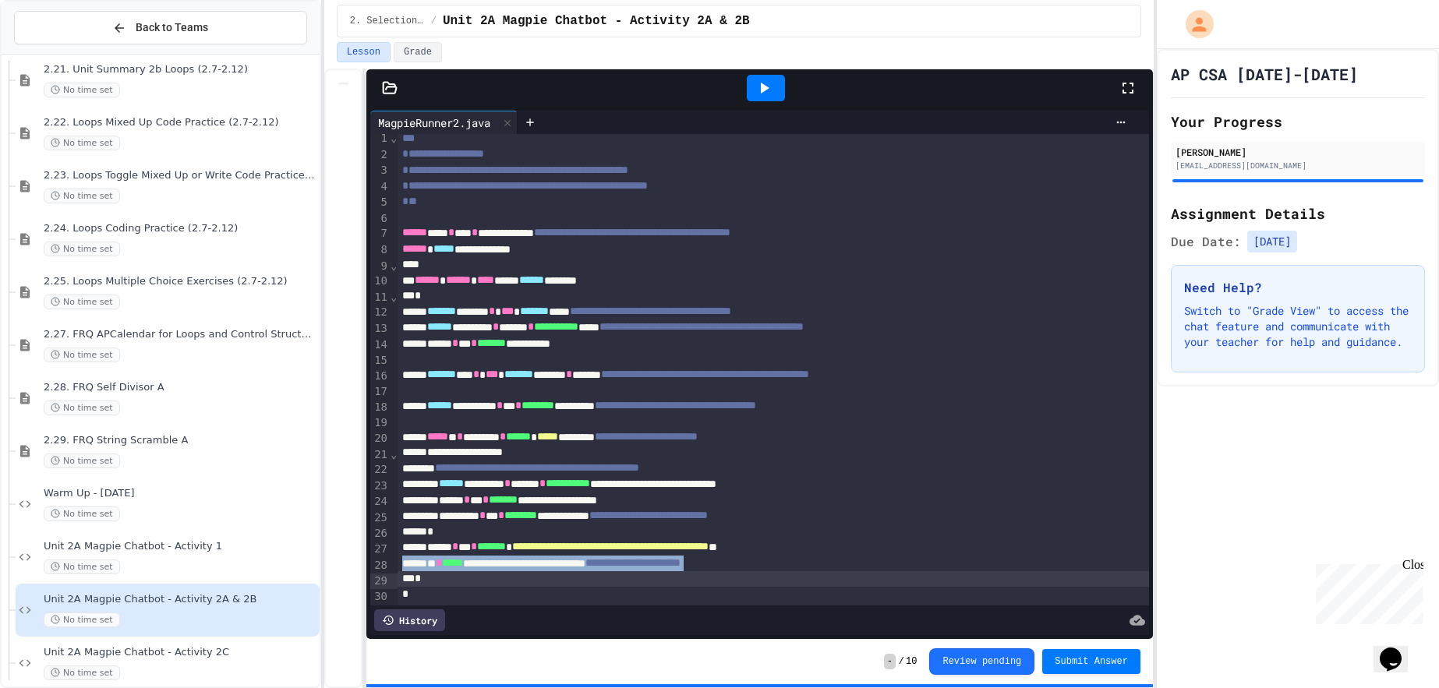
click at [681, 568] on span "**********" at bounding box center [633, 562] width 95 height 11
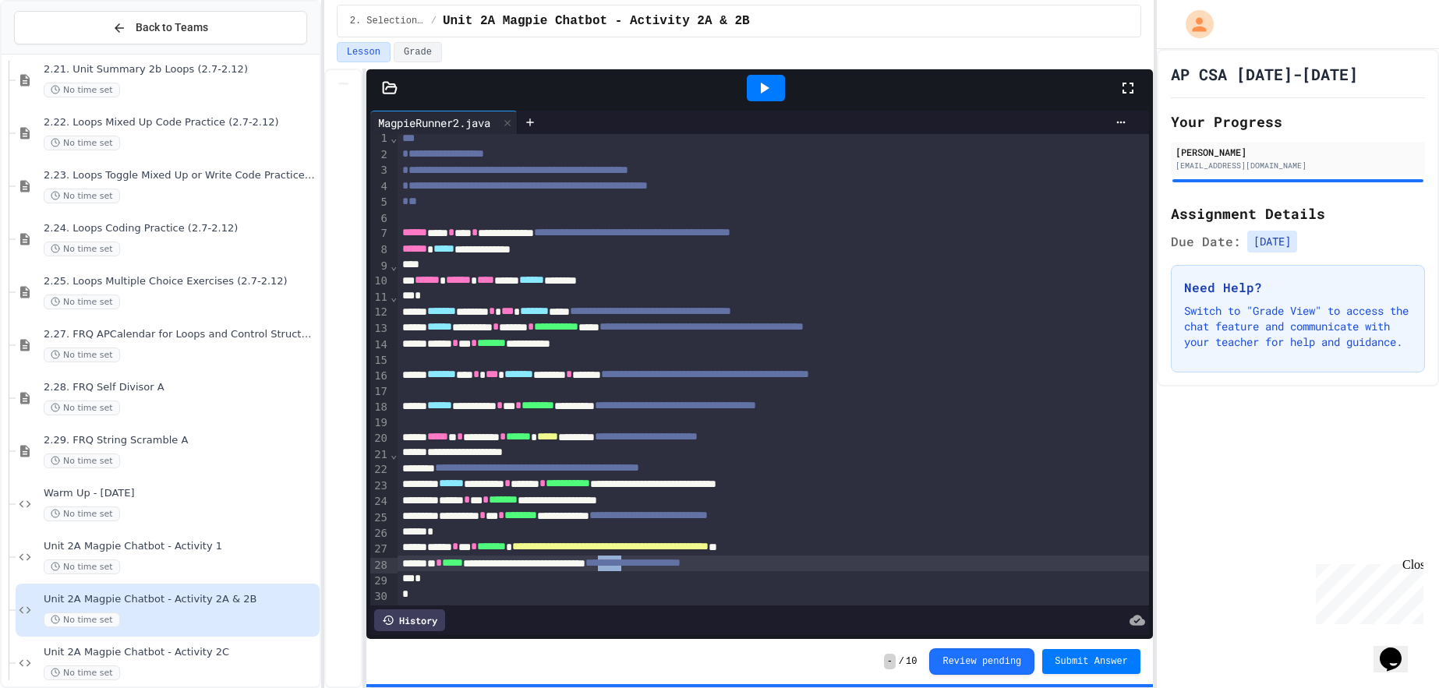
click at [681, 568] on span "**********" at bounding box center [633, 562] width 95 height 11
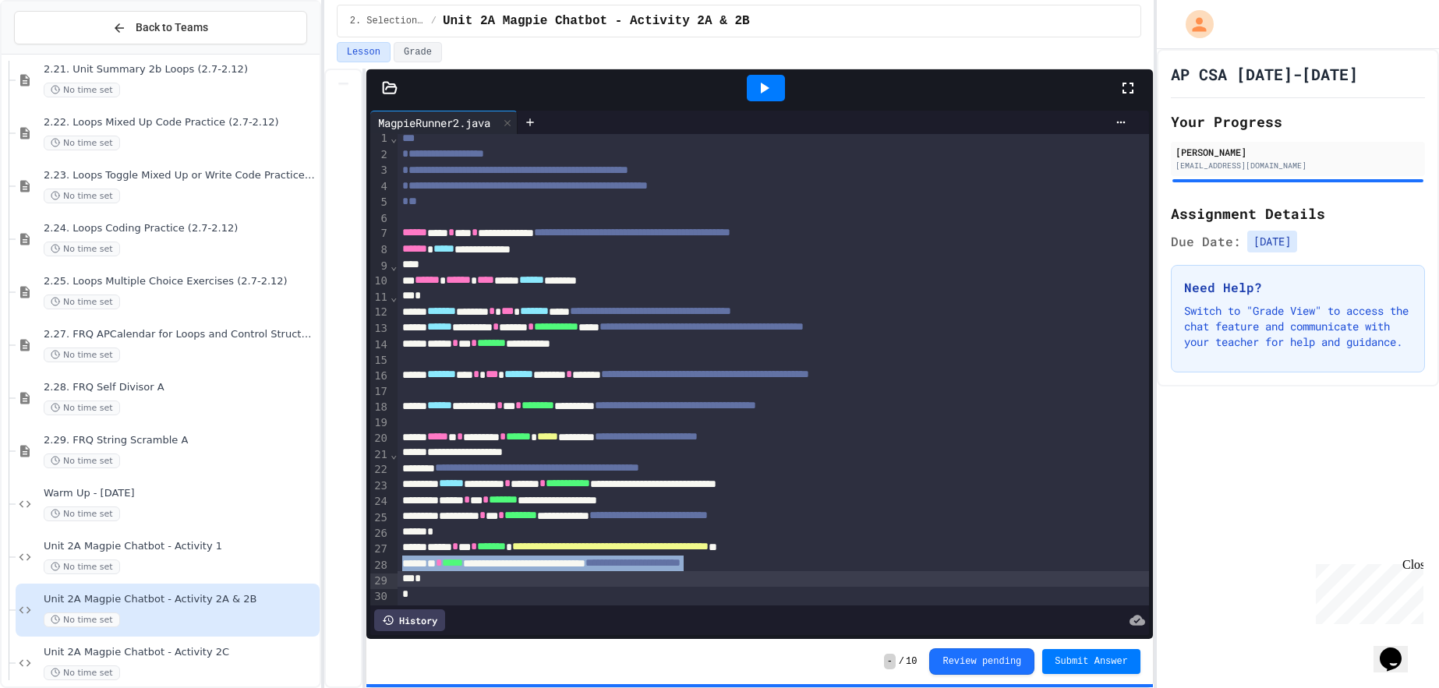
click at [681, 568] on span "**********" at bounding box center [633, 562] width 95 height 11
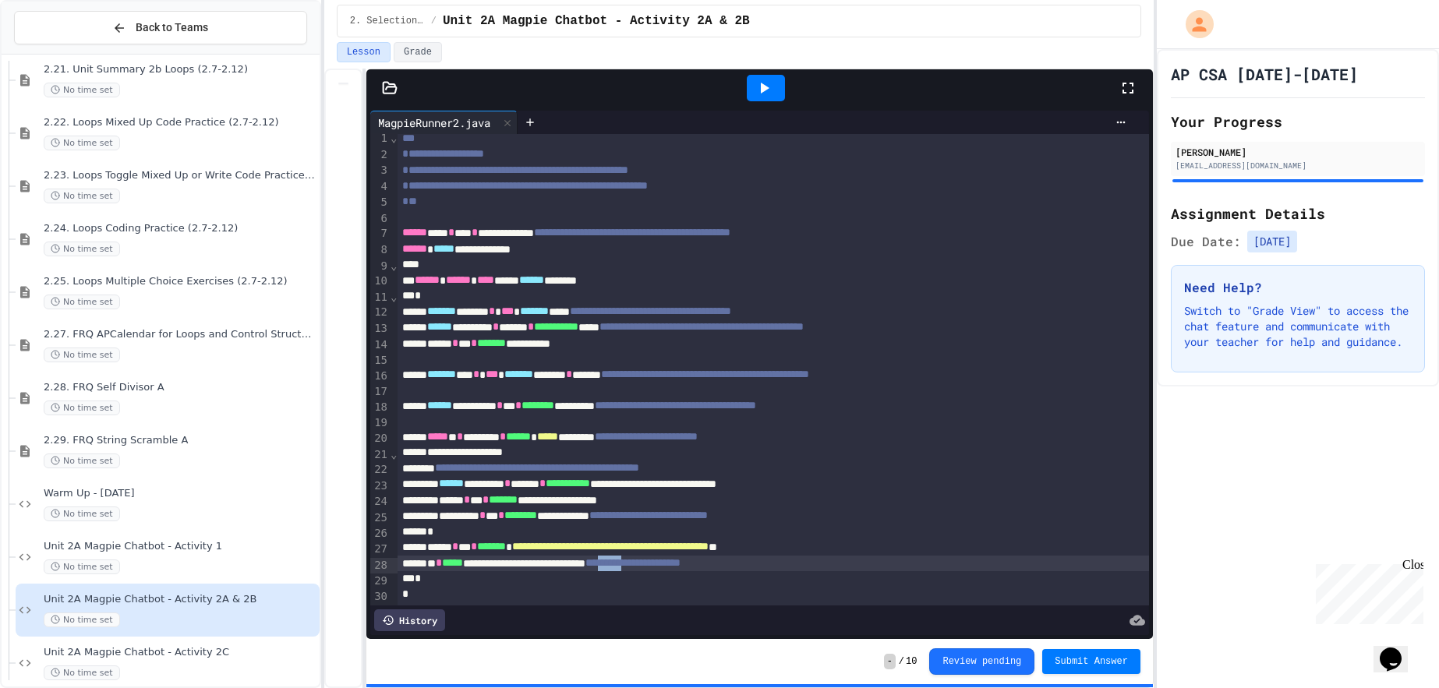
click at [681, 568] on span "**********" at bounding box center [633, 562] width 95 height 11
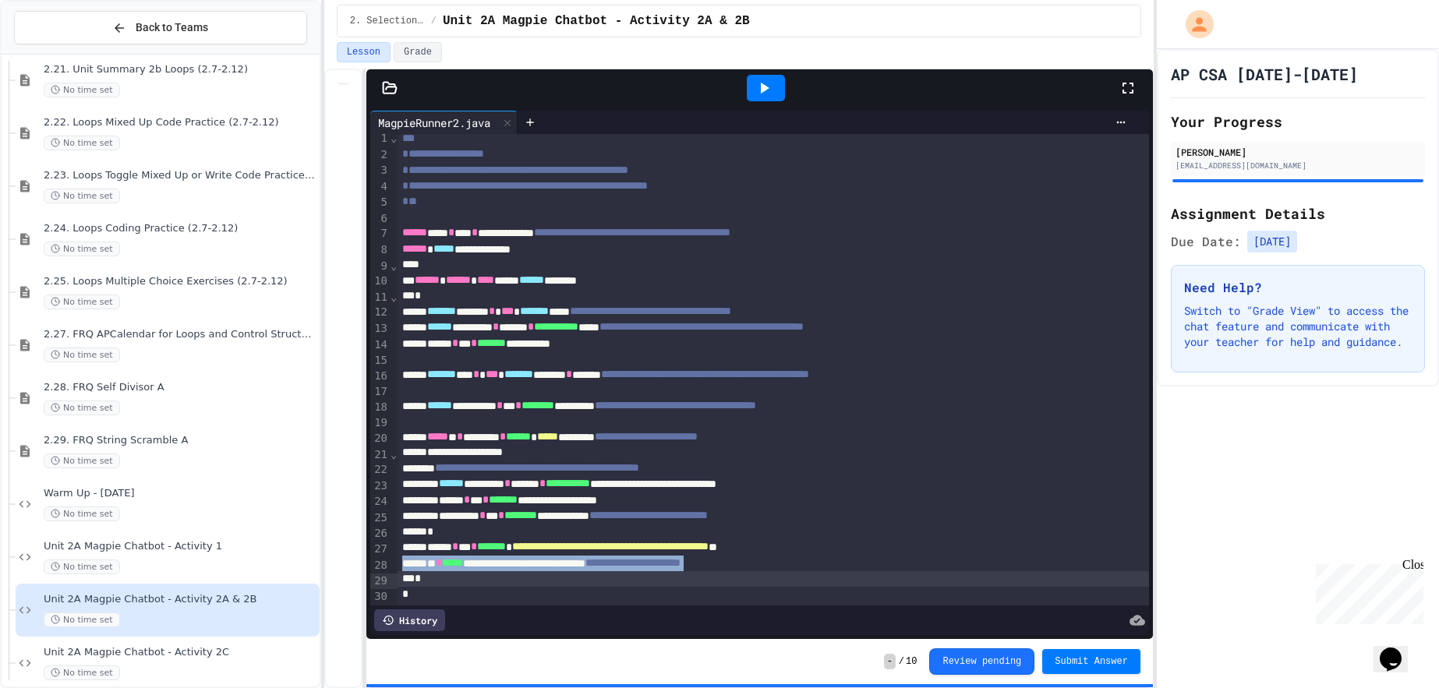
click at [681, 568] on span "**********" at bounding box center [633, 562] width 95 height 11
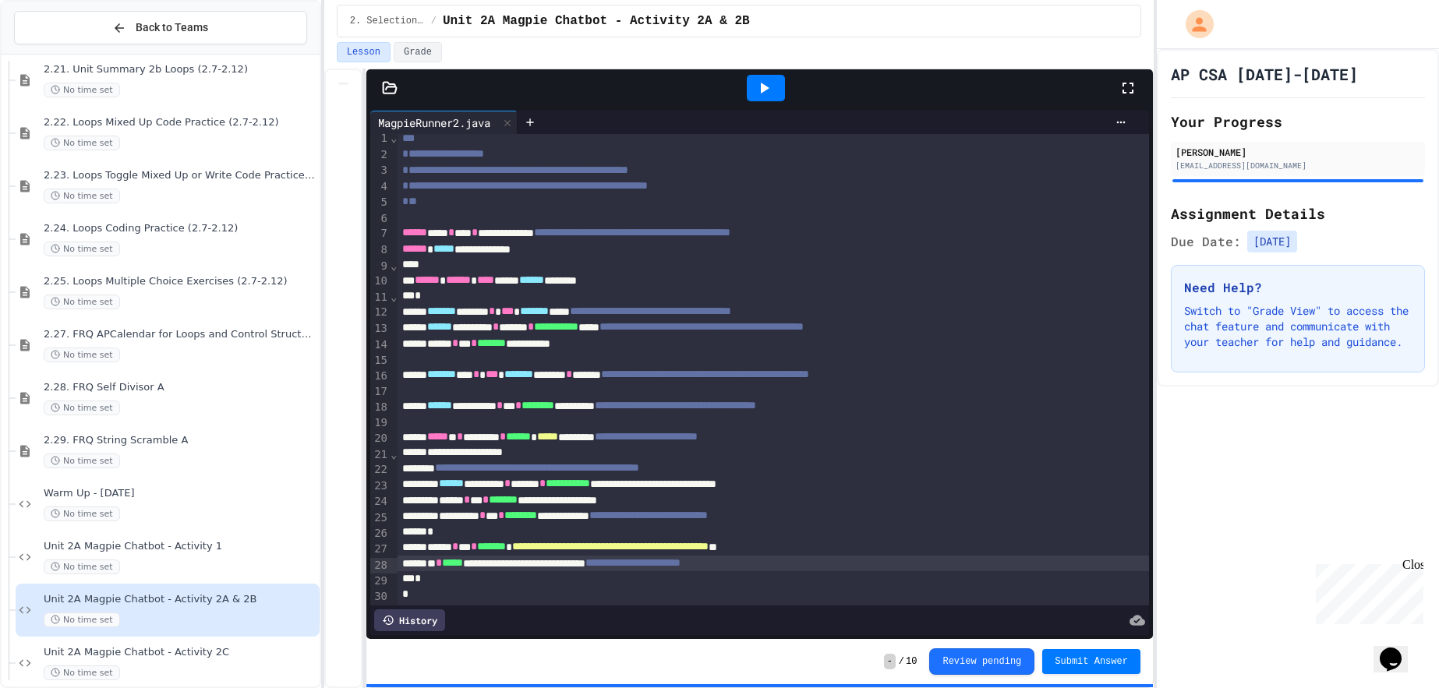
click at [681, 568] on span "**********" at bounding box center [633, 562] width 95 height 11
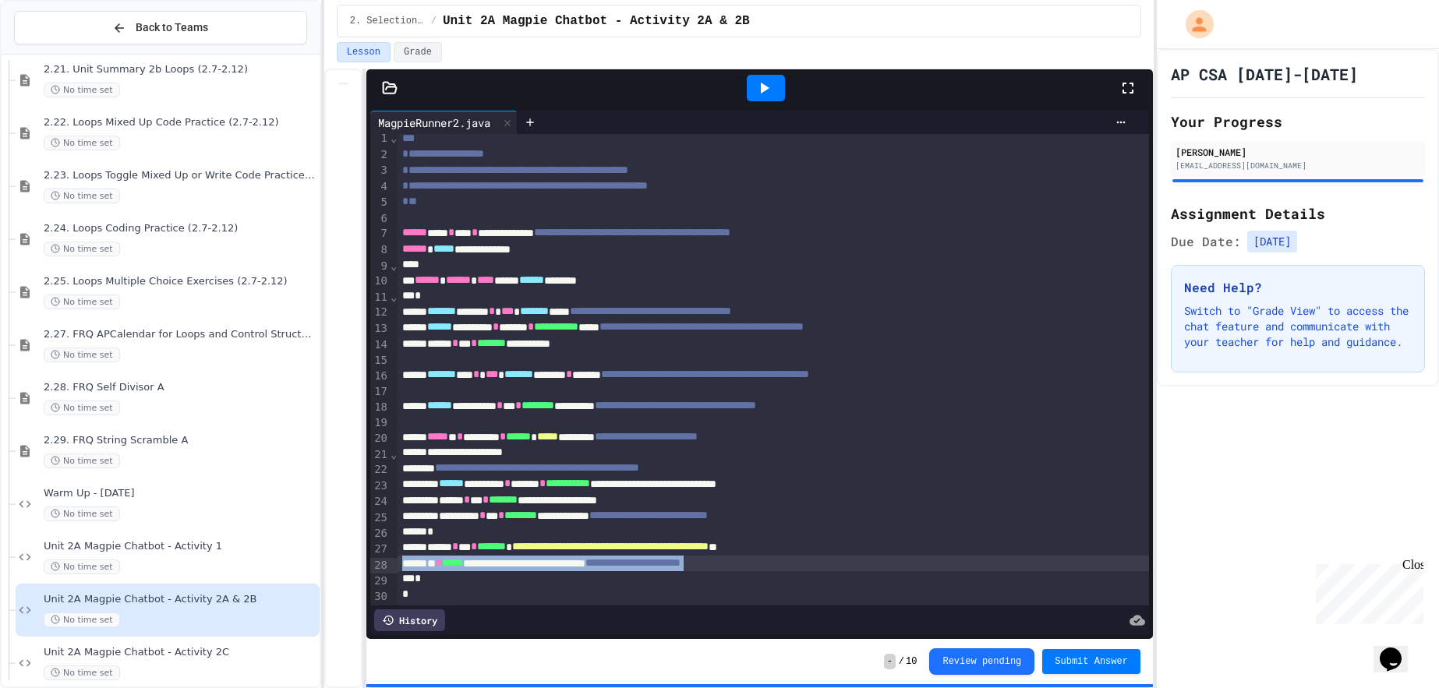
click at [681, 568] on span "**********" at bounding box center [633, 562] width 95 height 11
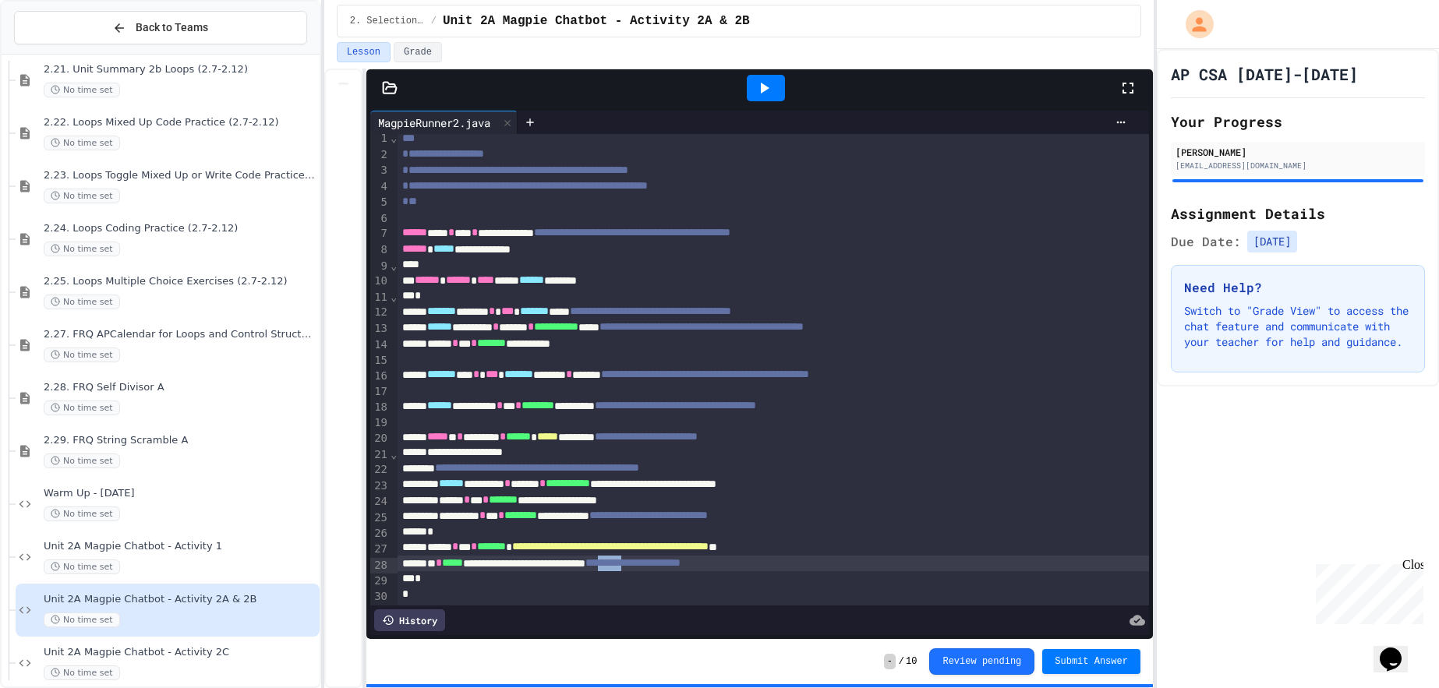
click at [681, 568] on span "**********" at bounding box center [633, 562] width 95 height 11
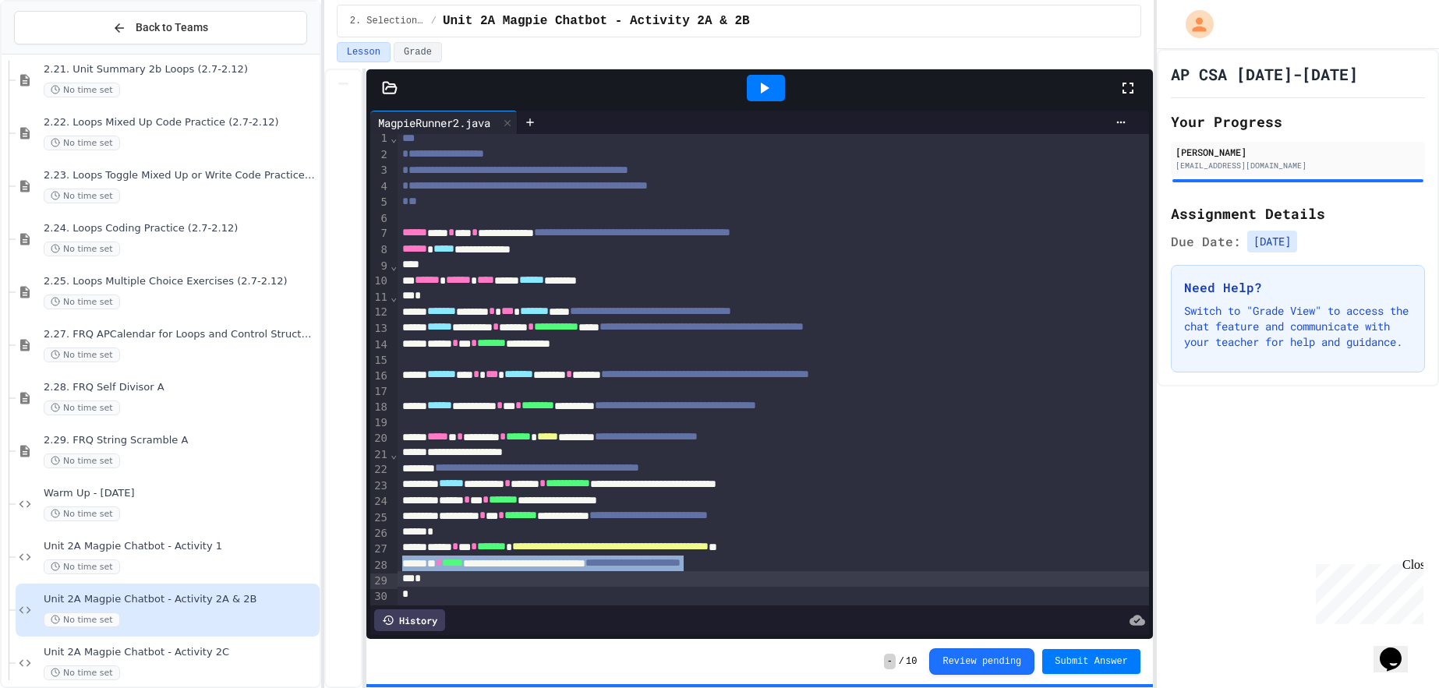
click at [681, 568] on span "**********" at bounding box center [633, 562] width 95 height 11
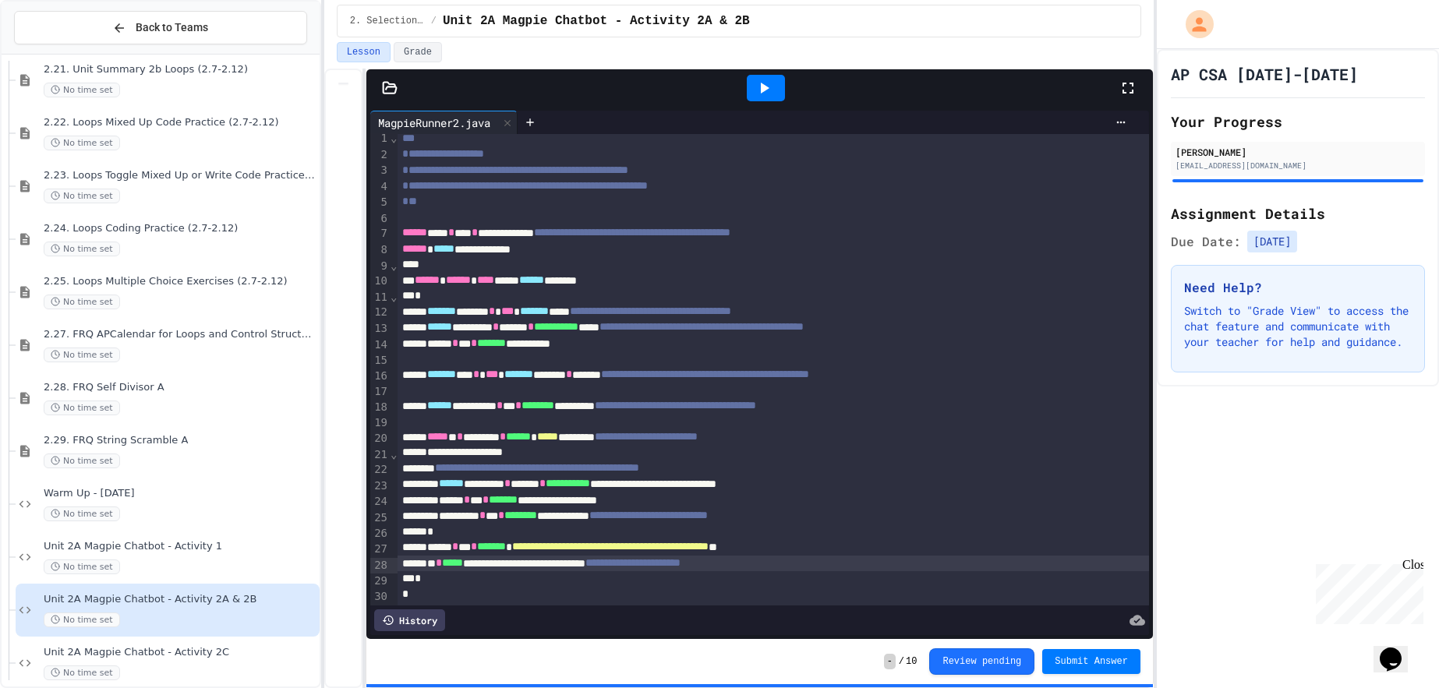
click at [681, 568] on span "**********" at bounding box center [633, 562] width 95 height 11
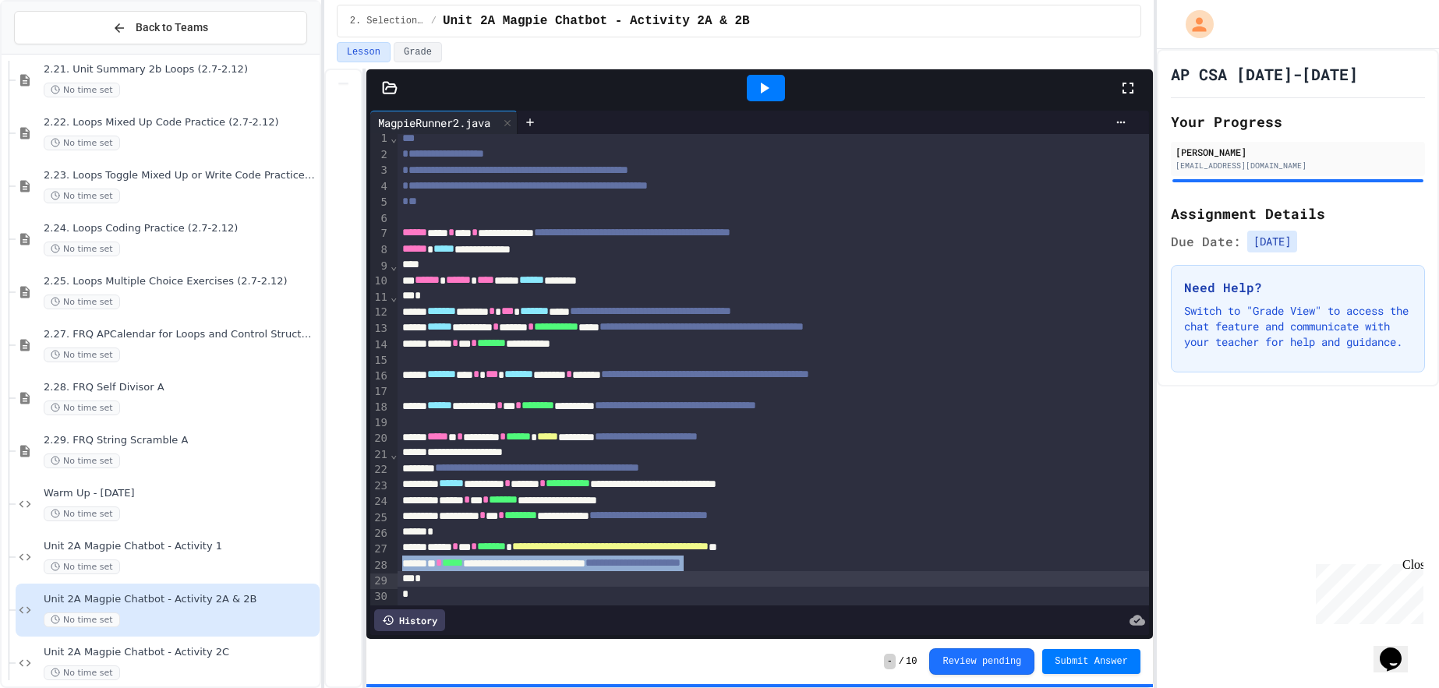
click at [681, 568] on span "**********" at bounding box center [633, 562] width 95 height 11
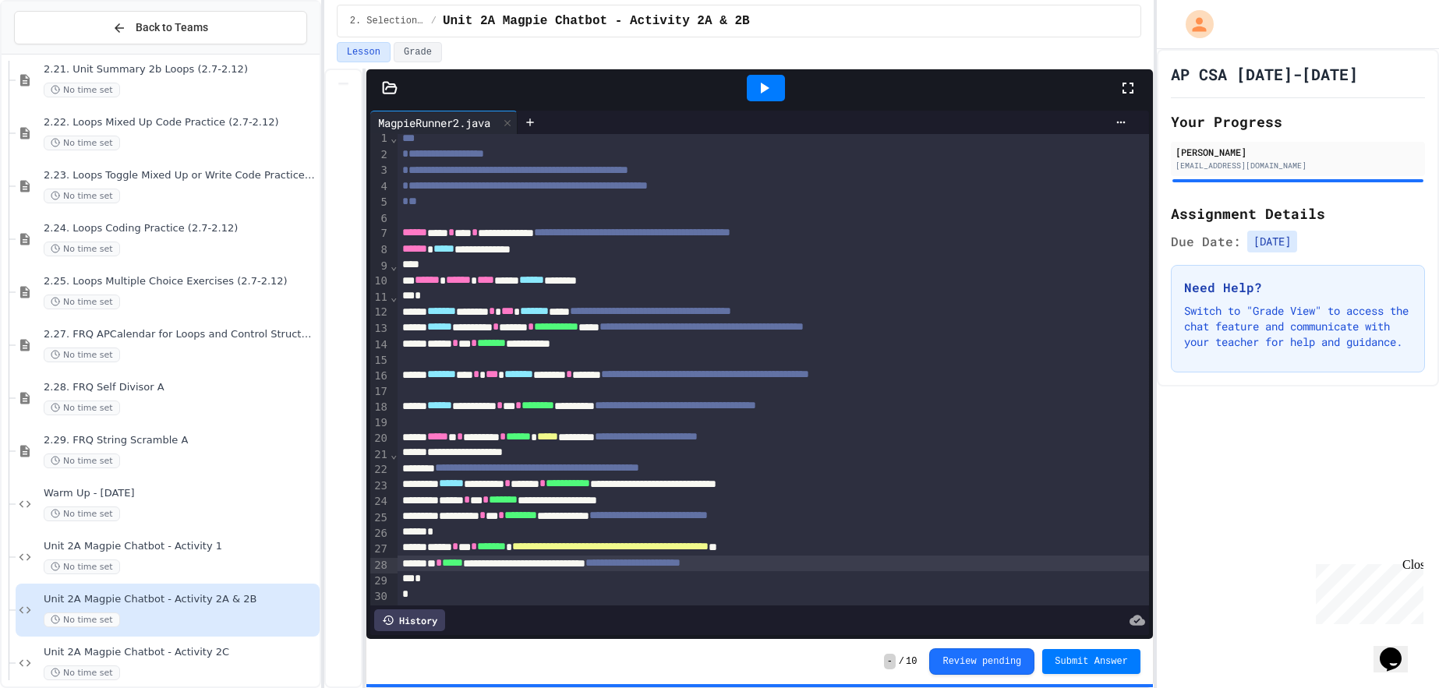
scroll to position [7, 0]
click at [400, 88] on div at bounding box center [389, 88] width 47 height 16
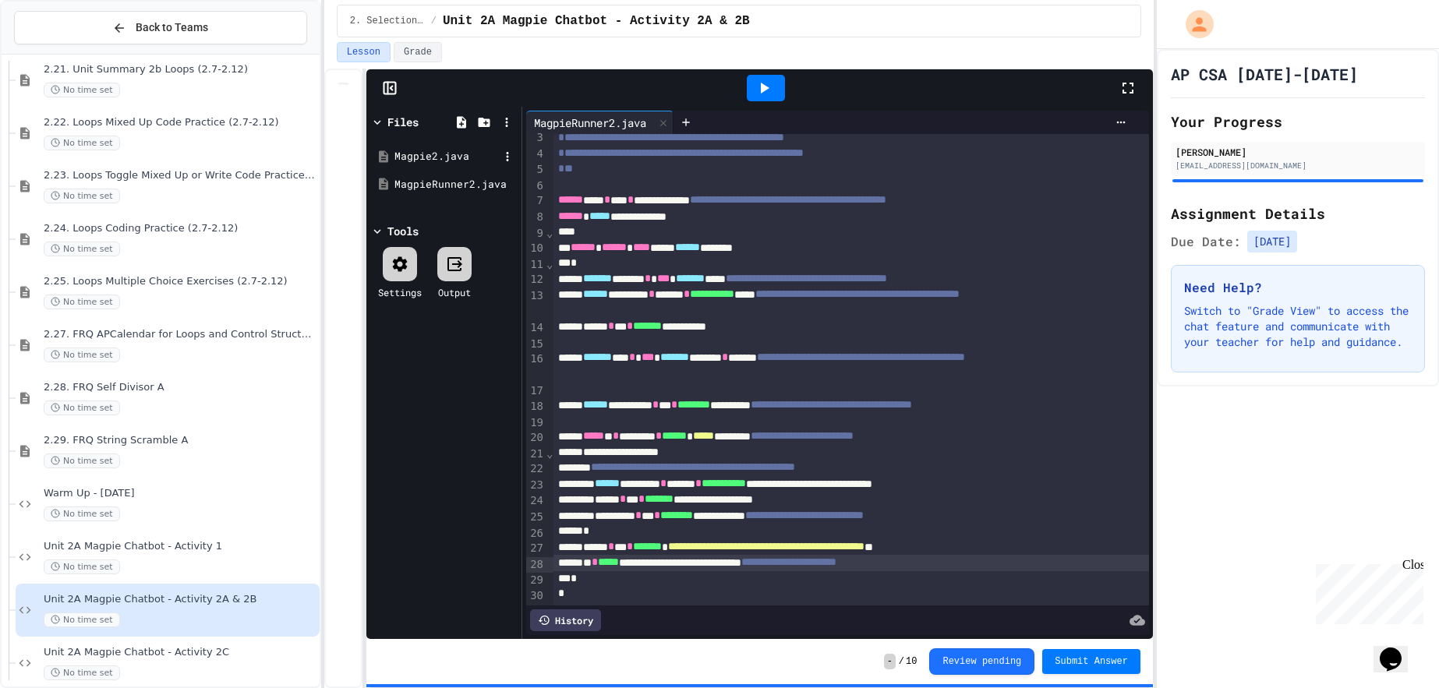
click at [444, 160] on div "Magpie2.java" at bounding box center [447, 157] width 104 height 16
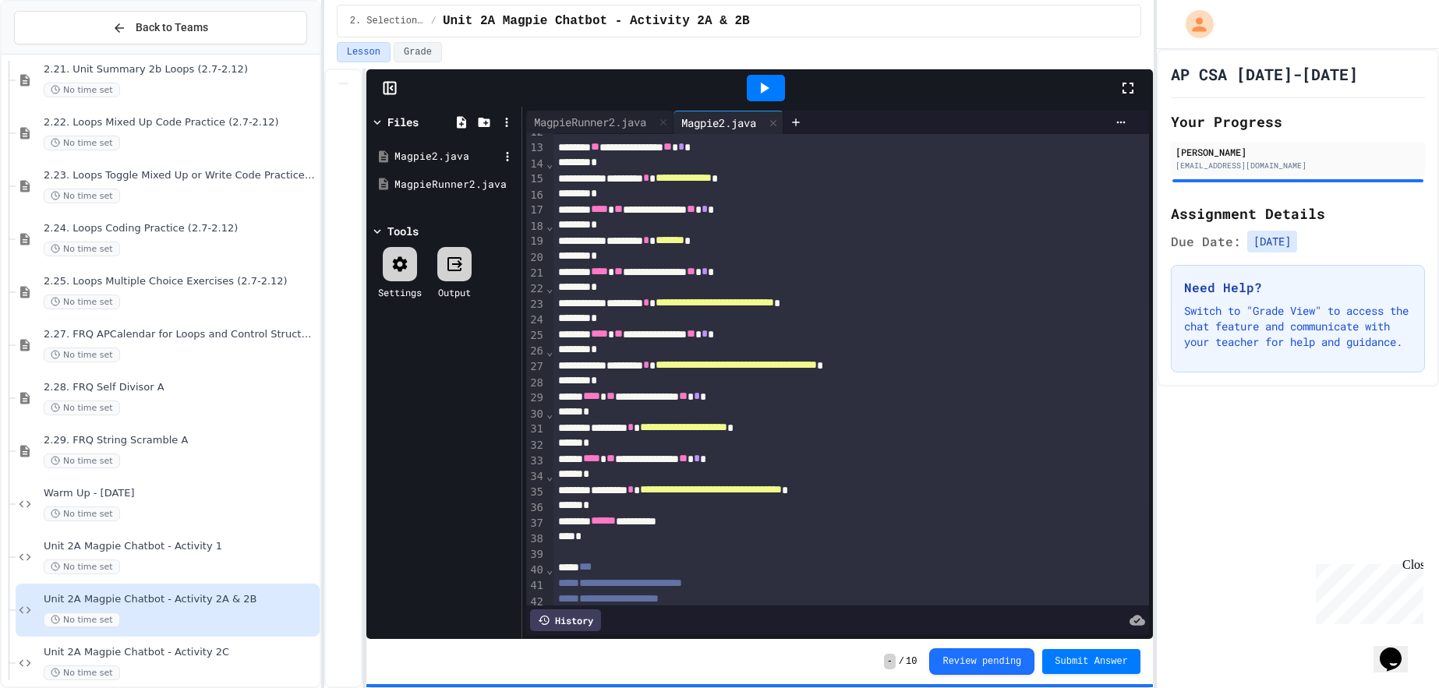
scroll to position [186, 0]
click at [166, 653] on span "Unit 2A Magpie Chatbot - Activity 2C" at bounding box center [180, 652] width 273 height 13
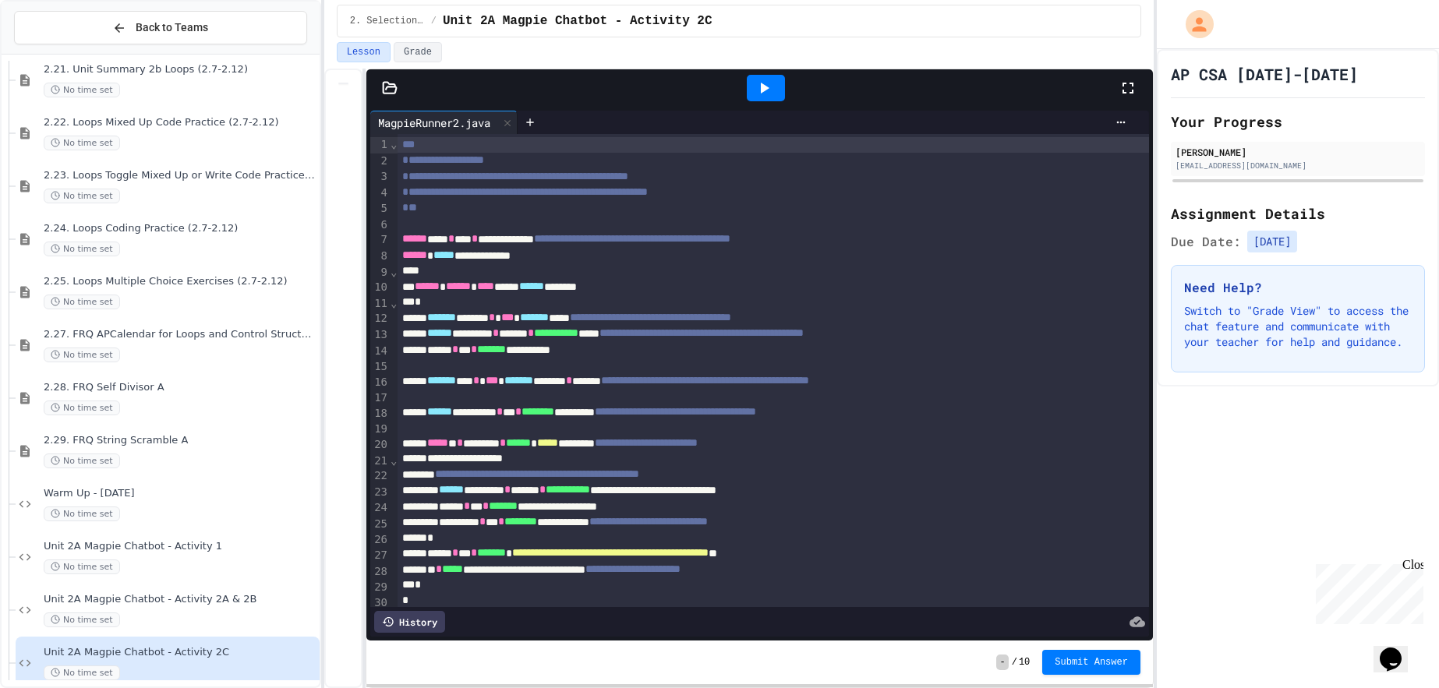
scroll to position [5, 0]
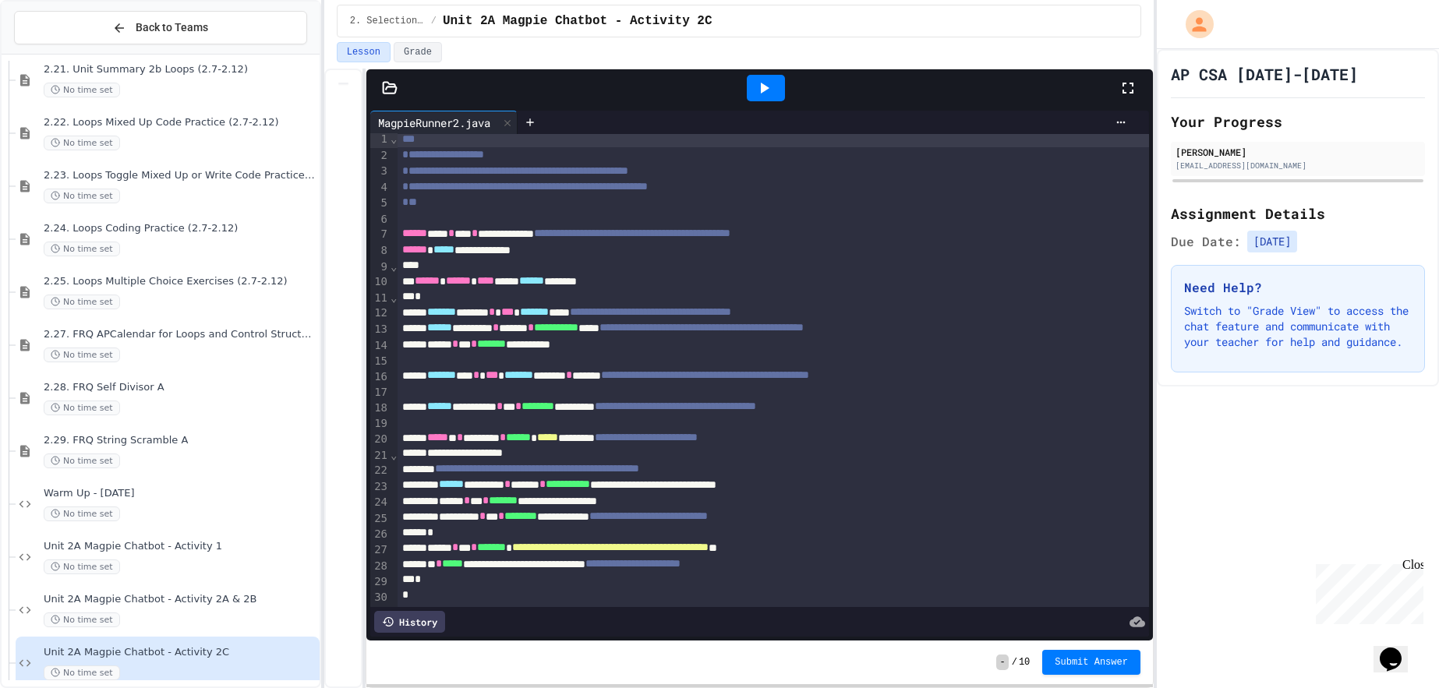
click at [389, 87] on icon at bounding box center [390, 88] width 16 height 16
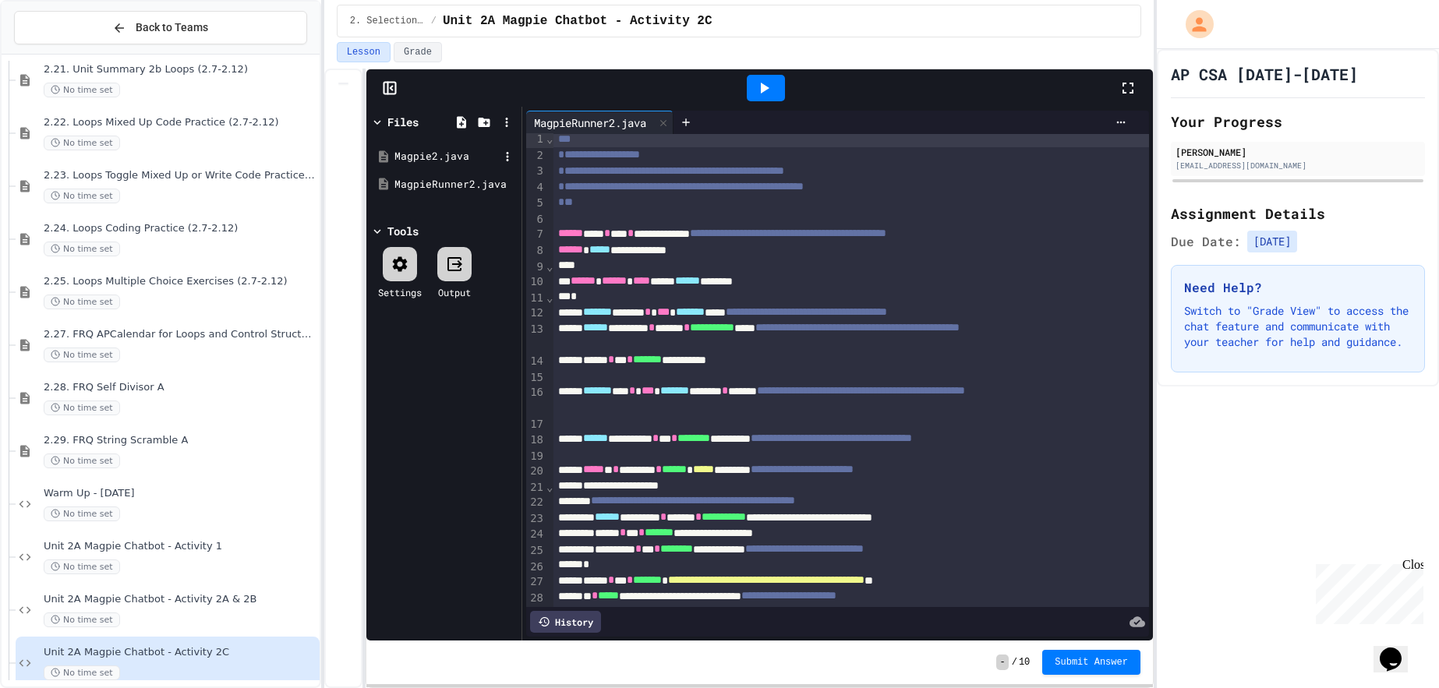
click at [456, 163] on div "Magpie2.java" at bounding box center [447, 157] width 104 height 16
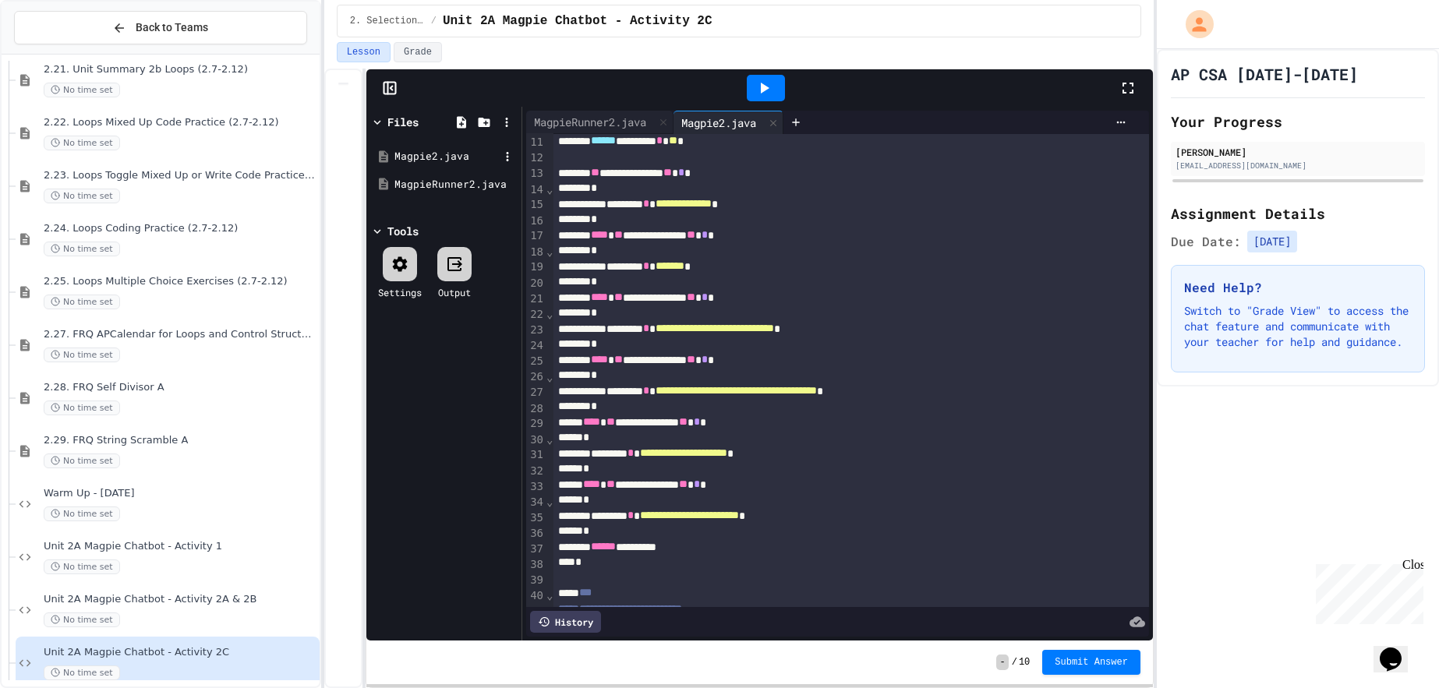
scroll to position [177, 0]
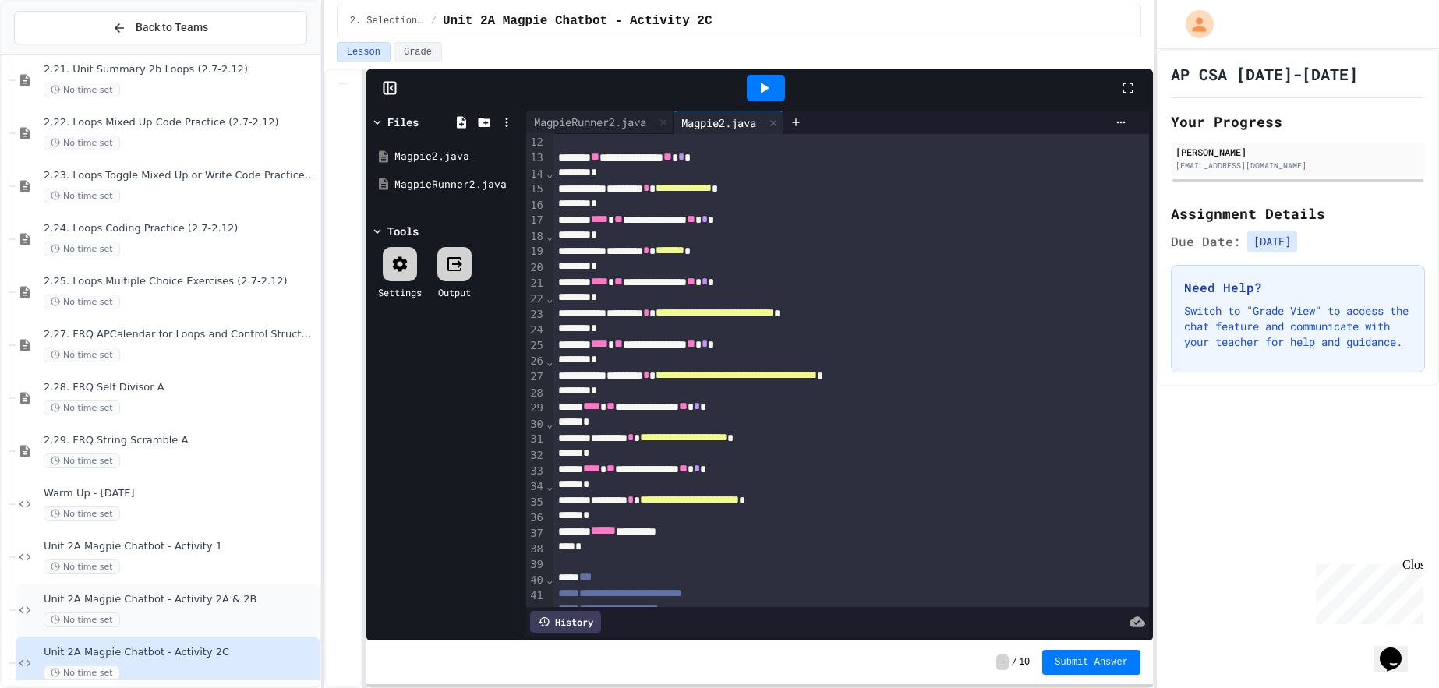
click at [172, 603] on span "Unit 2A Magpie Chatbot - Activity 2A & 2B" at bounding box center [180, 599] width 273 height 13
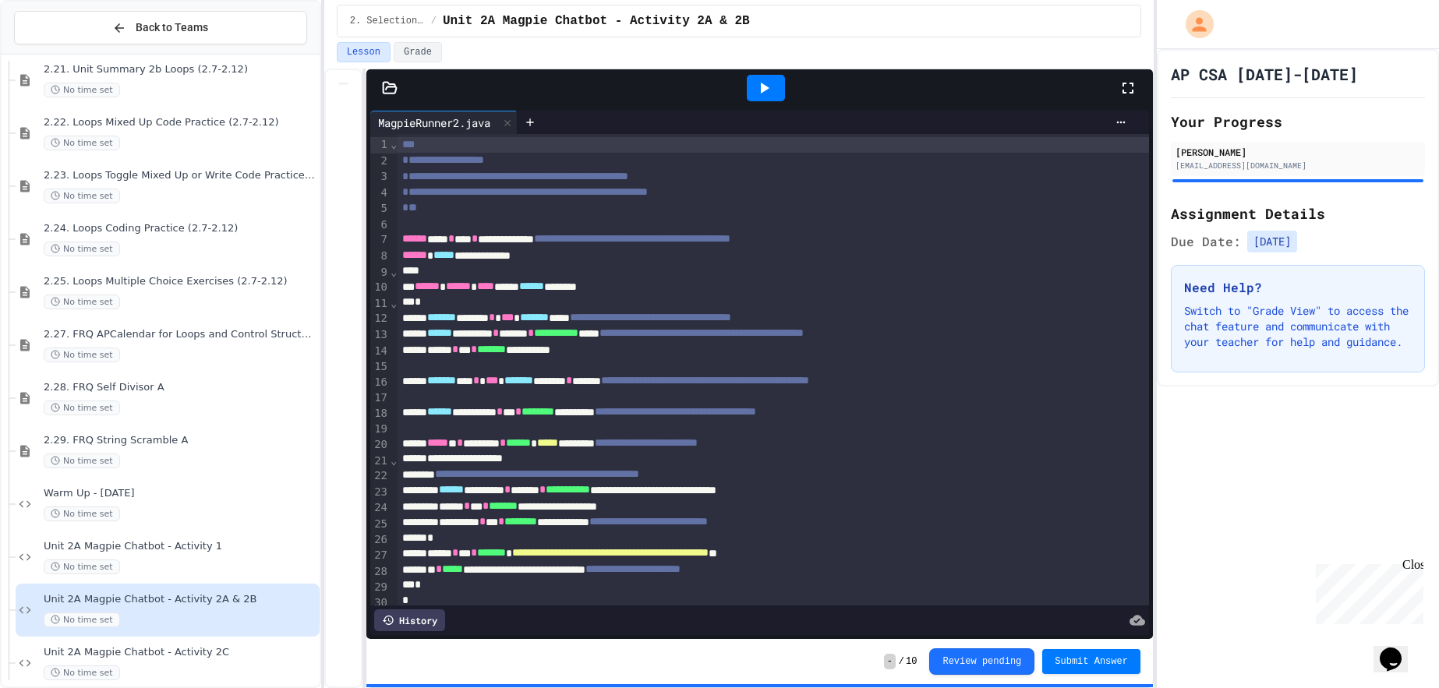
scroll to position [7, 0]
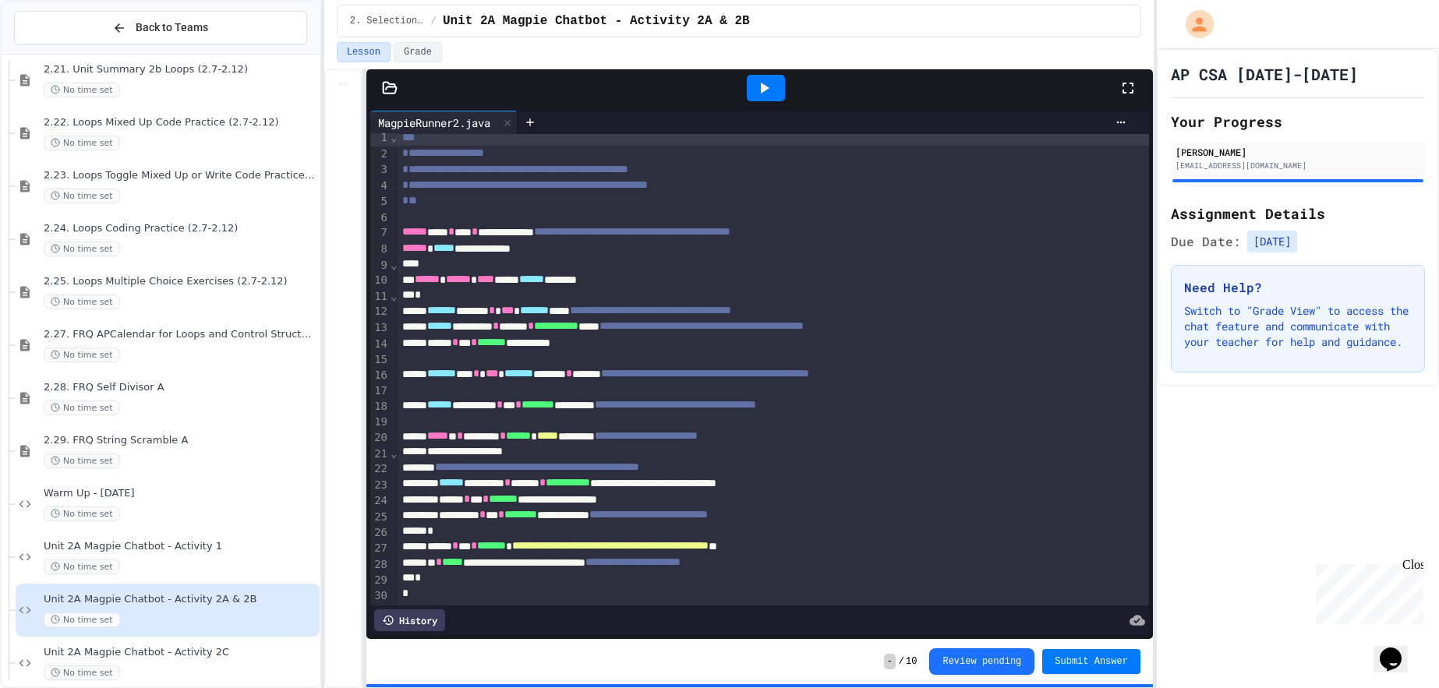
click at [389, 87] on icon at bounding box center [390, 88] width 16 height 16
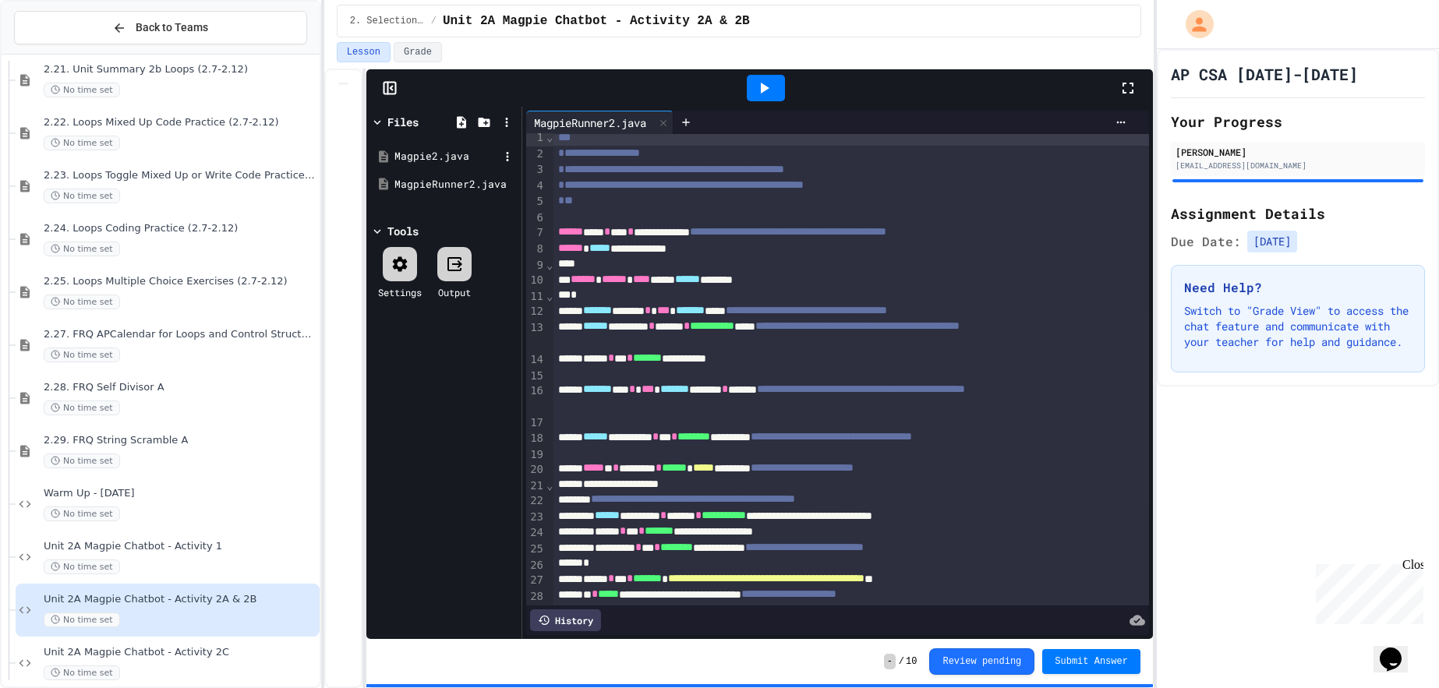
click at [455, 157] on div "Magpie2.java" at bounding box center [447, 157] width 104 height 16
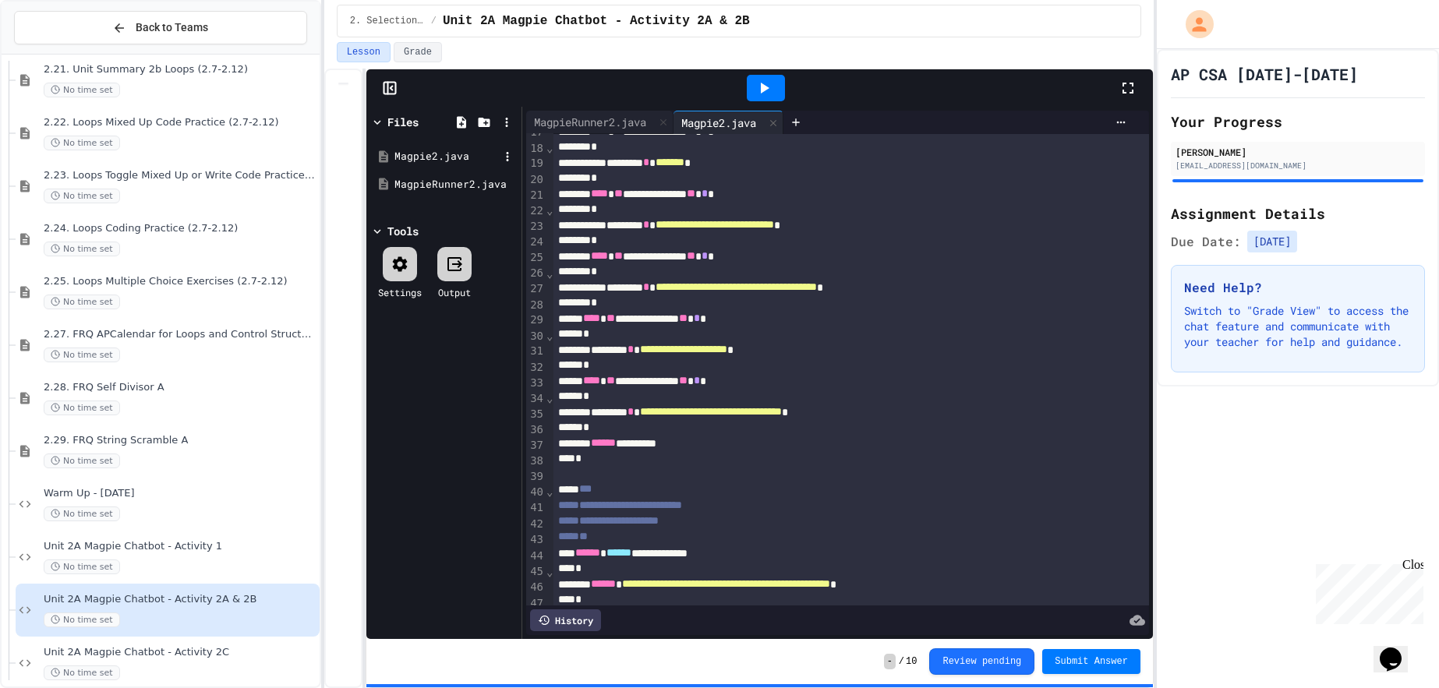
scroll to position [282, 0]
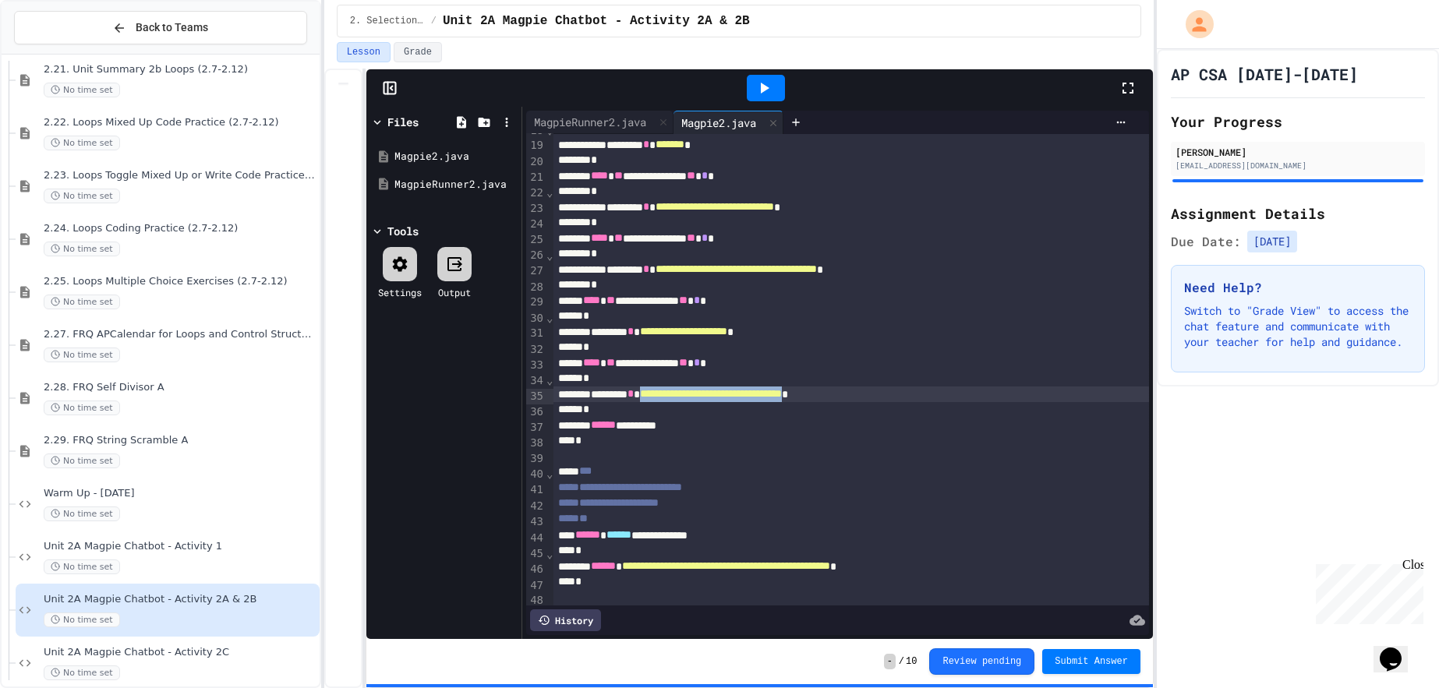
drag, startPoint x: 918, startPoint y: 391, endPoint x: 683, endPoint y: 397, distance: 234.8
click at [683, 397] on div "**********" at bounding box center [852, 395] width 596 height 16
copy div "**********"
click at [244, 647] on span "Unit 2A Magpie Chatbot - Activity 2C" at bounding box center [180, 652] width 273 height 13
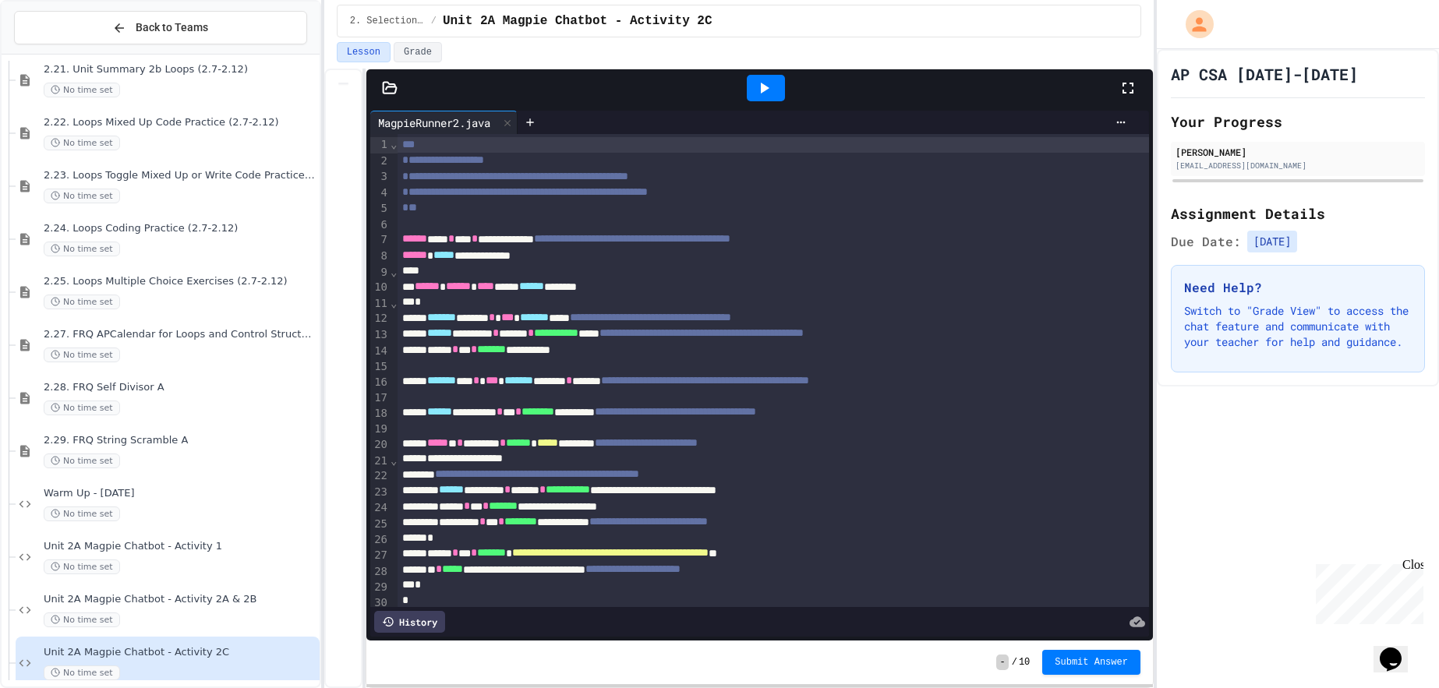
click at [407, 80] on div at bounding box center [389, 88] width 47 height 16
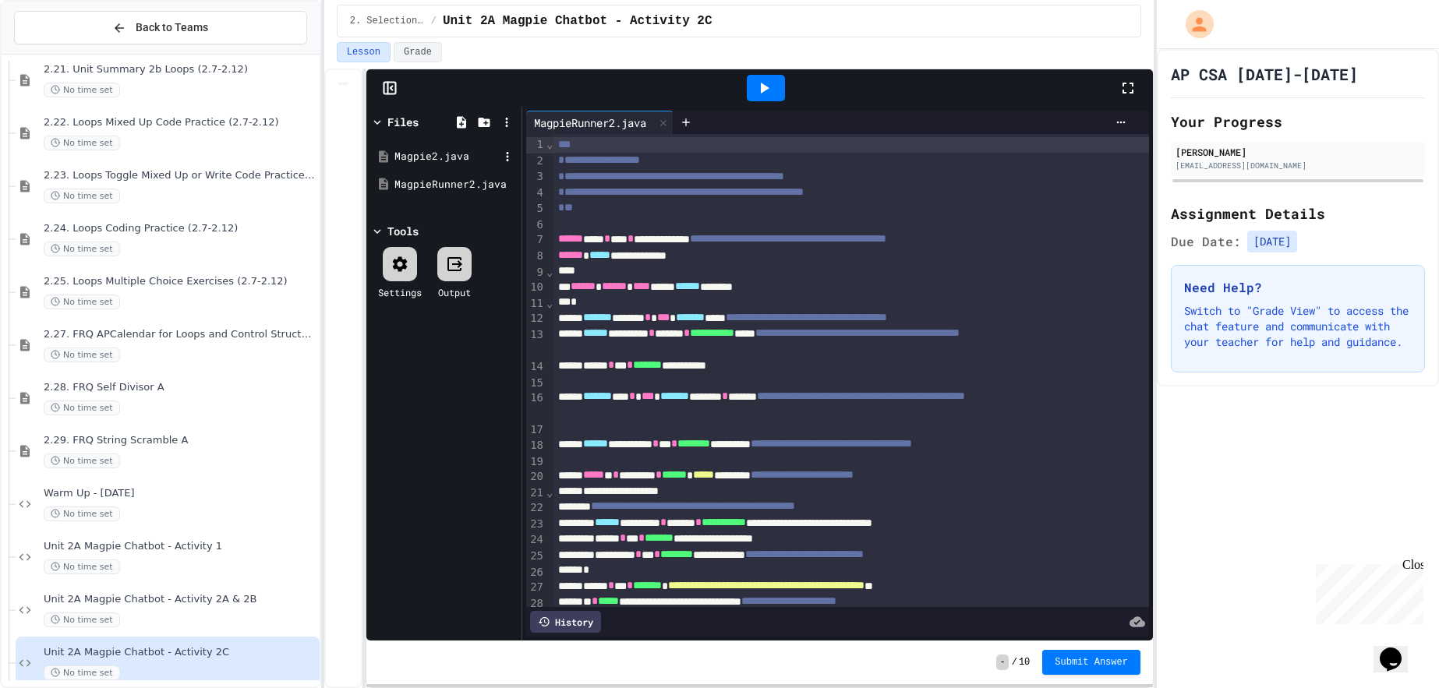
click at [469, 154] on div "Magpie2.java" at bounding box center [447, 157] width 104 height 16
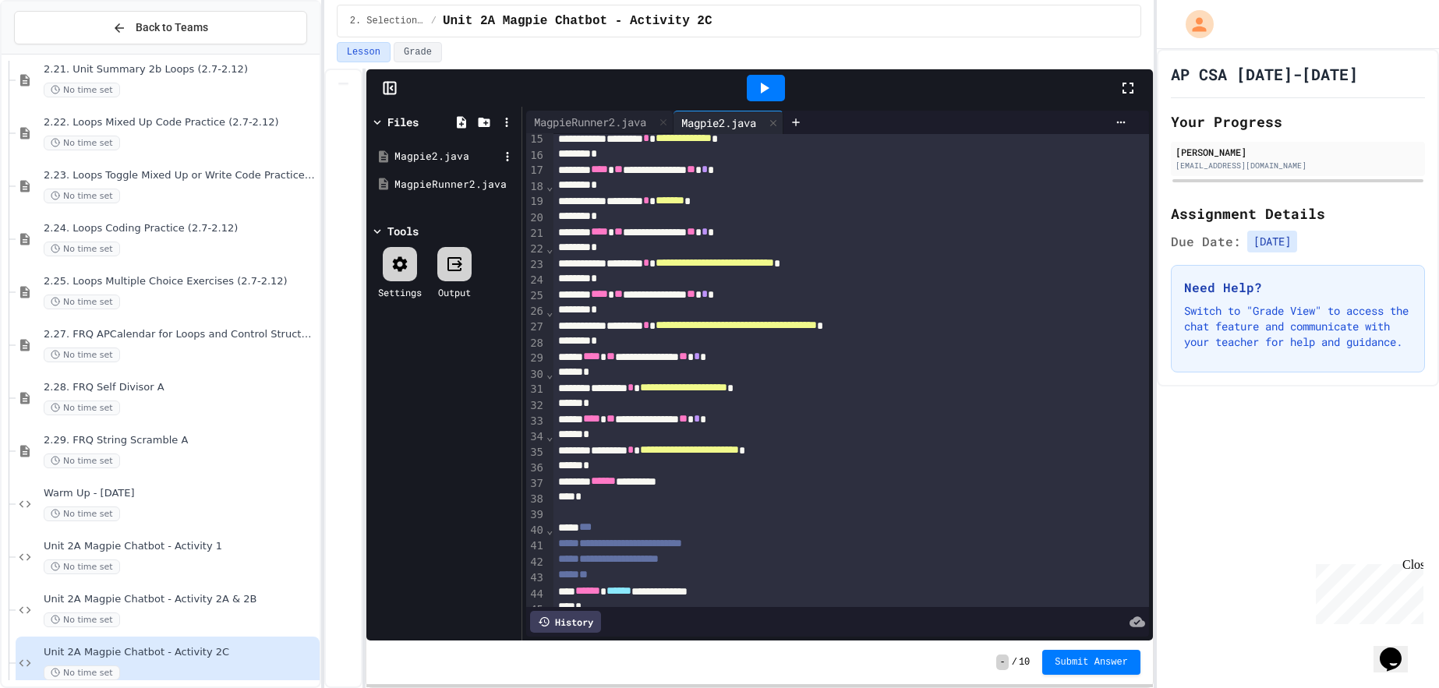
scroll to position [229, 0]
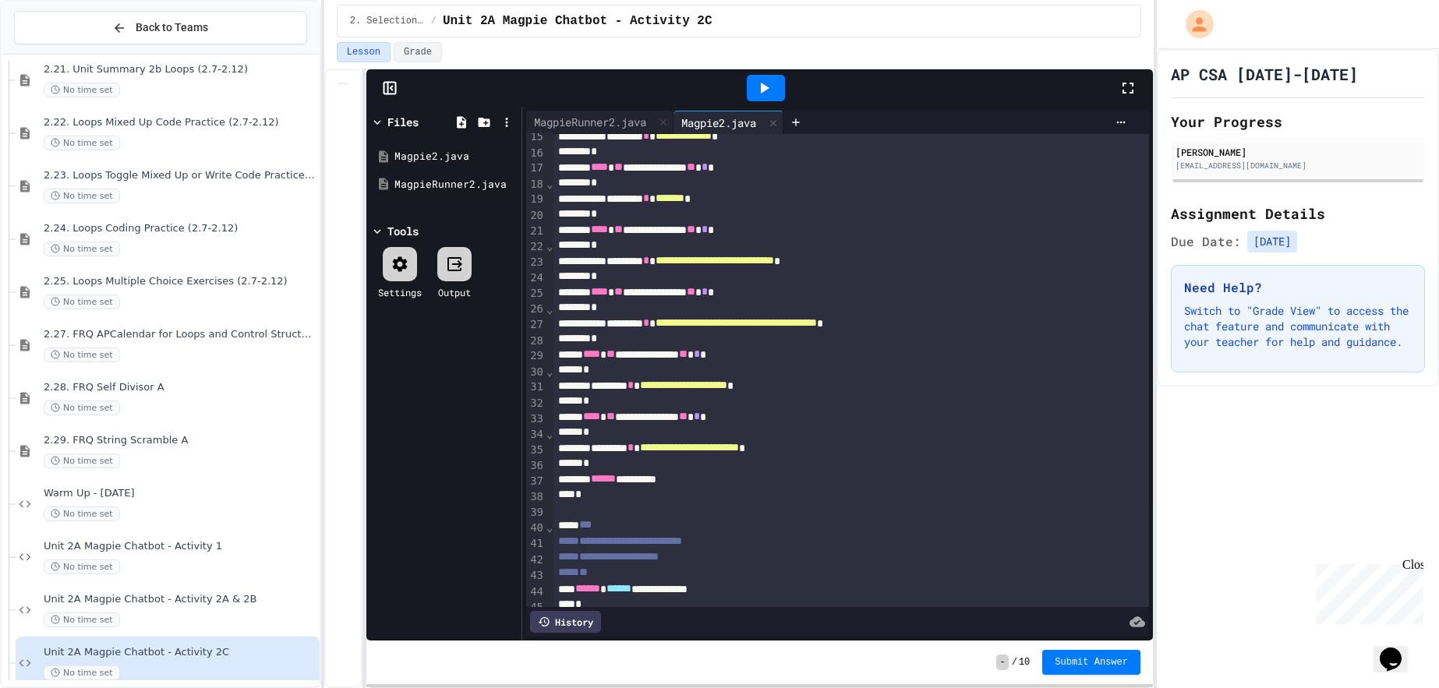
click at [851, 452] on div "**********" at bounding box center [852, 448] width 596 height 16
click at [765, 87] on icon at bounding box center [765, 88] width 9 height 11
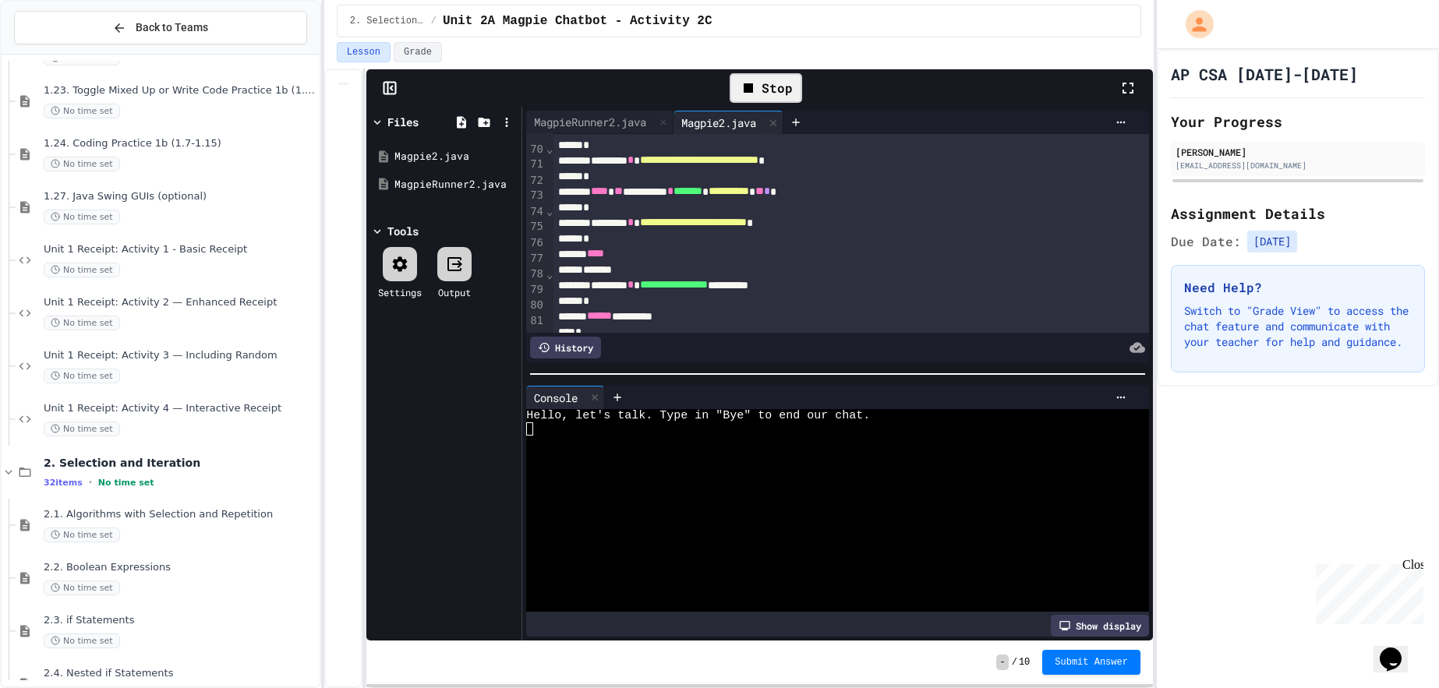
scroll to position [1214, 0]
click at [168, 408] on span "Unit 1 Receipt: Activity 4 — Interactive Receipt" at bounding box center [180, 409] width 273 height 13
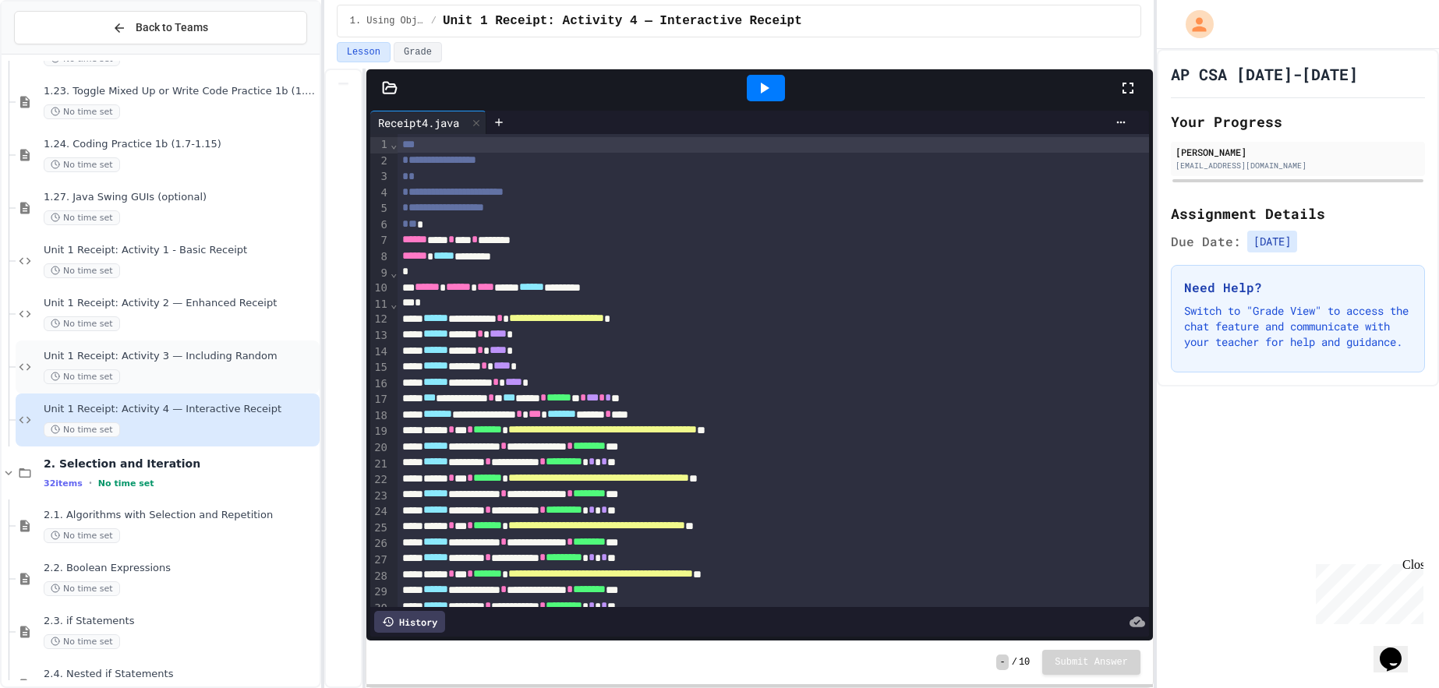
click at [143, 364] on div "Unit 1 Receipt: Activity 3 — Including Random No time set" at bounding box center [180, 367] width 273 height 34
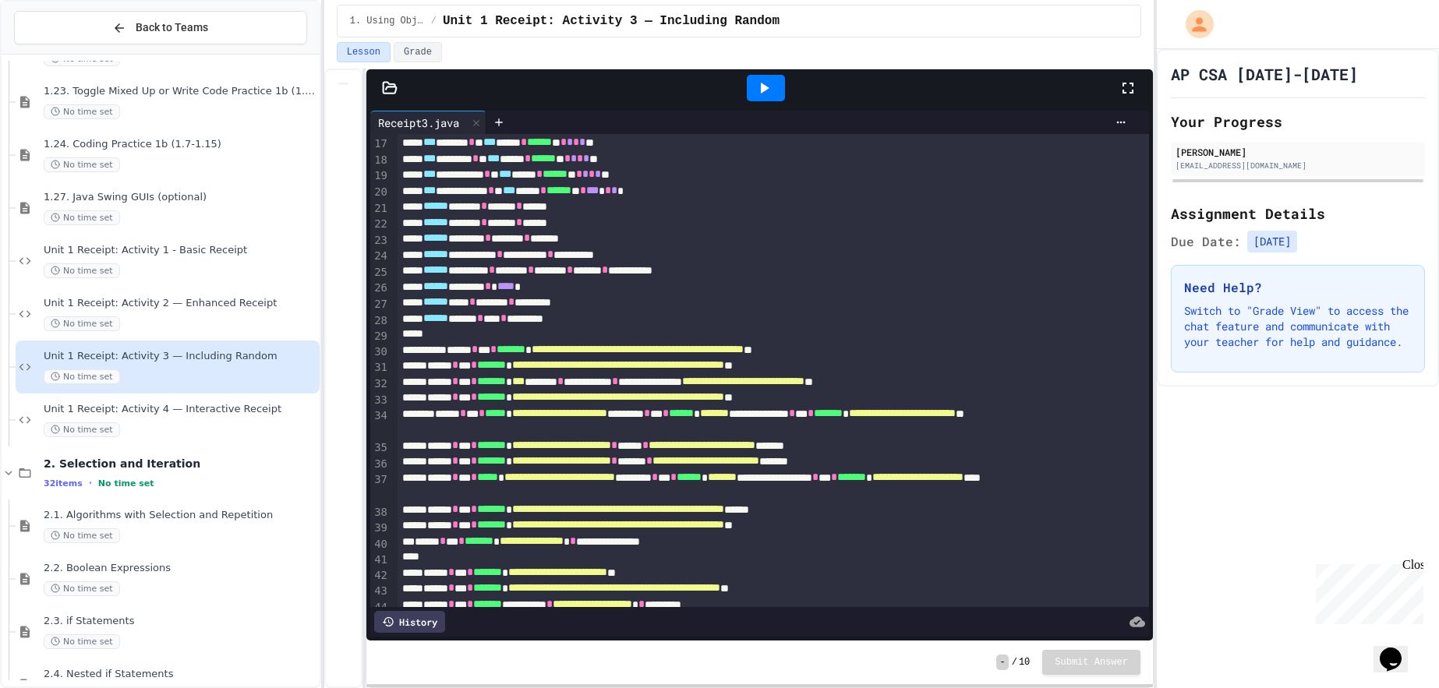
scroll to position [247, 0]
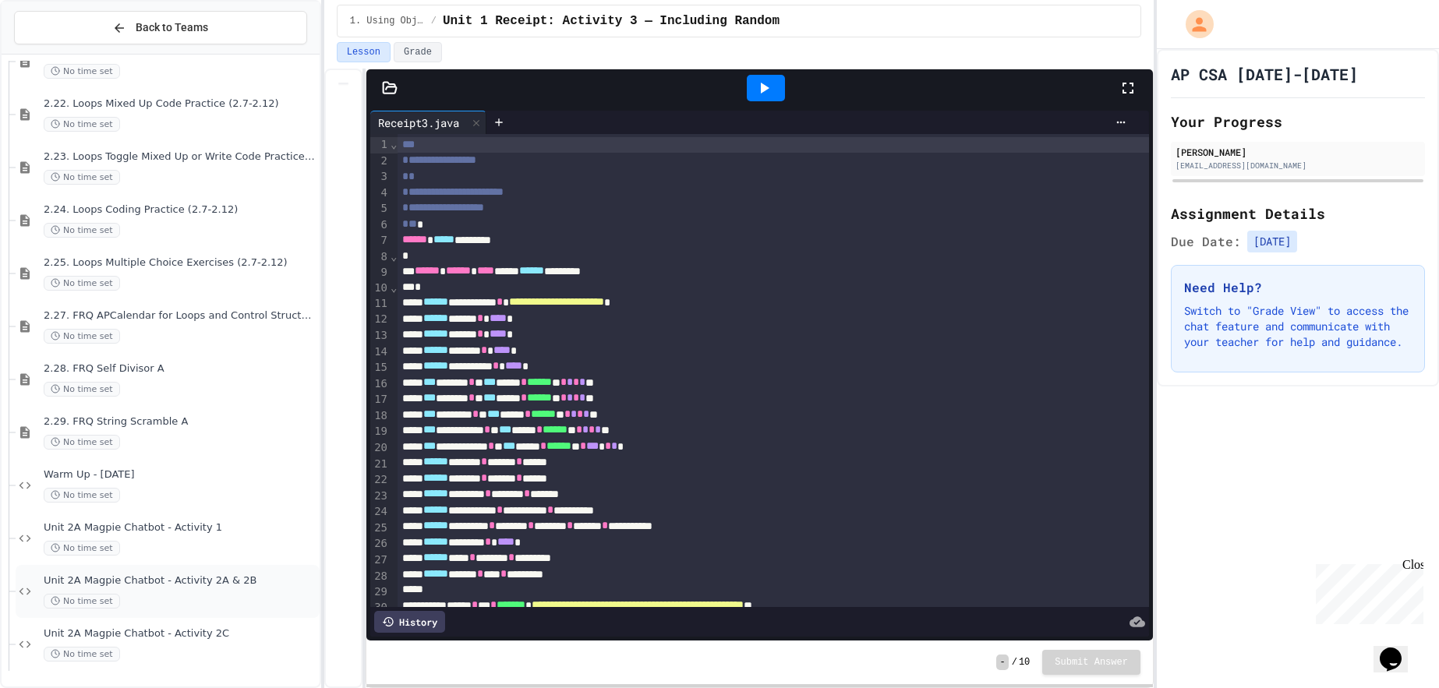
click at [201, 615] on div "Unit 2A Magpie Chatbot - Activity 2A & 2B No time set" at bounding box center [168, 591] width 304 height 53
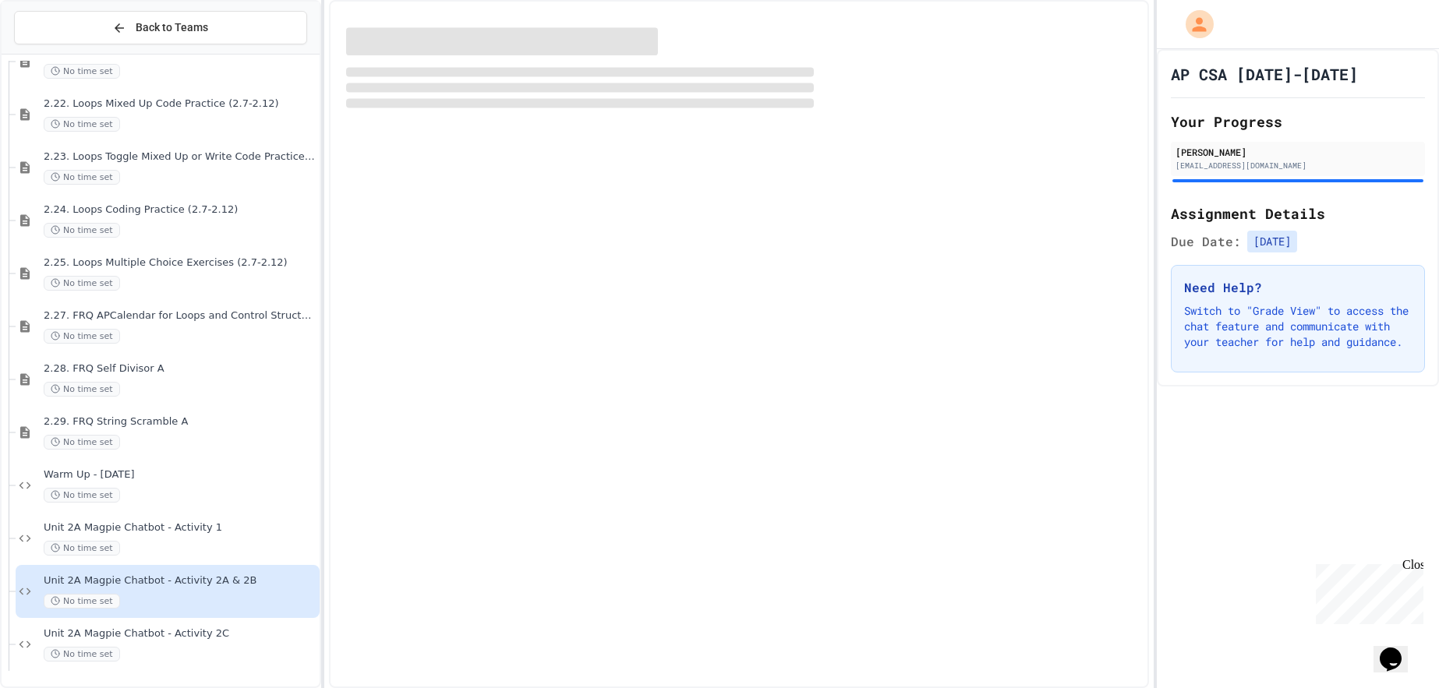
scroll to position [2720, 0]
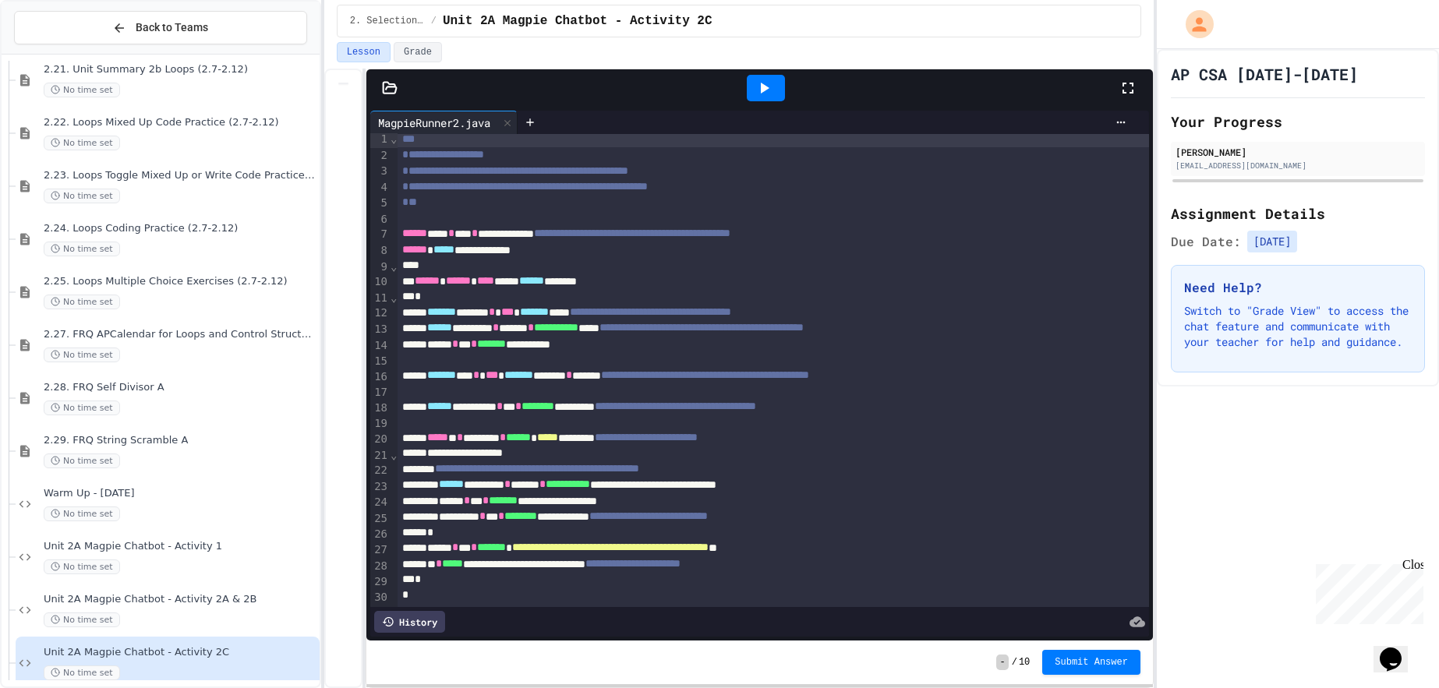
scroll to position [4, 0]
click at [396, 86] on icon at bounding box center [390, 88] width 16 height 16
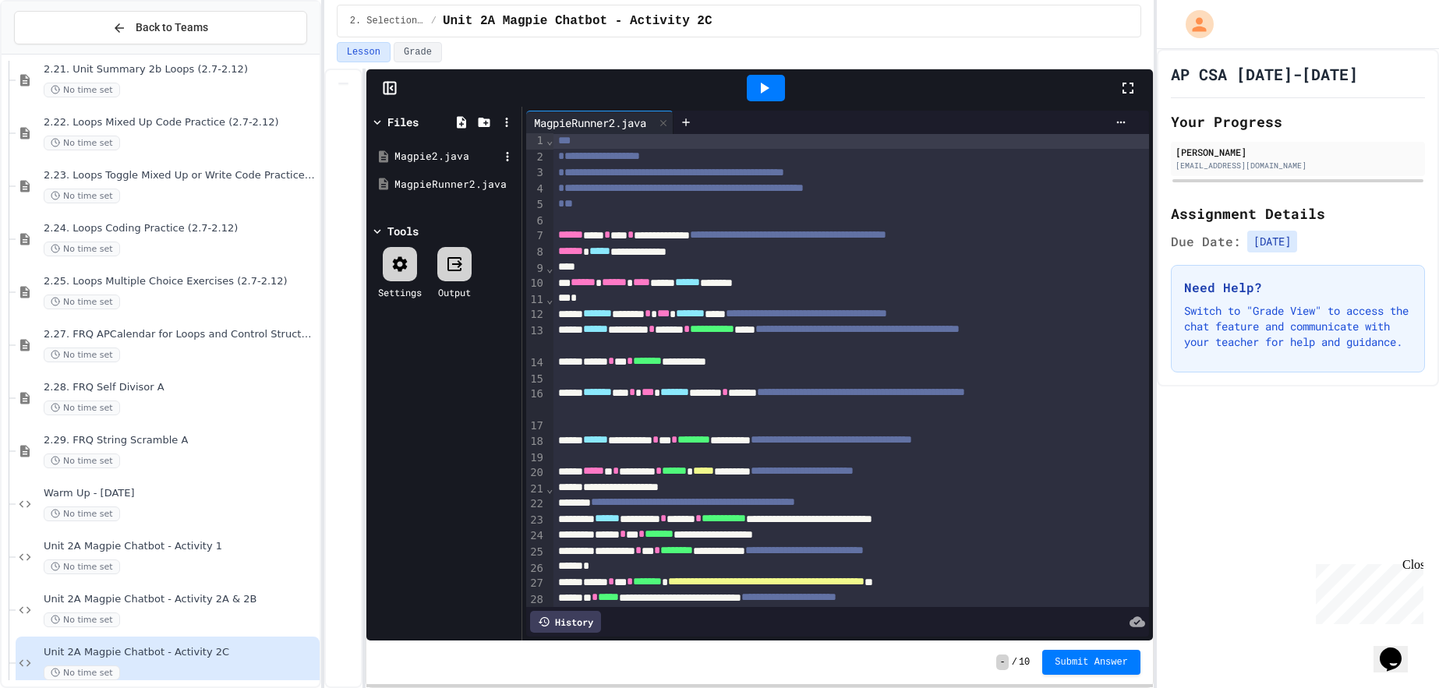
click at [455, 157] on div "Magpie2.java" at bounding box center [447, 157] width 104 height 16
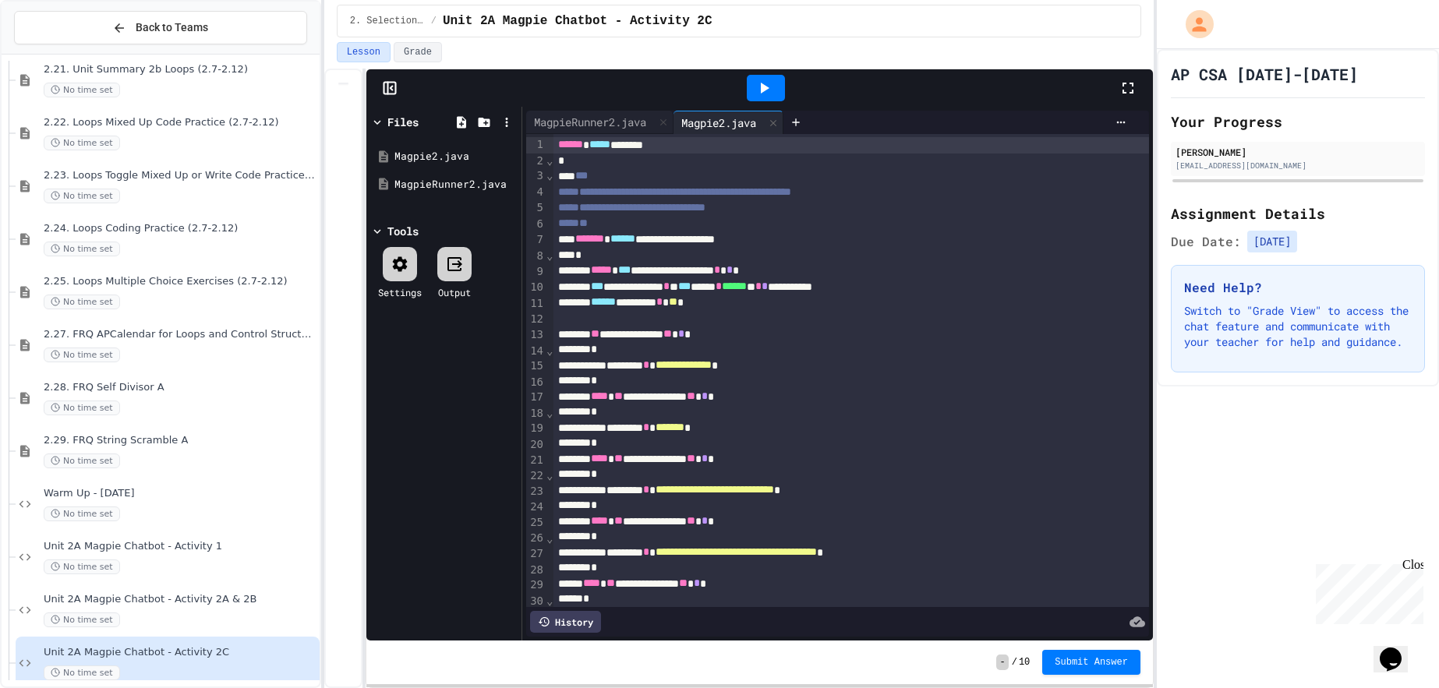
click at [380, 58] on button "Lesson" at bounding box center [364, 52] width 54 height 20
click at [377, 92] on div at bounding box center [389, 88] width 47 height 16
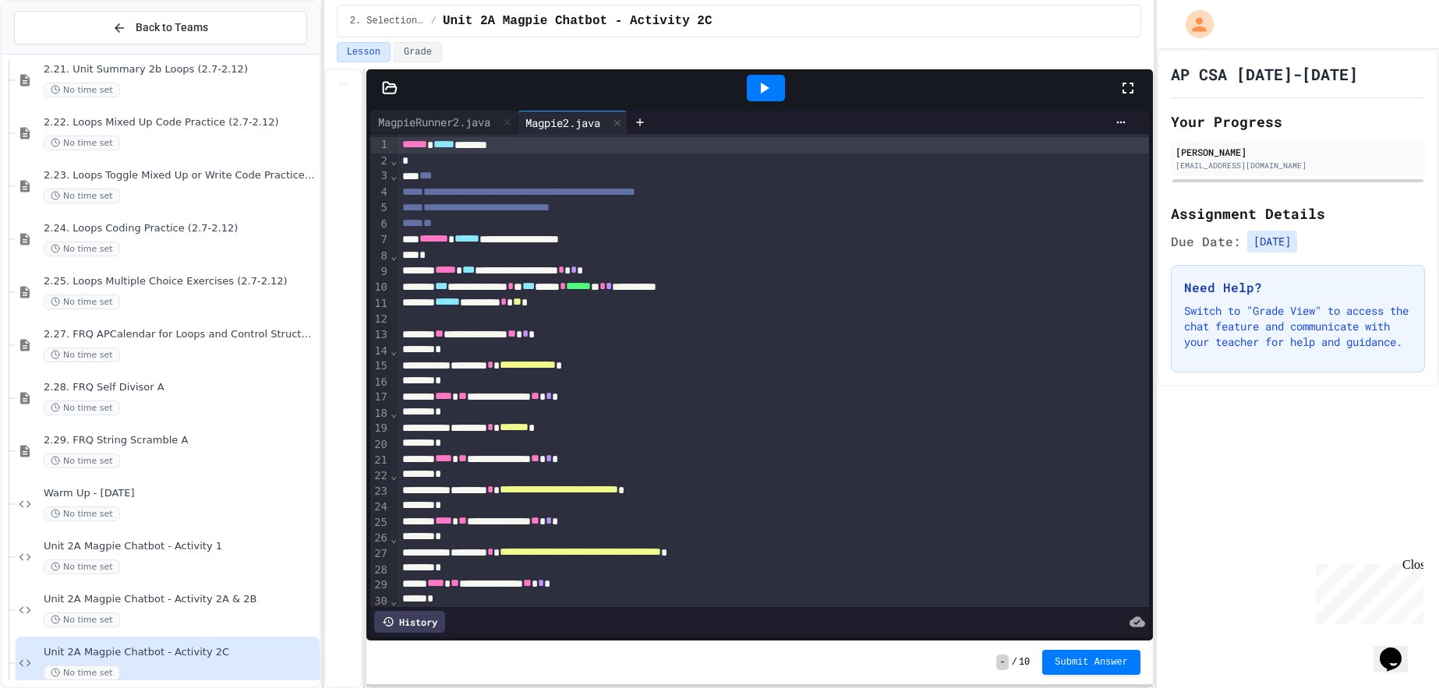
click at [758, 94] on icon at bounding box center [764, 88] width 19 height 19
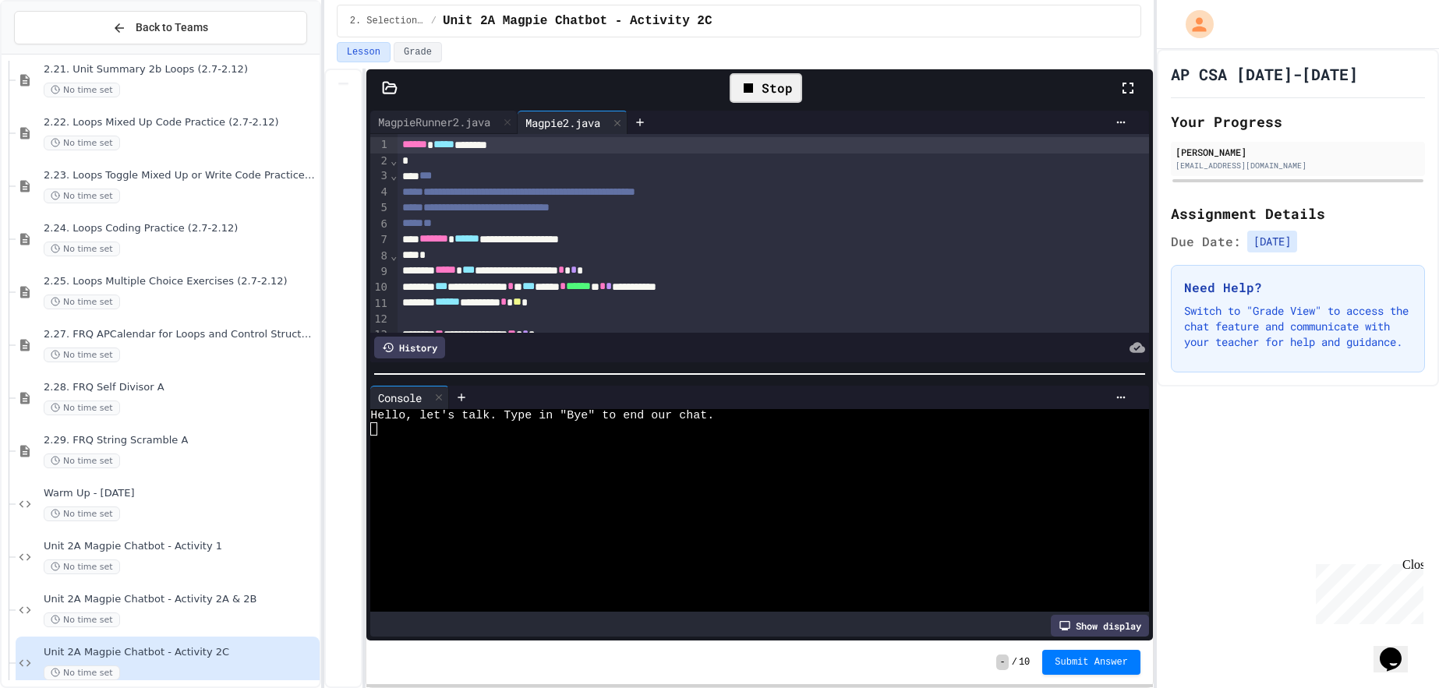
click at [648, 506] on div at bounding box center [752, 510] width 765 height 13
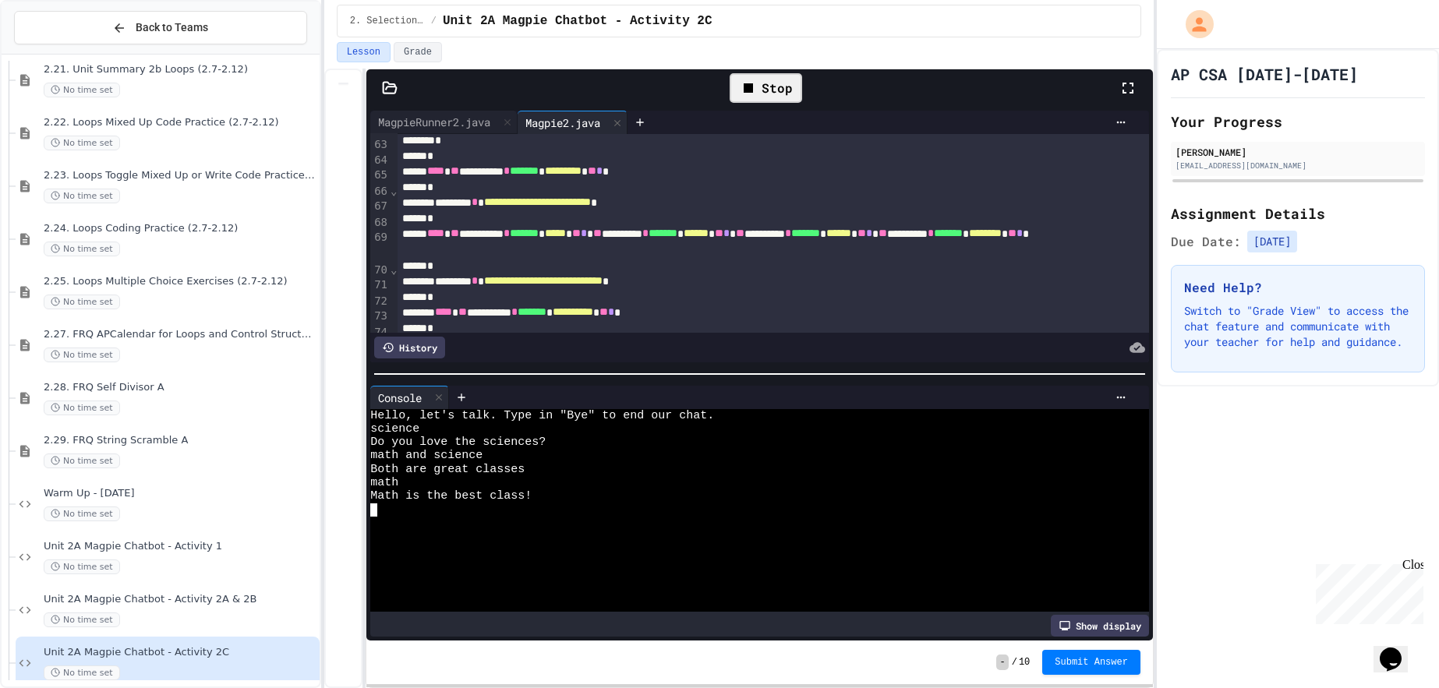
scroll to position [981, 0]
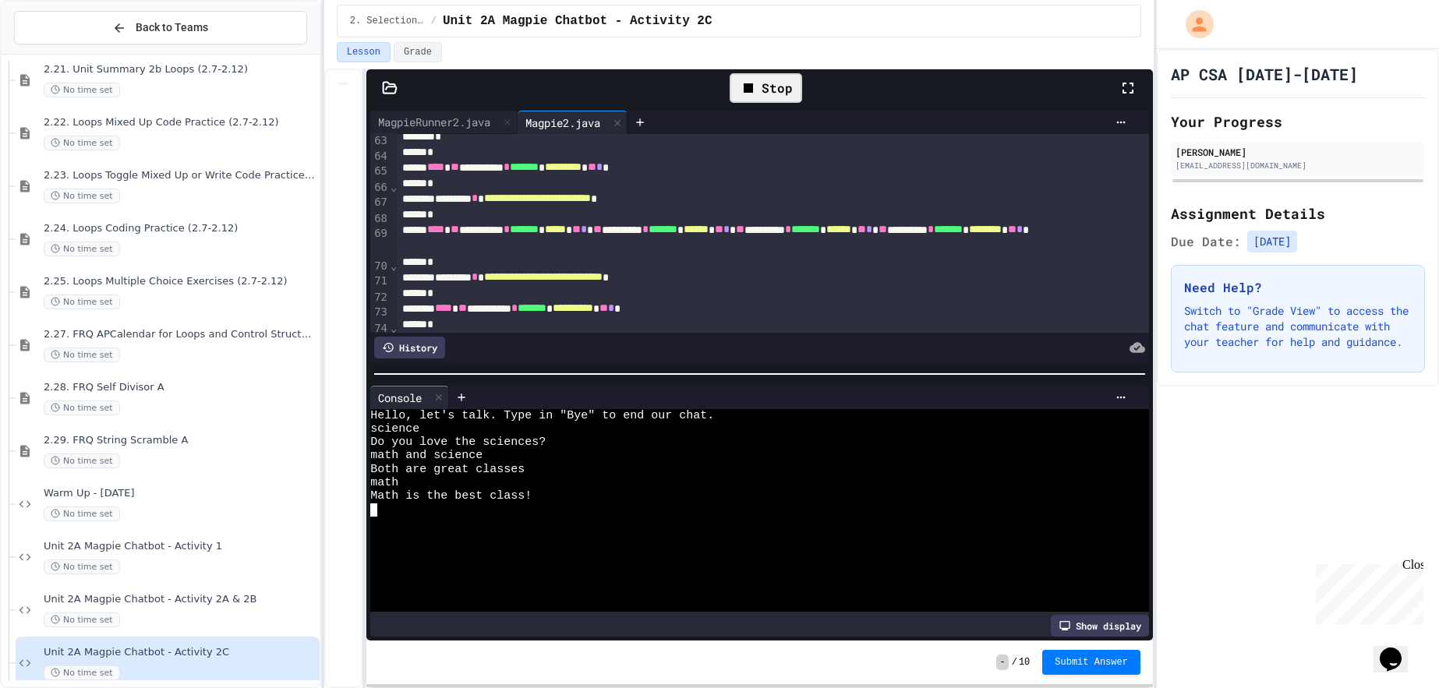
click at [568, 522] on div at bounding box center [752, 523] width 765 height 13
type textarea "**********"
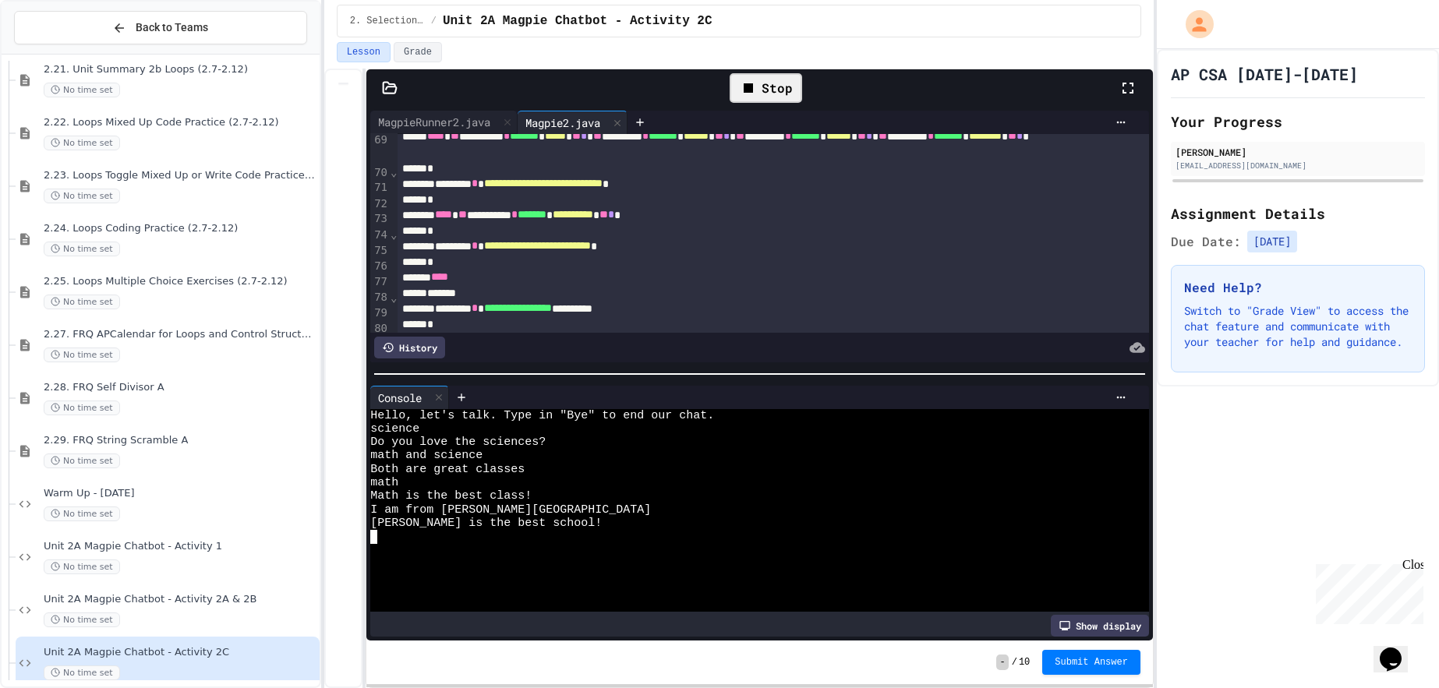
scroll to position [1074, 0]
click at [1098, 662] on span "Submit Answer" at bounding box center [1091, 662] width 73 height 12
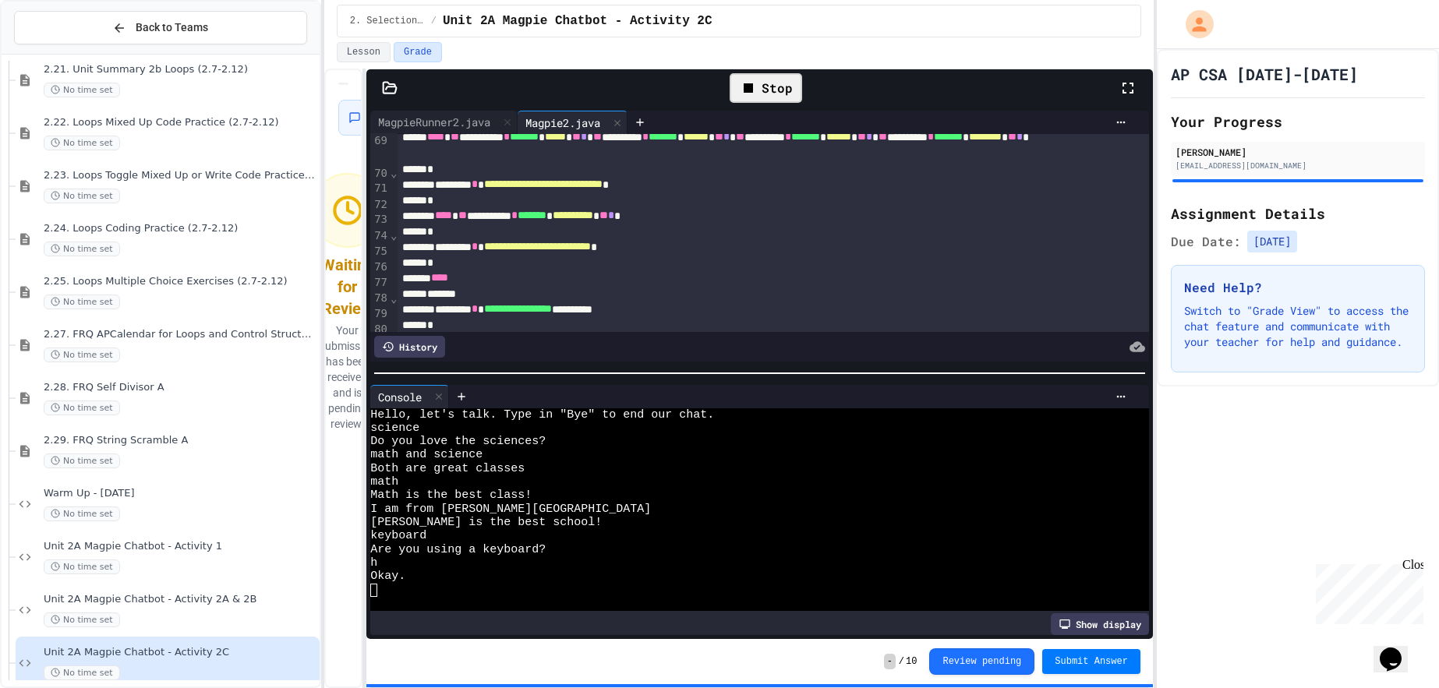
scroll to position [2739, 0]
